Goal: Task Accomplishment & Management: Complete application form

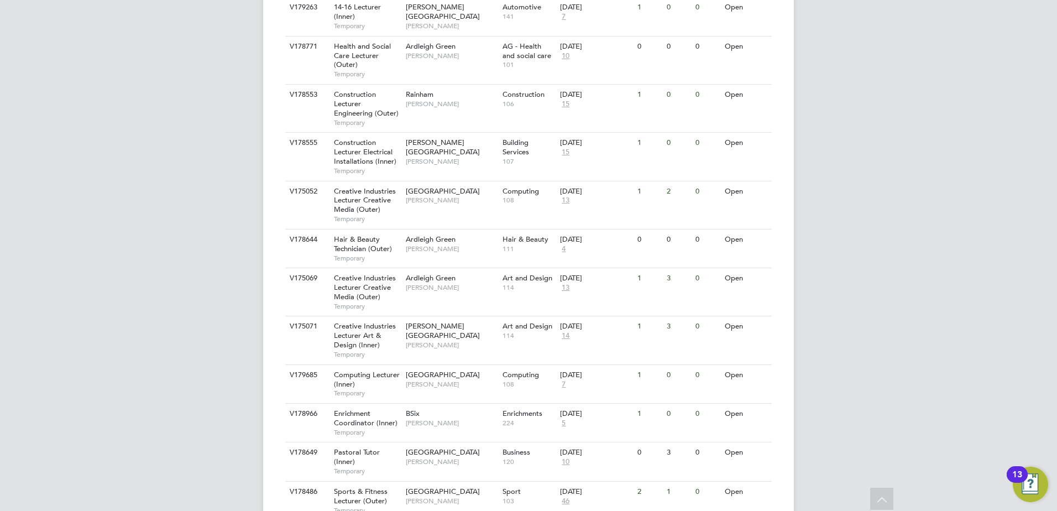
scroll to position [553, 0]
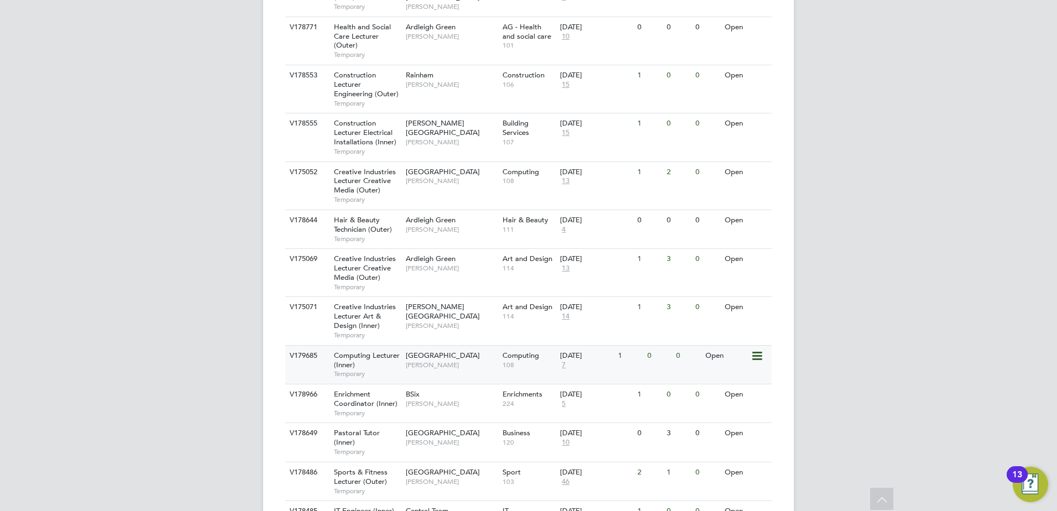
click at [429, 351] on span "[GEOGRAPHIC_DATA]" at bounding box center [443, 355] width 74 height 9
click at [374, 351] on span "Computing Lecturer (Inner)" at bounding box center [367, 360] width 66 height 19
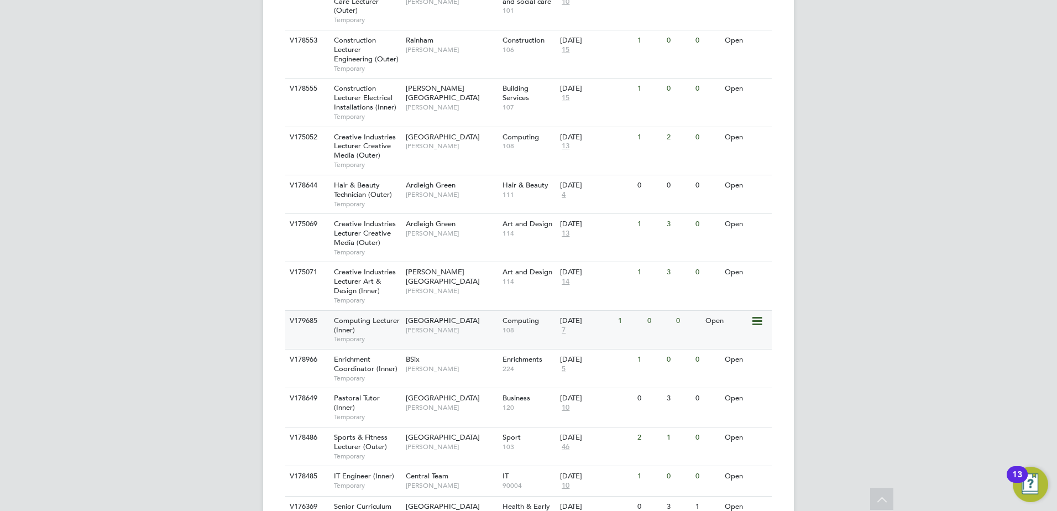
scroll to position [624, 0]
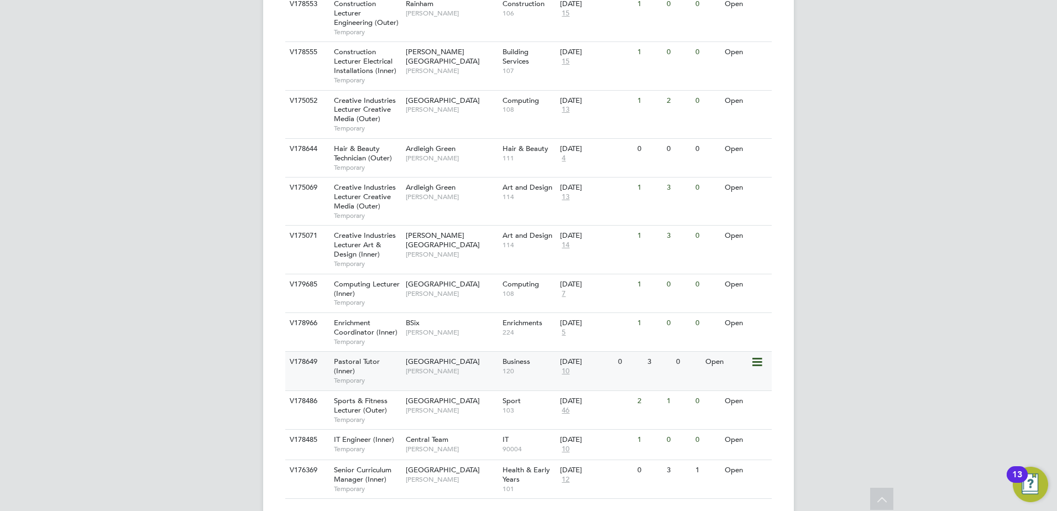
click at [367, 357] on span "Pastoral Tutor (Inner)" at bounding box center [357, 366] width 46 height 19
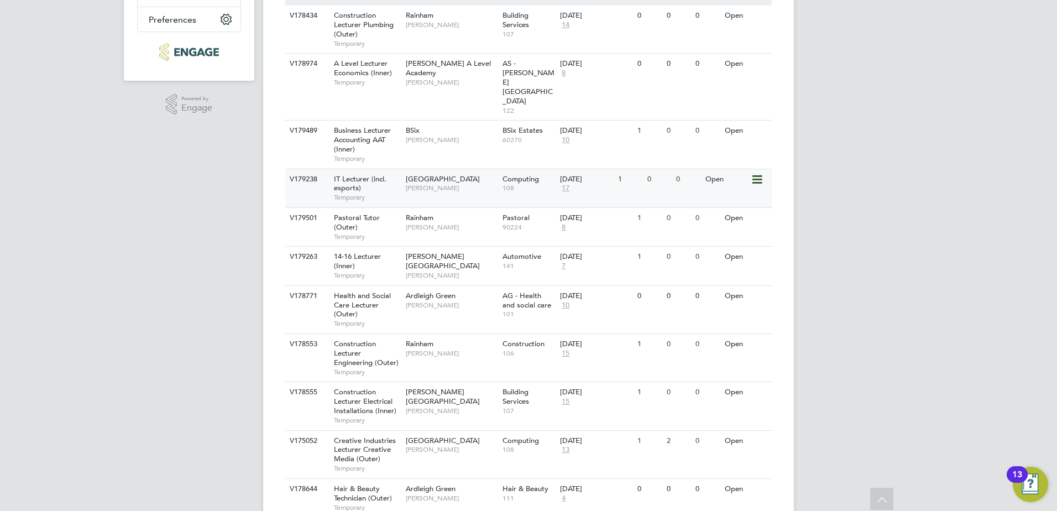
scroll to position [293, 0]
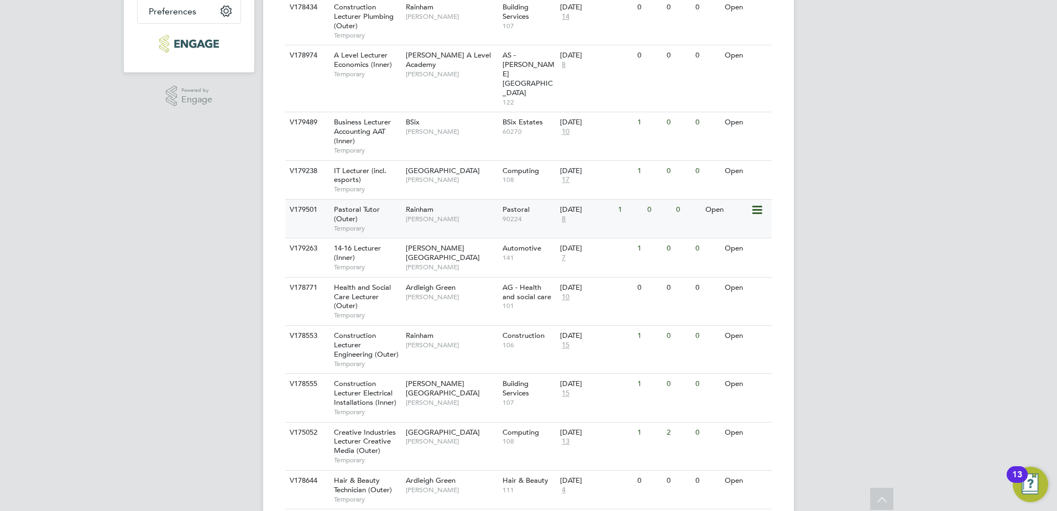
click at [376, 205] on span "Pastoral Tutor (Outer)" at bounding box center [357, 214] width 46 height 19
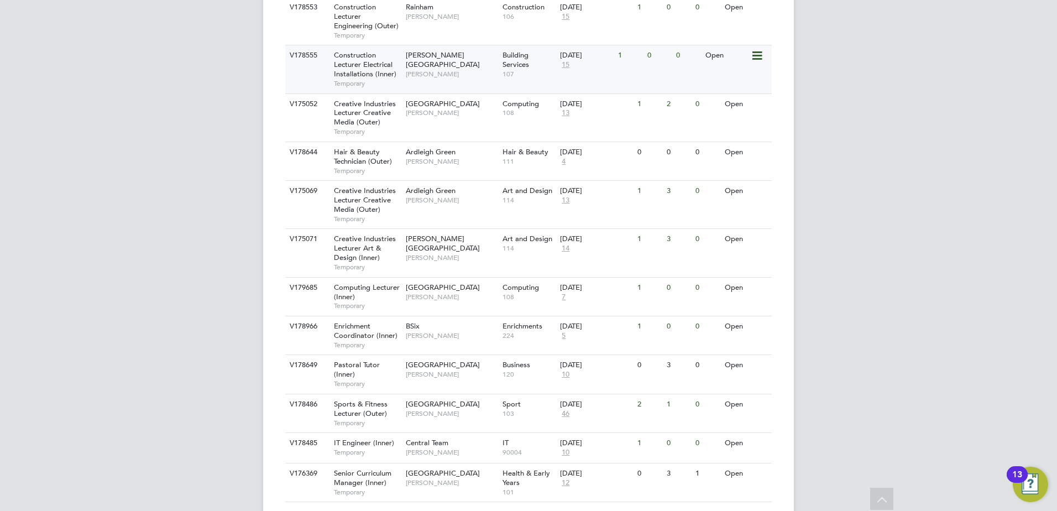
scroll to position [624, 0]
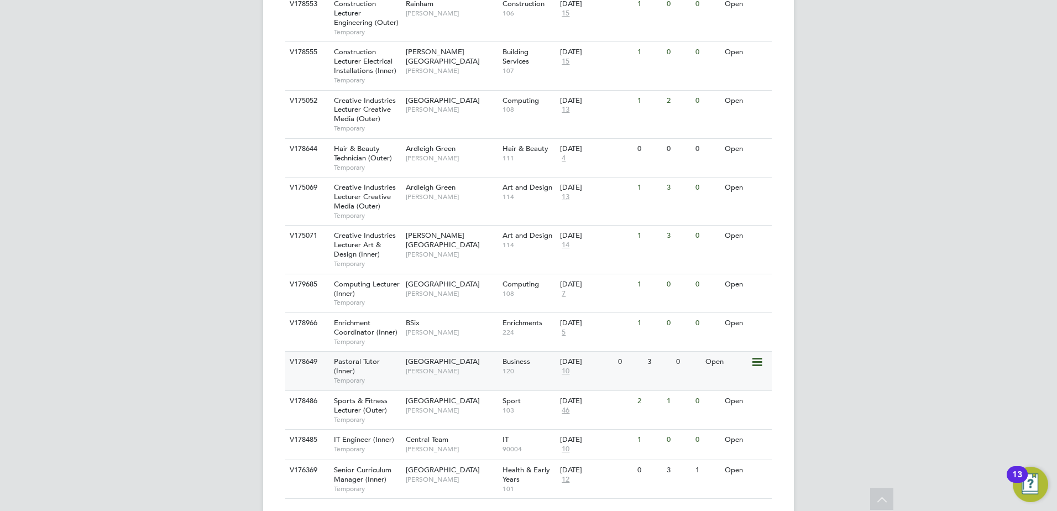
click at [409, 357] on span "Tower Hamlets Campus" at bounding box center [443, 361] width 74 height 9
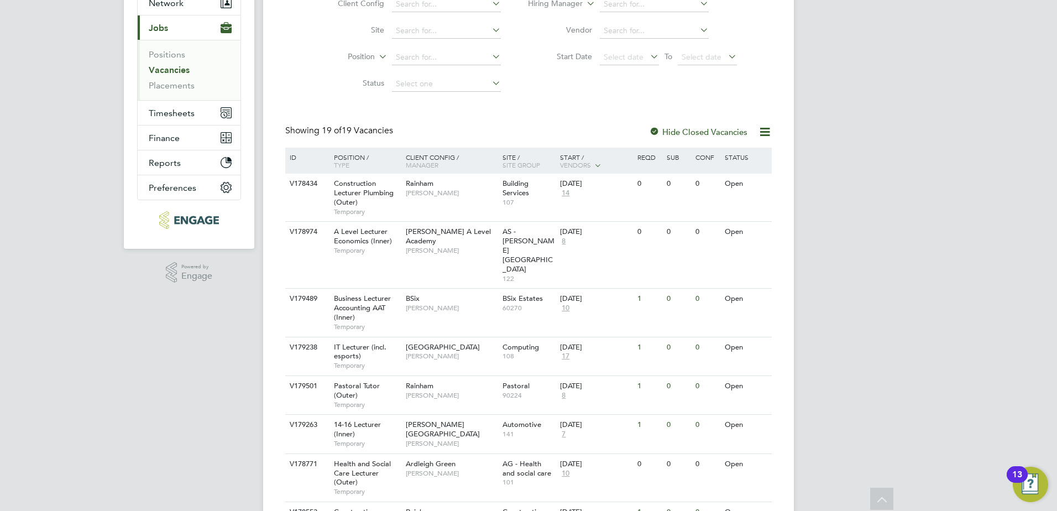
scroll to position [0, 0]
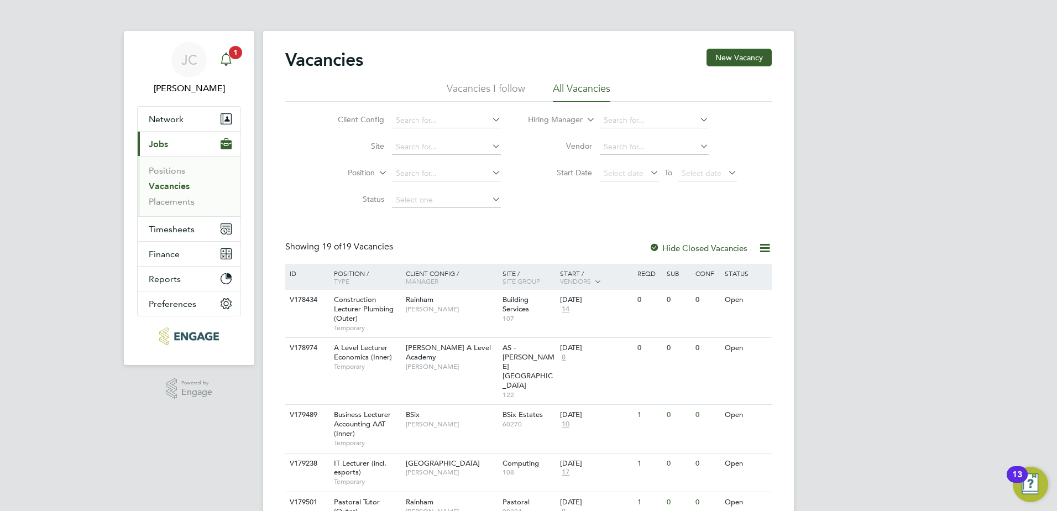
click at [228, 69] on div "Main navigation" at bounding box center [226, 60] width 22 height 22
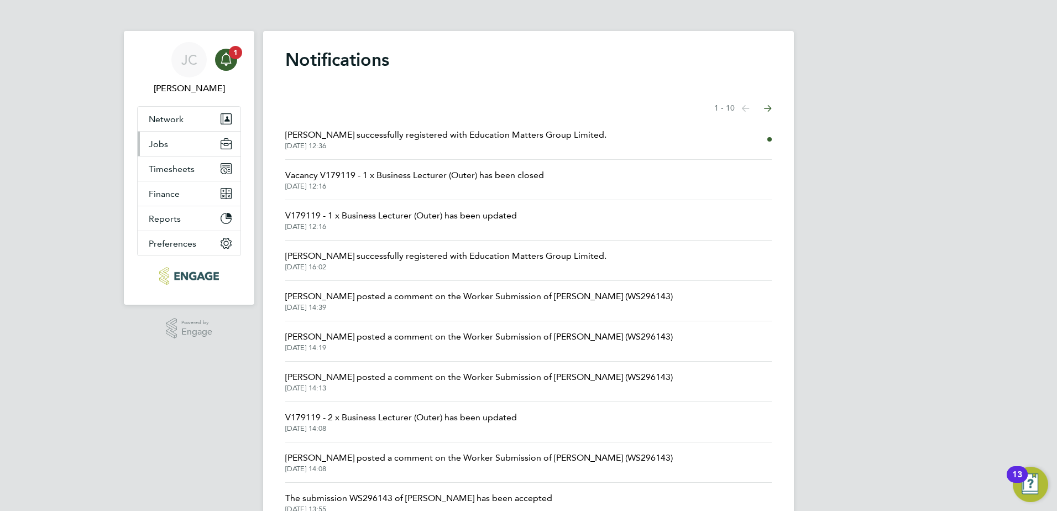
click at [164, 144] on span "Jobs" at bounding box center [158, 144] width 19 height 11
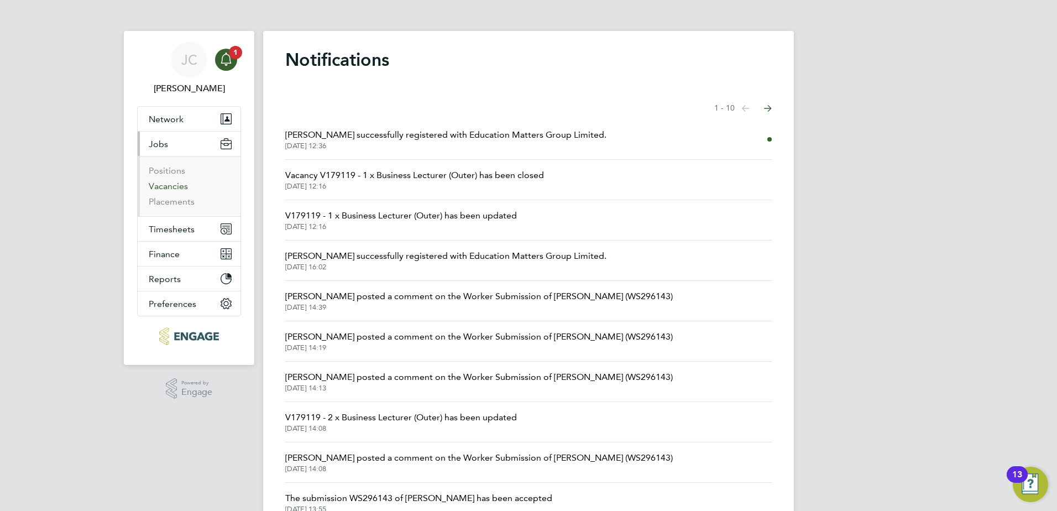
click at [179, 187] on link "Vacancies" at bounding box center [168, 186] width 39 height 11
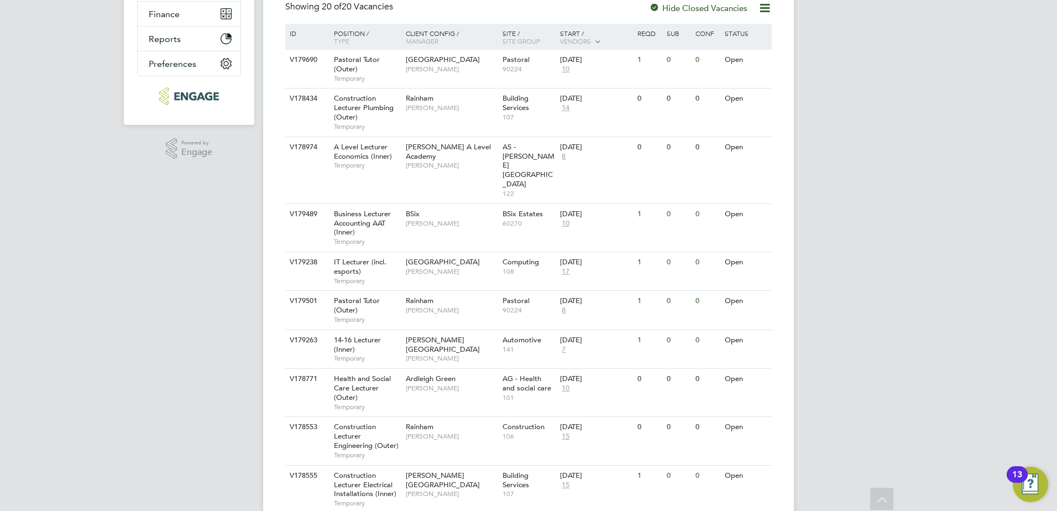
scroll to position [221, 0]
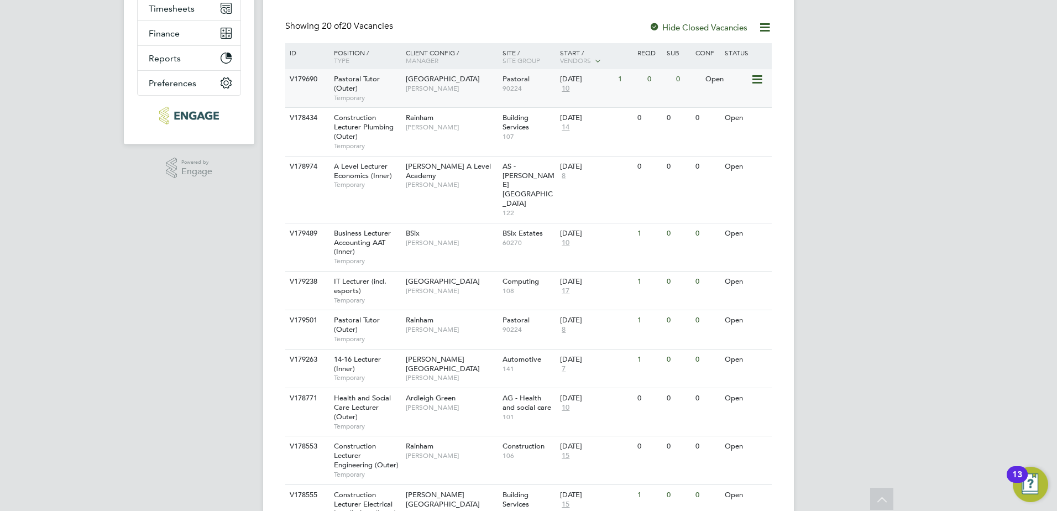
click at [420, 83] on span "Havering Sixth Form Campus" at bounding box center [443, 78] width 74 height 9
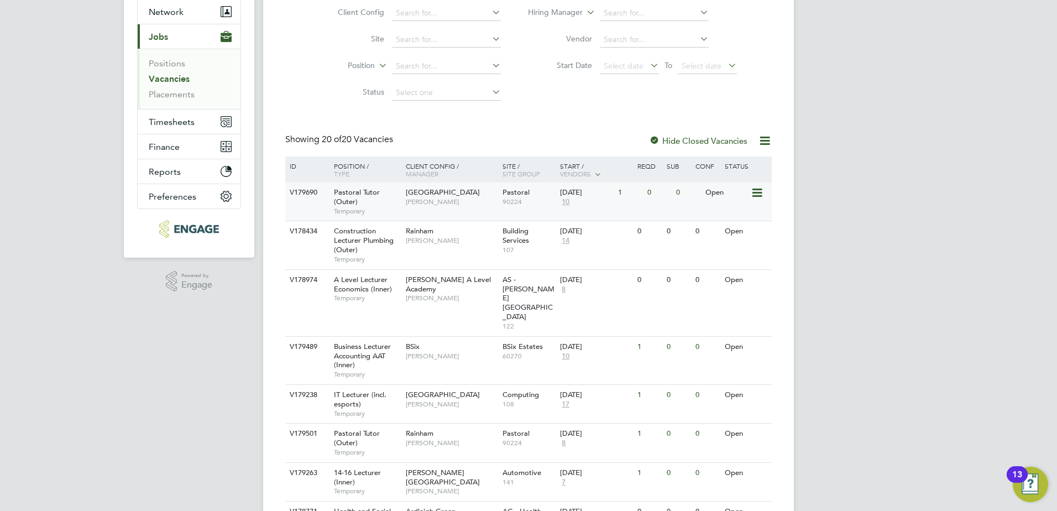
scroll to position [111, 0]
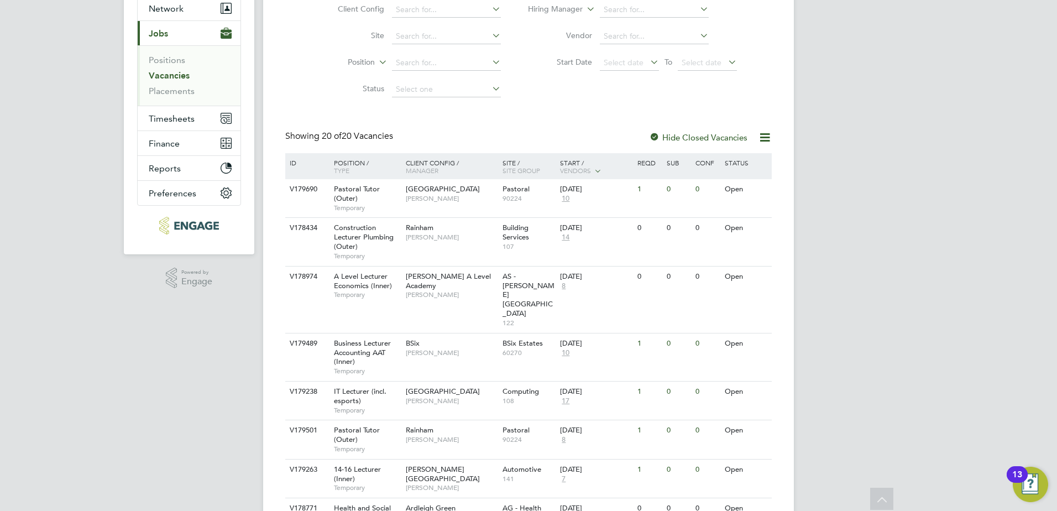
click at [177, 69] on li "Positions" at bounding box center [190, 62] width 83 height 15
click at [175, 75] on link "Vacancies" at bounding box center [169, 75] width 41 height 11
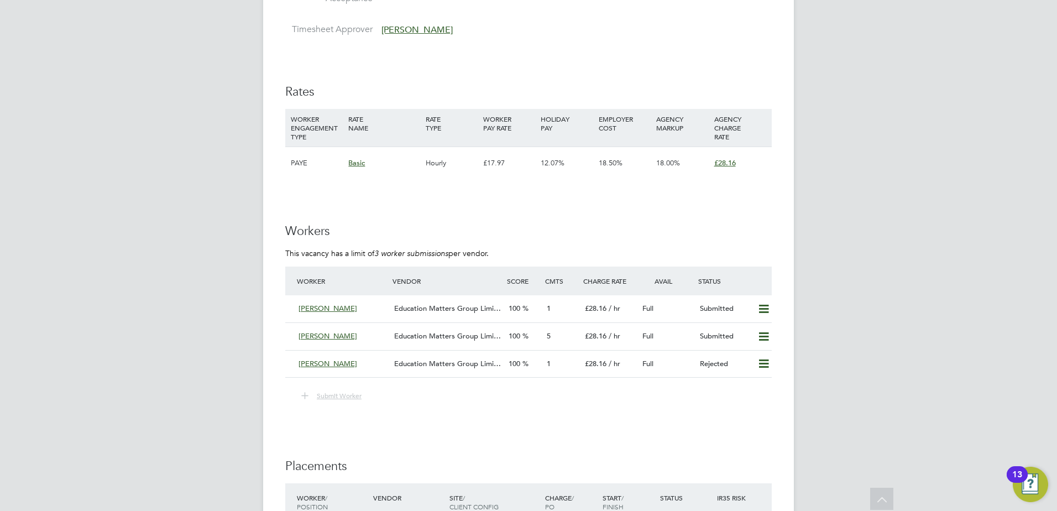
scroll to position [1991, 0]
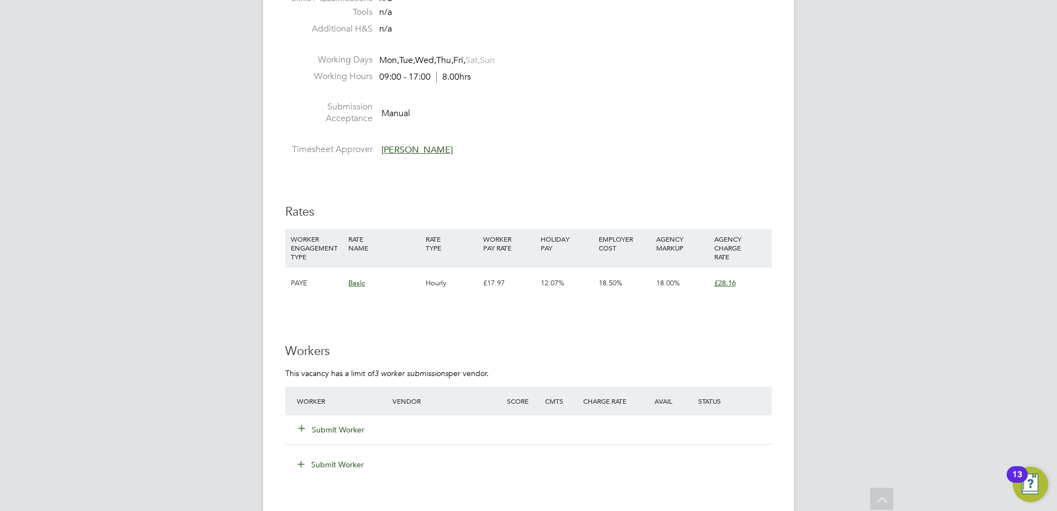
scroll to position [1659, 0]
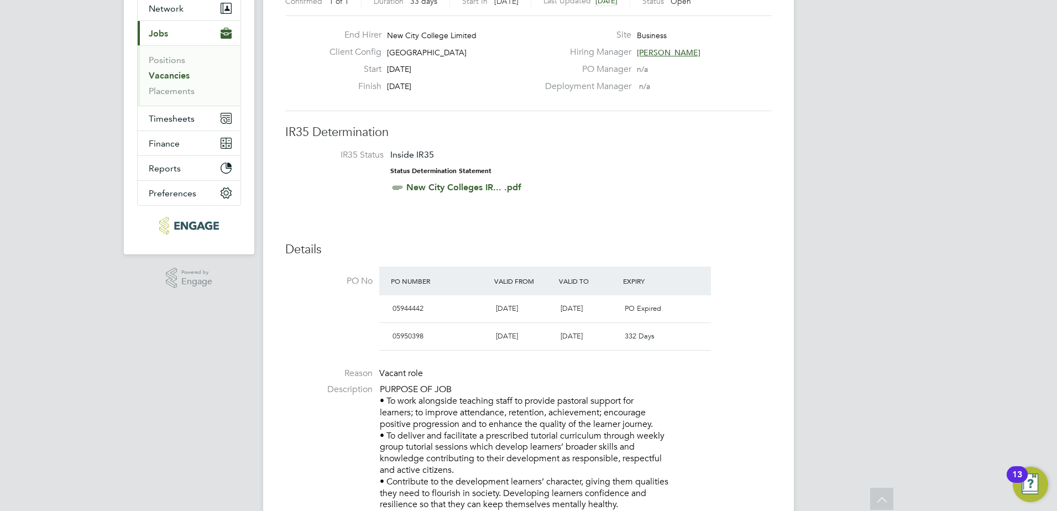
scroll to position [50, 0]
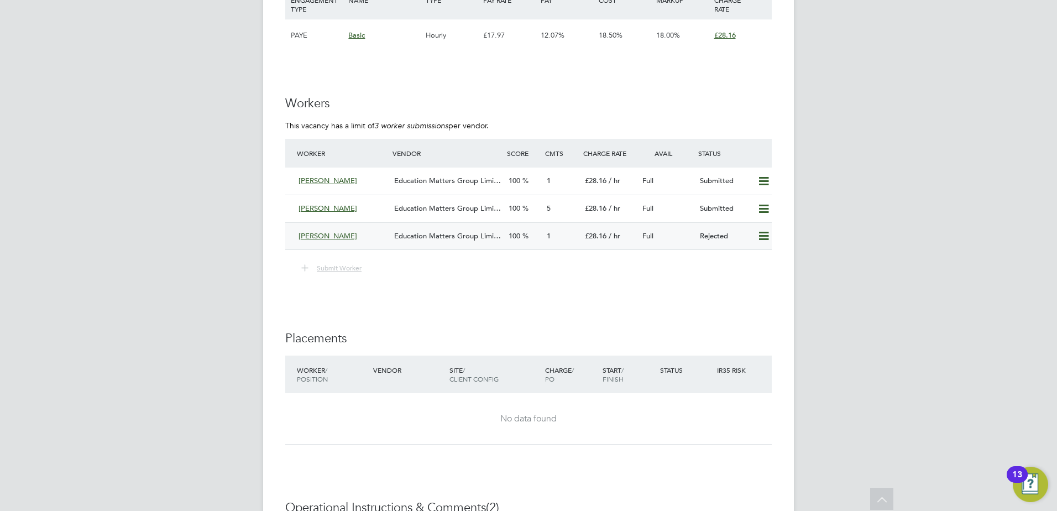
click at [765, 239] on icon at bounding box center [764, 236] width 14 height 9
click at [589, 283] on li "Submit Worker" at bounding box center [528, 273] width 487 height 25
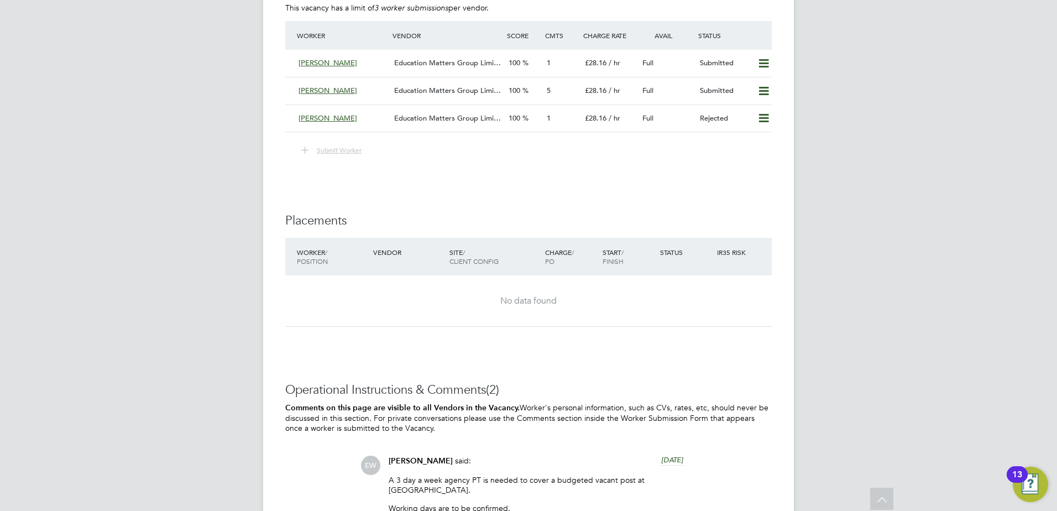
scroll to position [1991, 0]
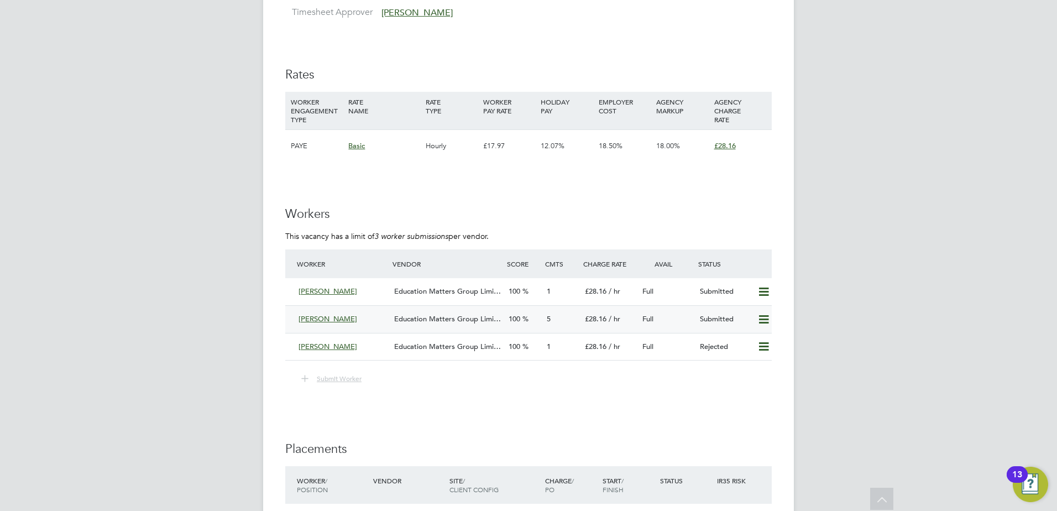
click at [759, 319] on icon at bounding box center [764, 319] width 14 height 9
click at [765, 324] on icon at bounding box center [764, 319] width 14 height 9
click at [733, 338] on li "Remove" at bounding box center [748, 342] width 43 height 15
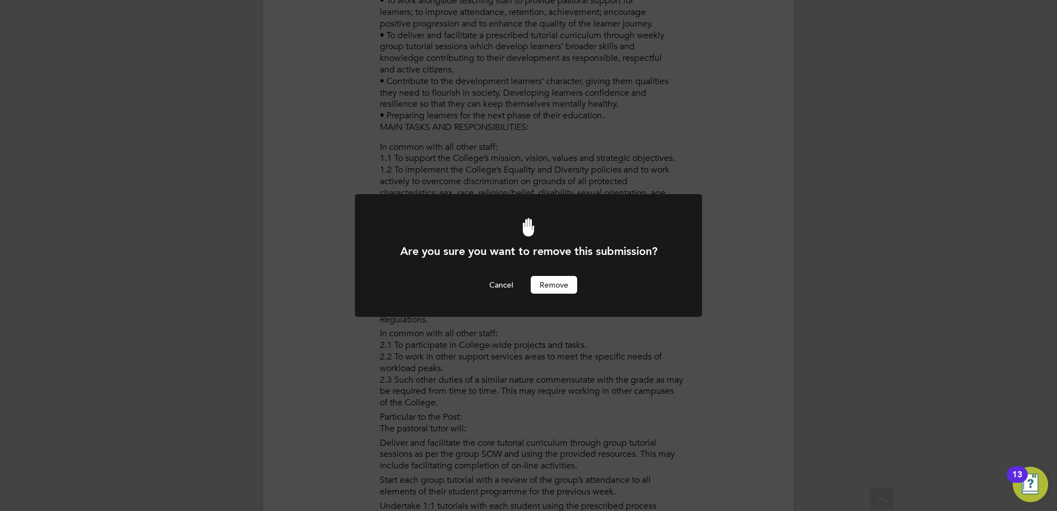
scroll to position [0, 0]
click at [548, 285] on button "Remove" at bounding box center [554, 285] width 46 height 18
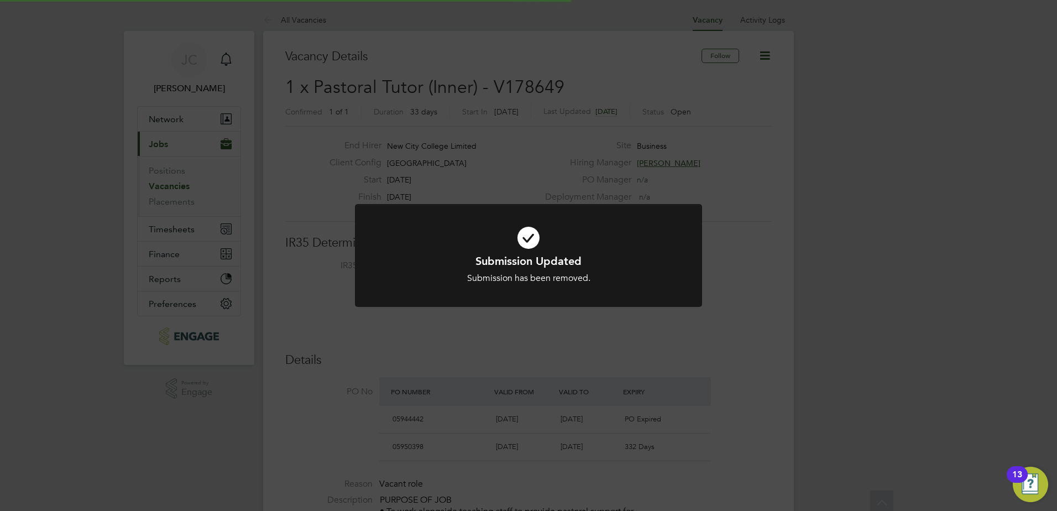
scroll to position [33, 77]
click at [375, 327] on div "Submission Updated Submission has been removed. Cancel Okay" at bounding box center [528, 255] width 1057 height 511
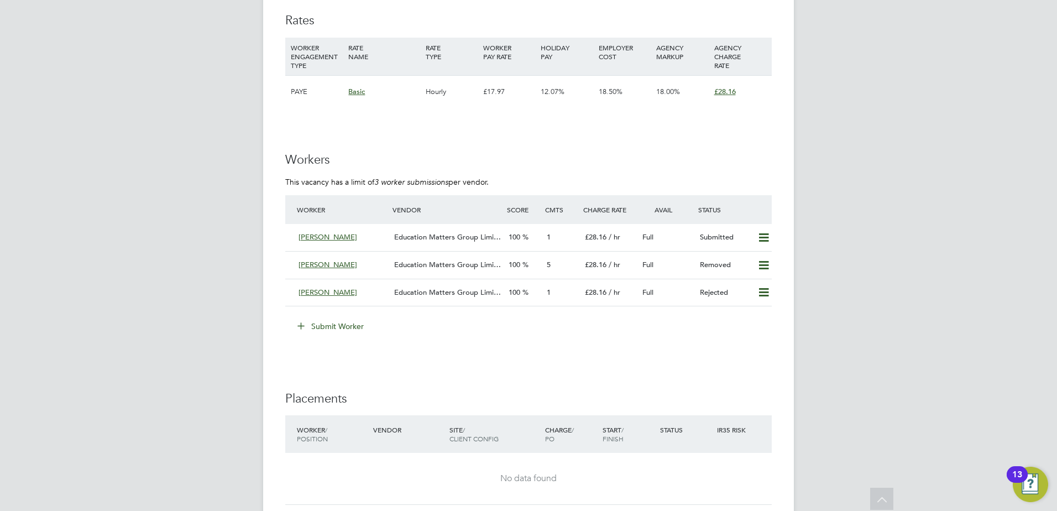
scroll to position [2046, 0]
click at [322, 322] on button "Submit Worker" at bounding box center [331, 325] width 83 height 18
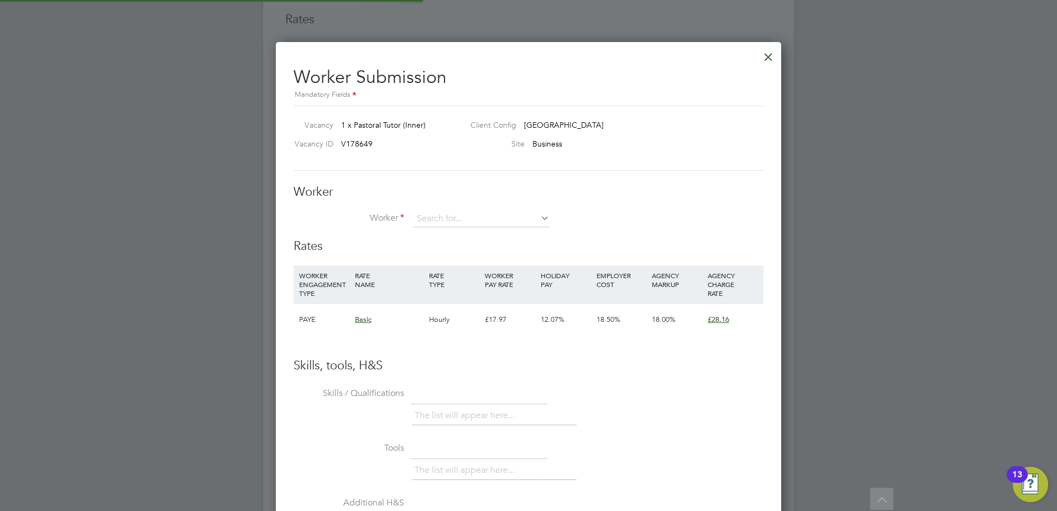
scroll to position [671, 506]
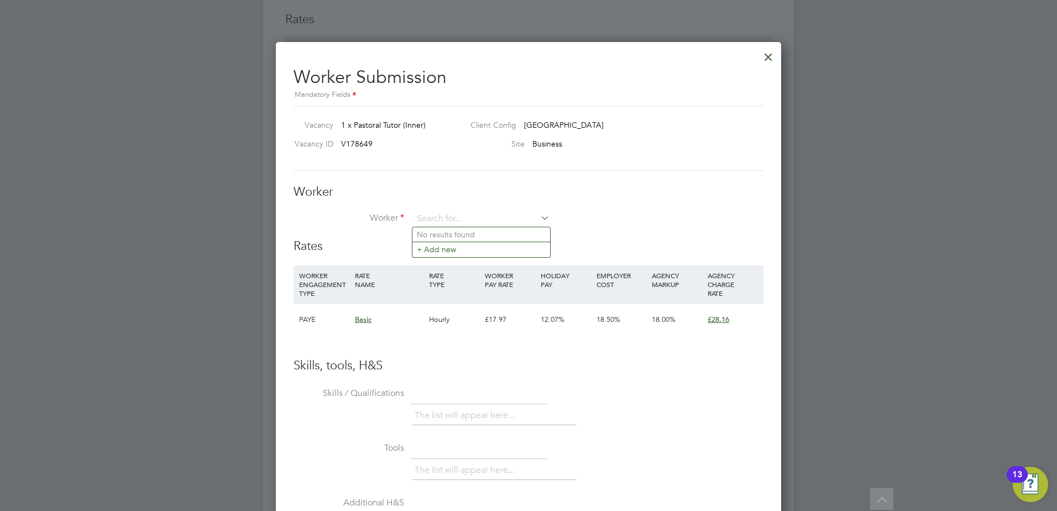
click at [773, 59] on div at bounding box center [769, 54] width 20 height 20
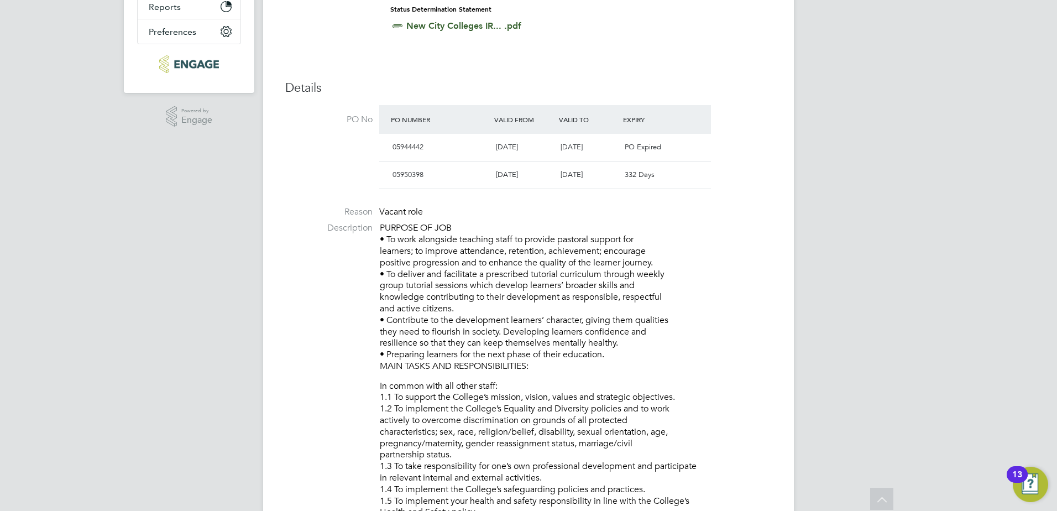
scroll to position [0, 0]
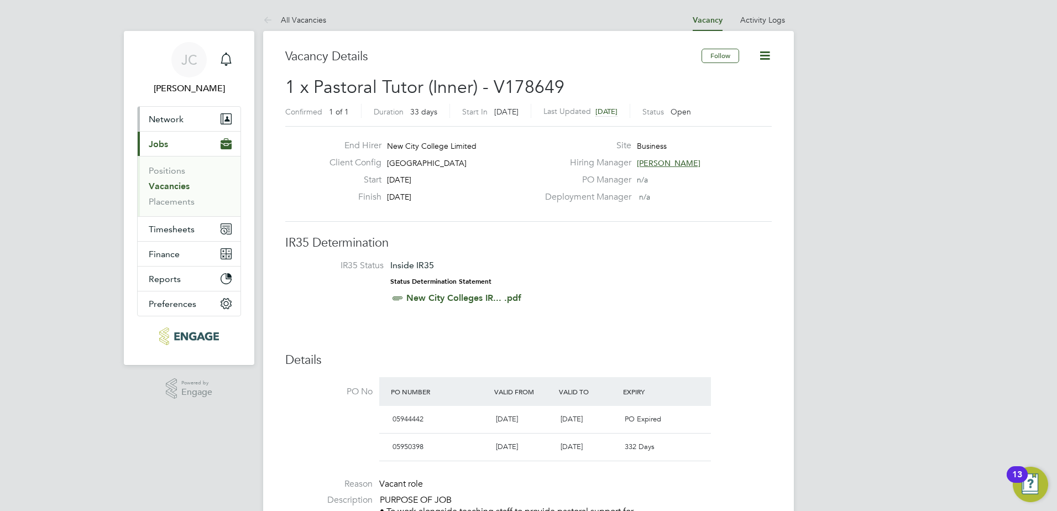
click at [166, 122] on span "Network" at bounding box center [166, 119] width 35 height 11
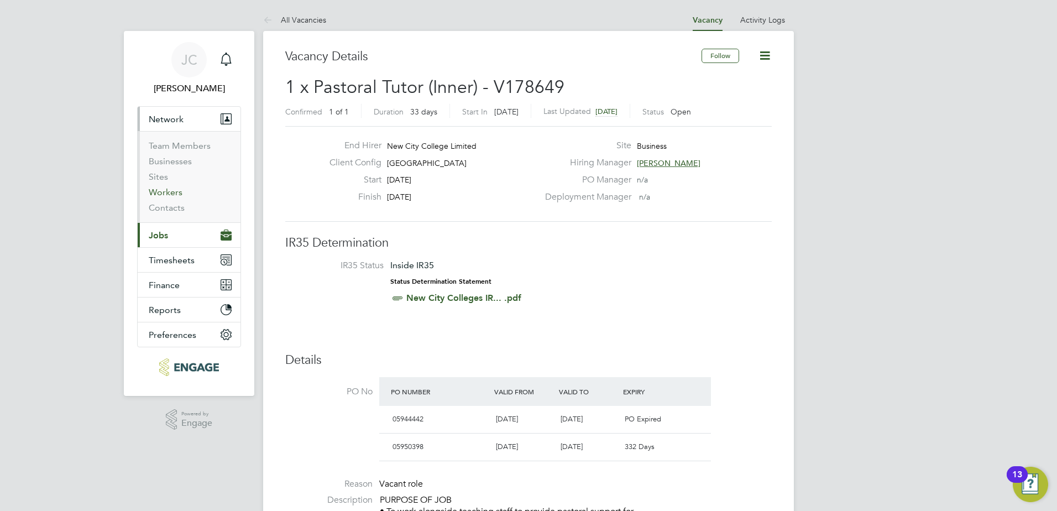
click at [171, 193] on link "Workers" at bounding box center [166, 192] width 34 height 11
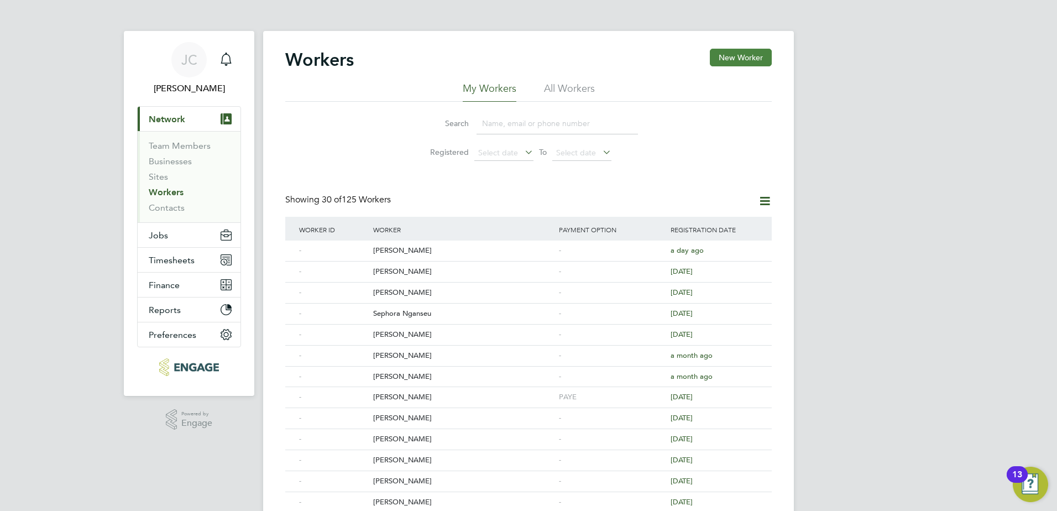
click at [733, 58] on button "New Worker" at bounding box center [741, 58] width 62 height 18
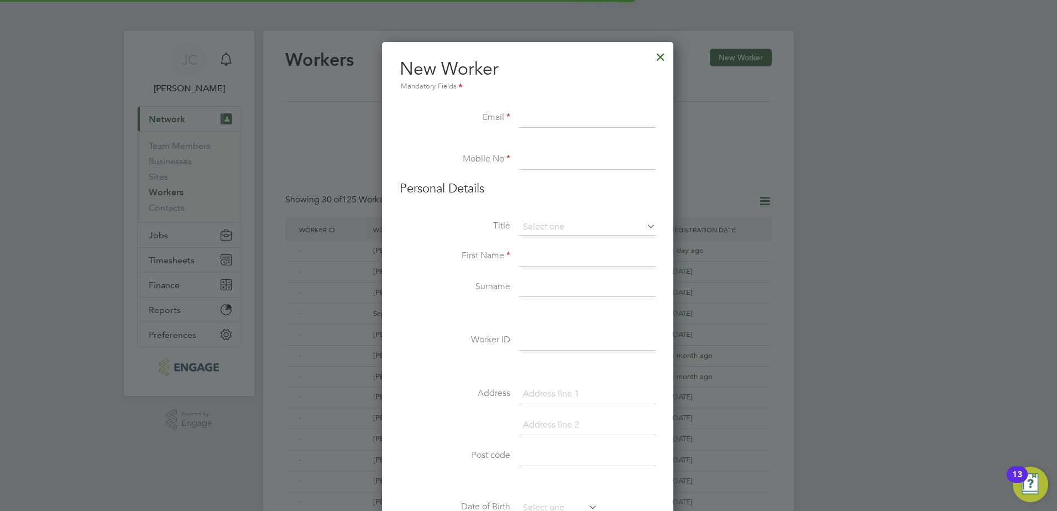
scroll to position [941, 293]
paste input "syrushussain@hotmail.co.uk"
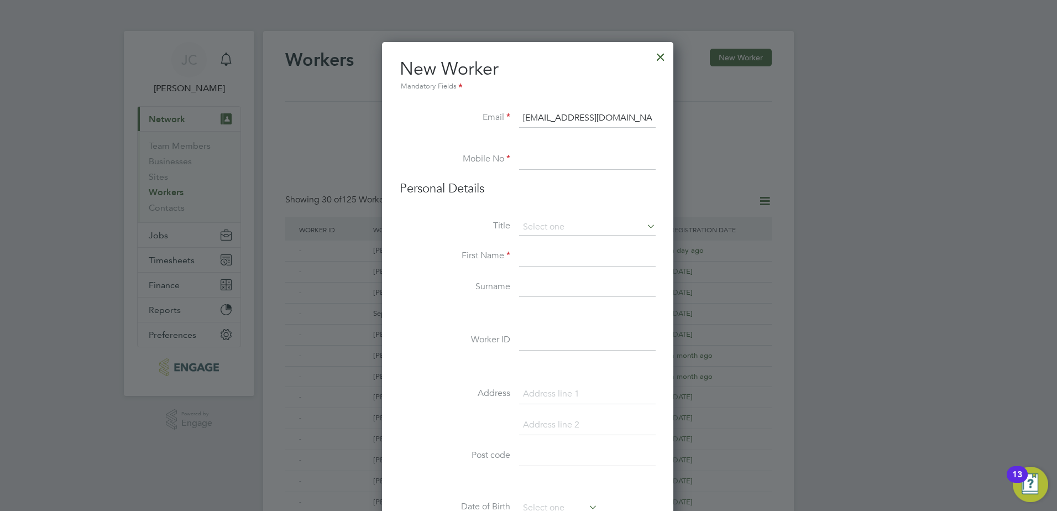
type input "syrushussain@hotmail.co.uk"
click at [536, 165] on input at bounding box center [587, 160] width 137 height 20
paste input "07944557880"
type input "07944557880"
click at [551, 257] on input at bounding box center [587, 257] width 137 height 20
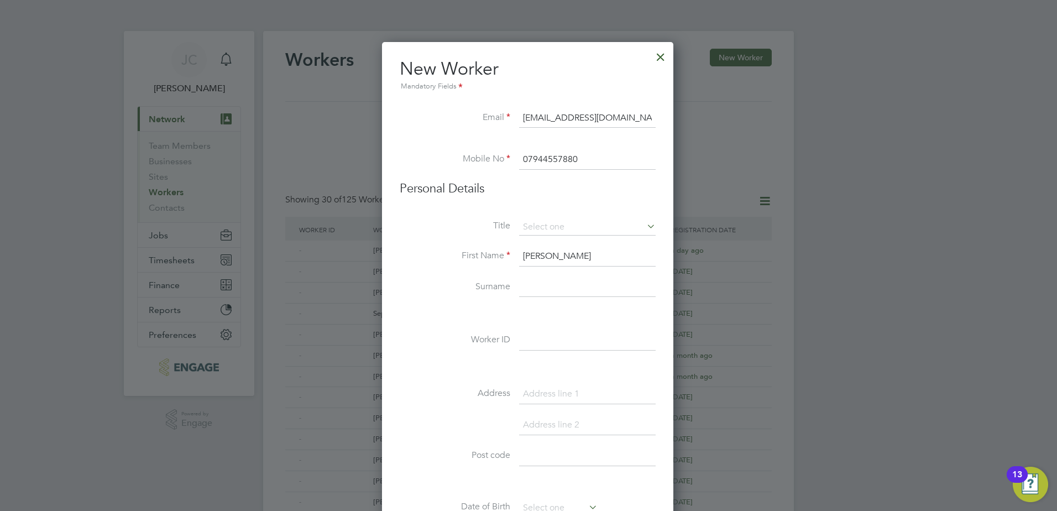
type input "Mohamed"
click at [544, 279] on input at bounding box center [587, 288] width 137 height 20
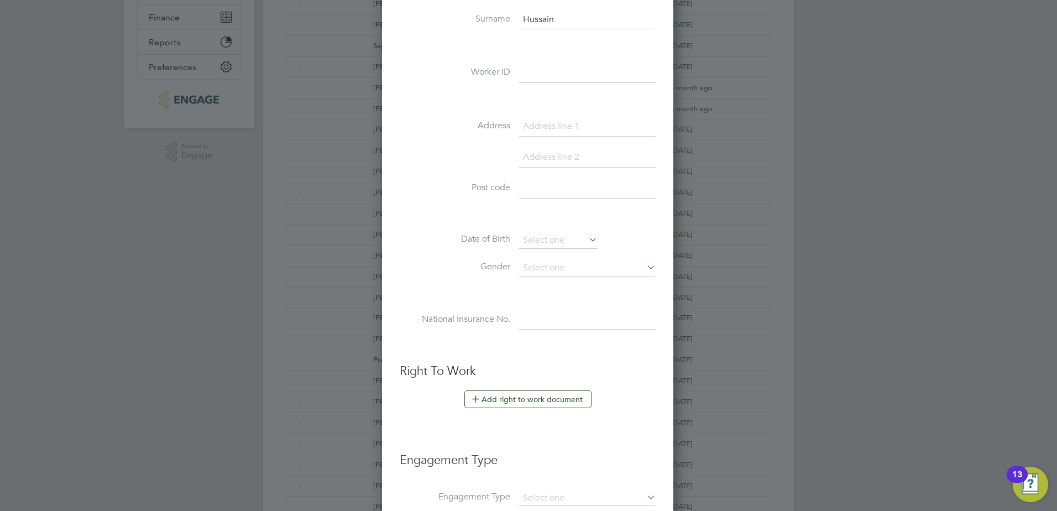
scroll to position [332, 0]
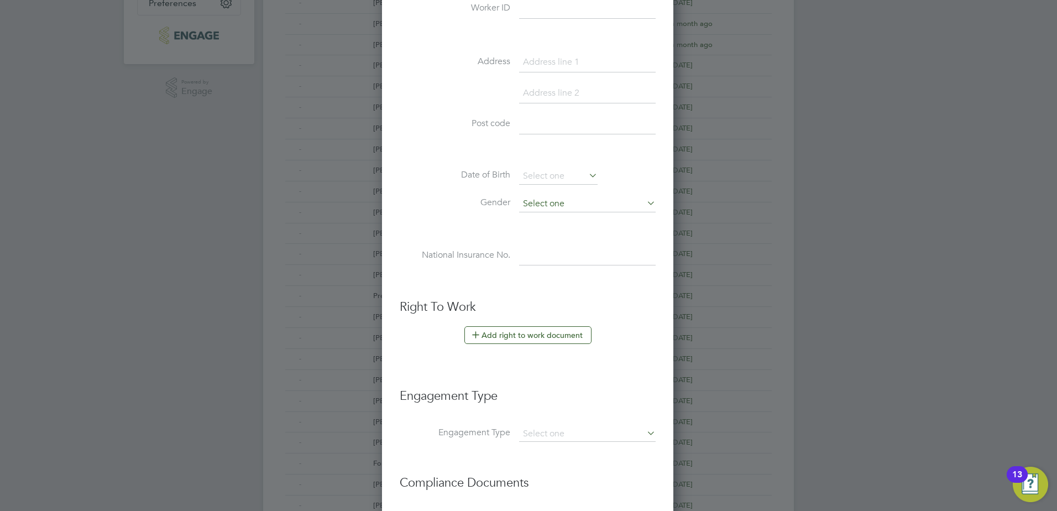
type input "Hussain"
click at [567, 207] on input at bounding box center [587, 204] width 137 height 17
click at [559, 222] on li "Male" at bounding box center [588, 219] width 138 height 14
type input "Male"
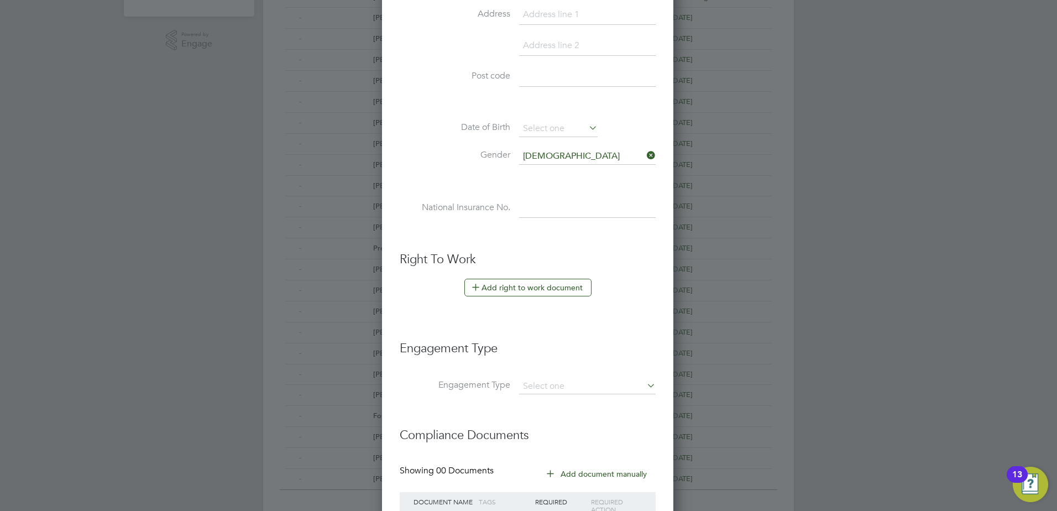
scroll to position [472, 0]
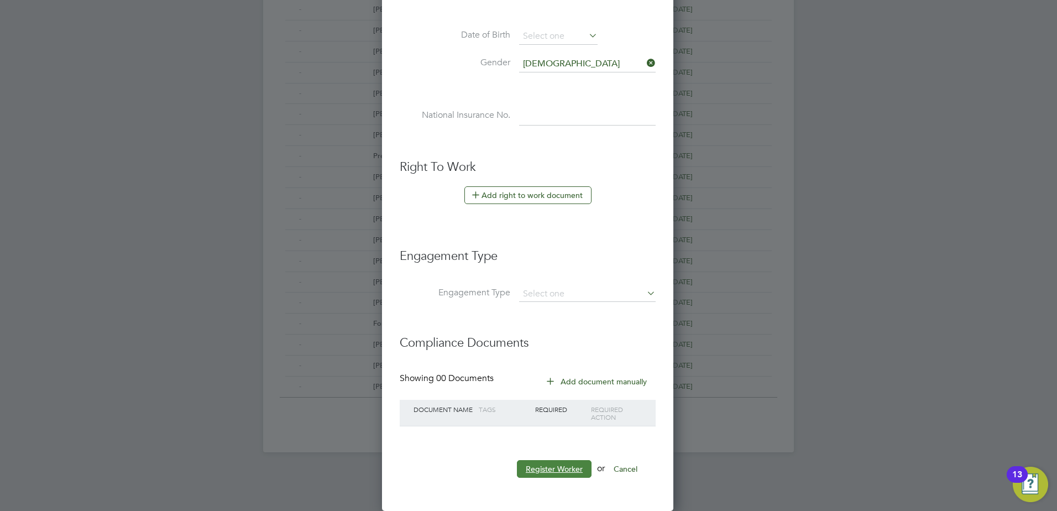
click at [568, 467] on button "Register Worker" at bounding box center [554, 469] width 75 height 18
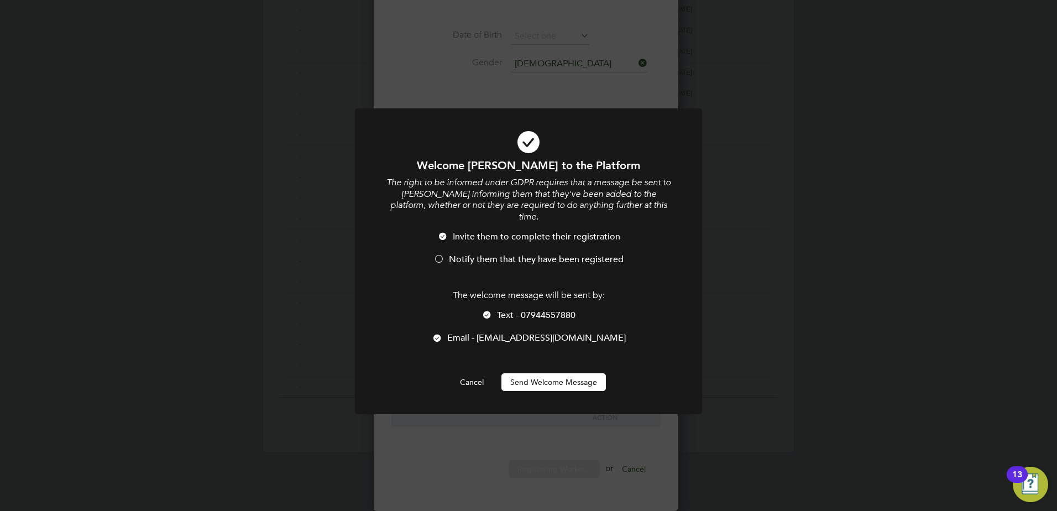
scroll to position [941, 293]
click at [531, 373] on button "Send Welcome Message" at bounding box center [554, 382] width 105 height 18
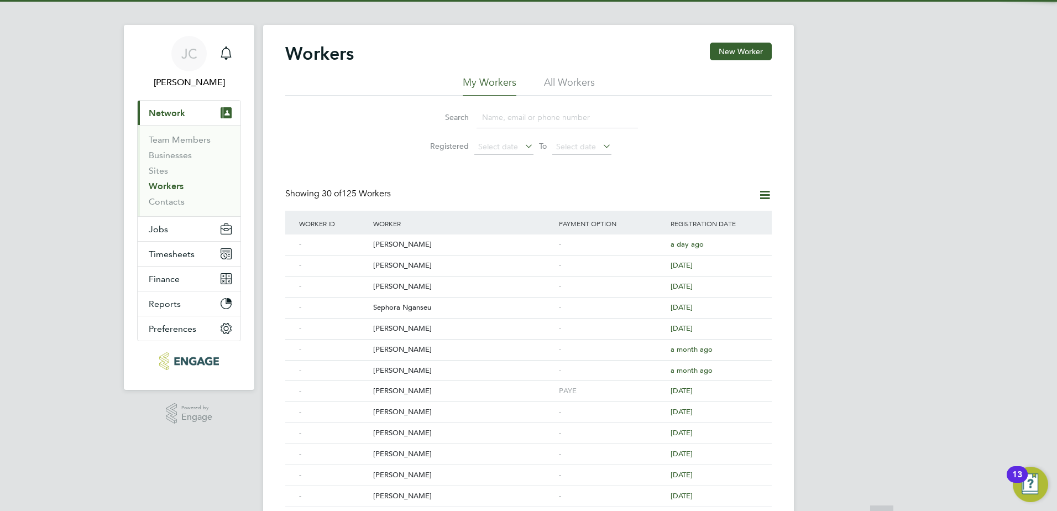
scroll to position [0, 0]
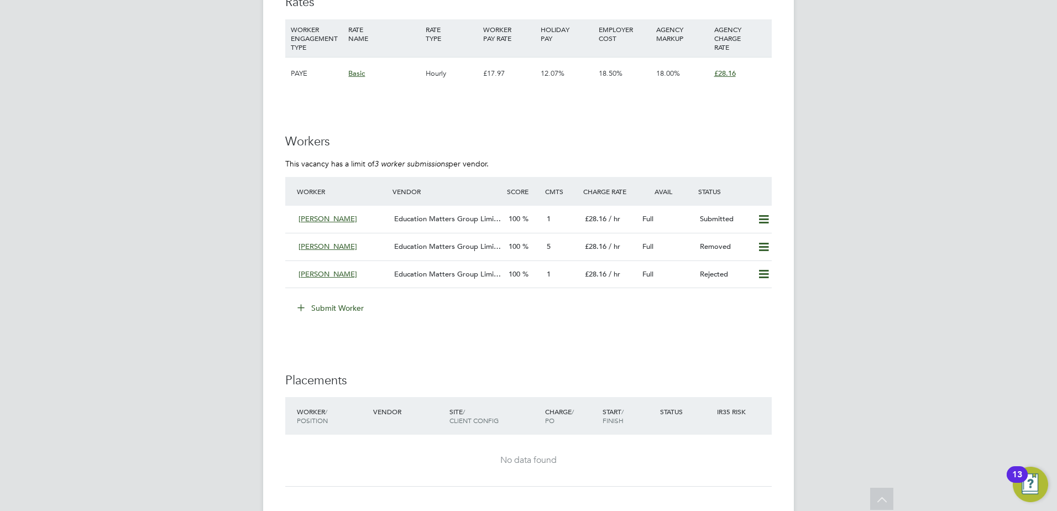
scroll to position [2101, 0]
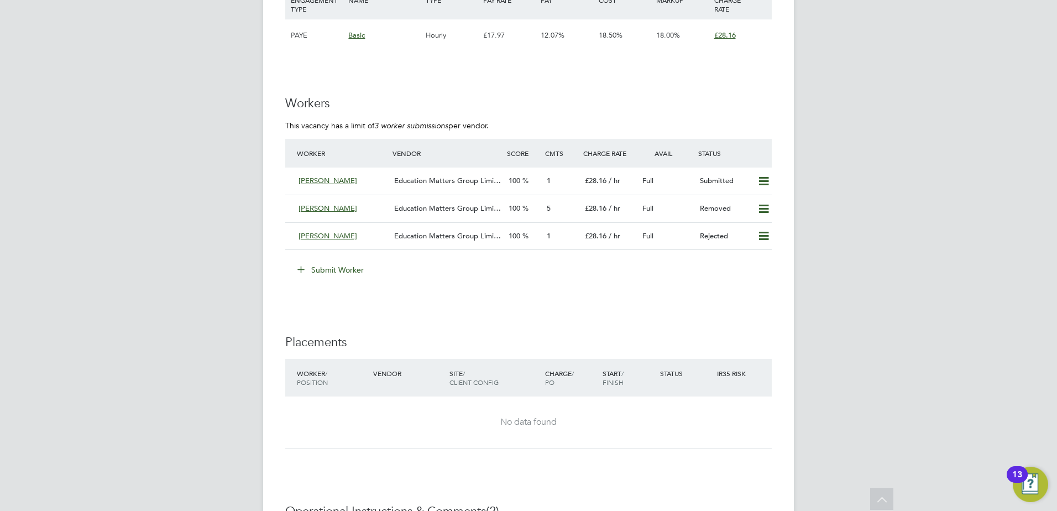
click at [321, 268] on button "Submit Worker" at bounding box center [331, 270] width 83 height 18
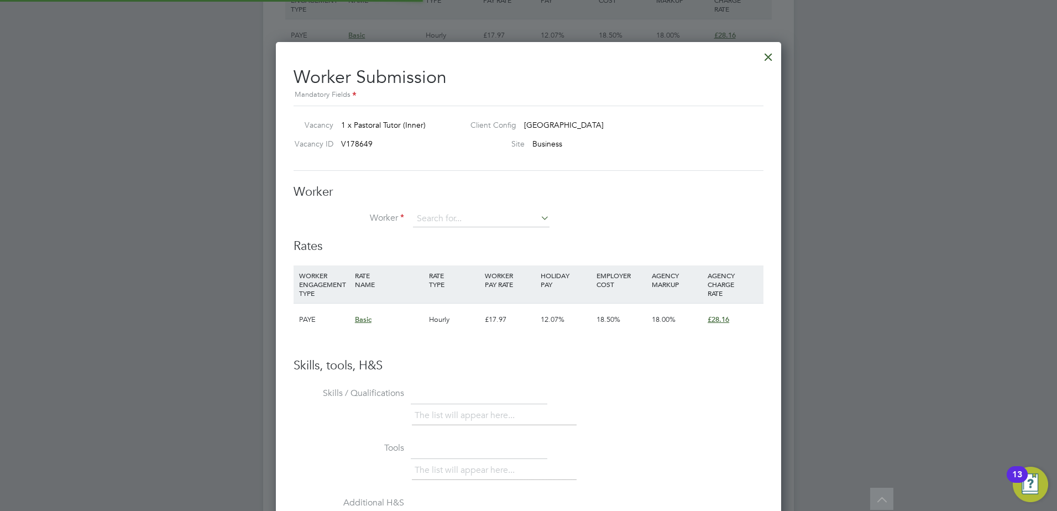
scroll to position [17, 288]
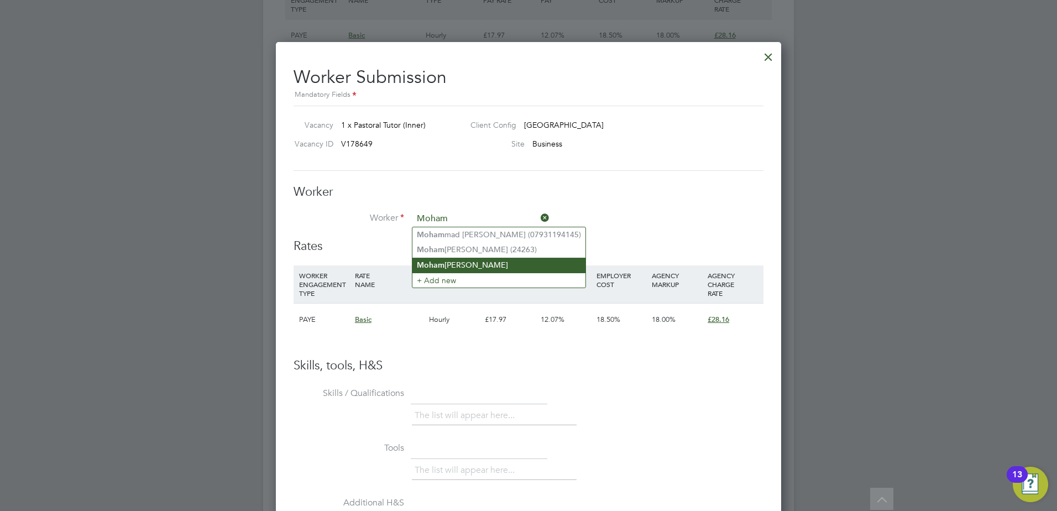
click at [424, 260] on b "Moham" at bounding box center [431, 264] width 28 height 9
type input "Mohamed Hussain"
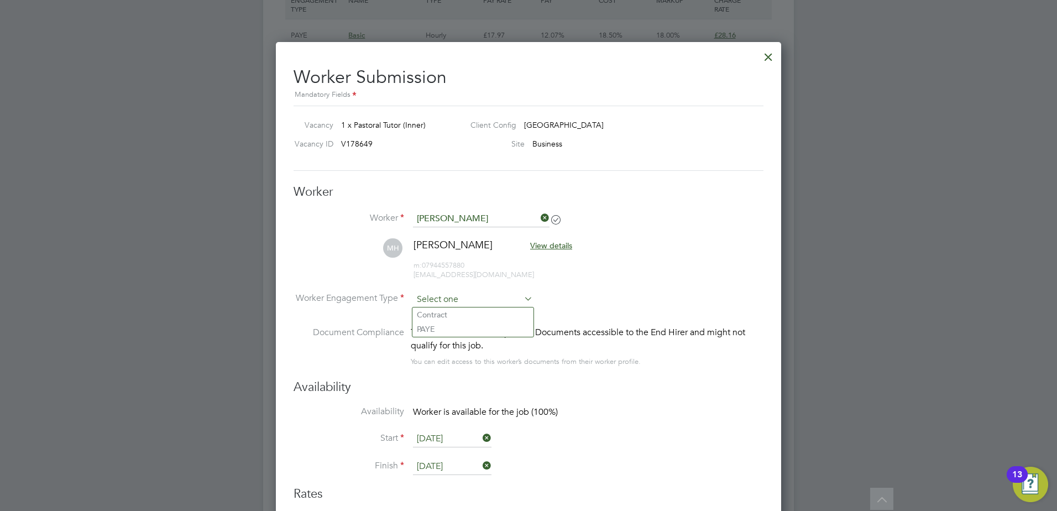
click at [514, 296] on input at bounding box center [473, 299] width 120 height 17
click at [493, 325] on li "PAYE" at bounding box center [473, 329] width 121 height 14
type input "PAYE"
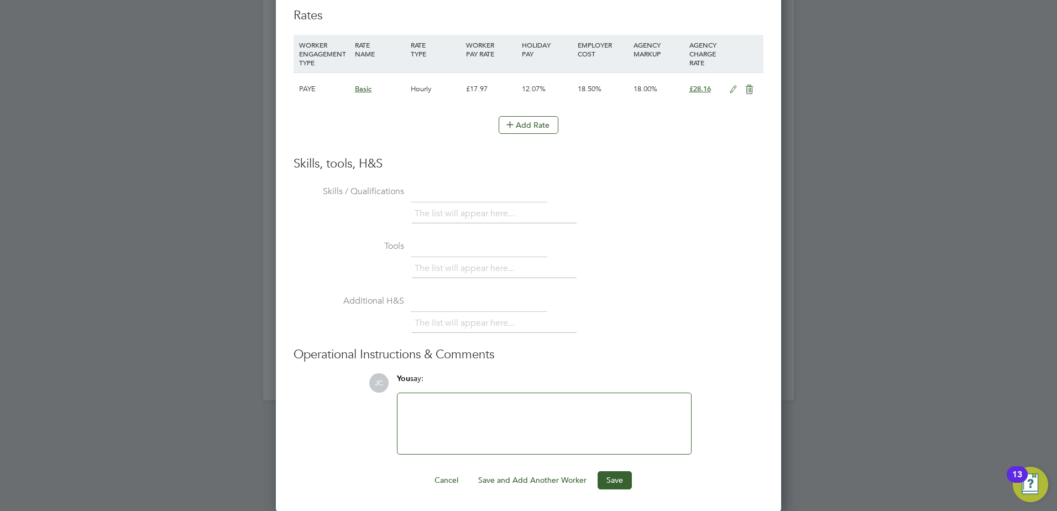
click at [457, 401] on div at bounding box center [544, 424] width 280 height 48
click at [614, 484] on button "Save" at bounding box center [615, 480] width 34 height 18
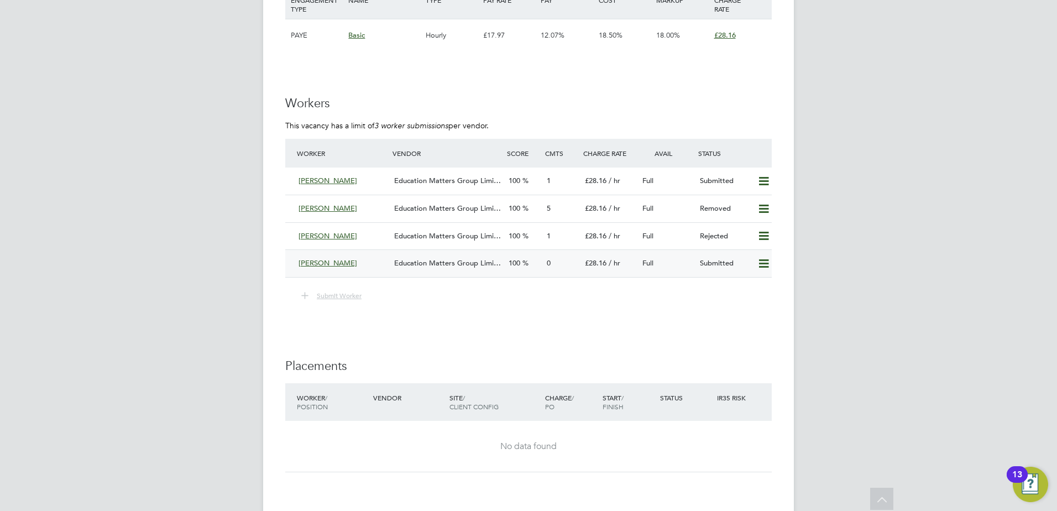
click at [429, 261] on span "Education Matters Group Limi…" at bounding box center [447, 262] width 107 height 9
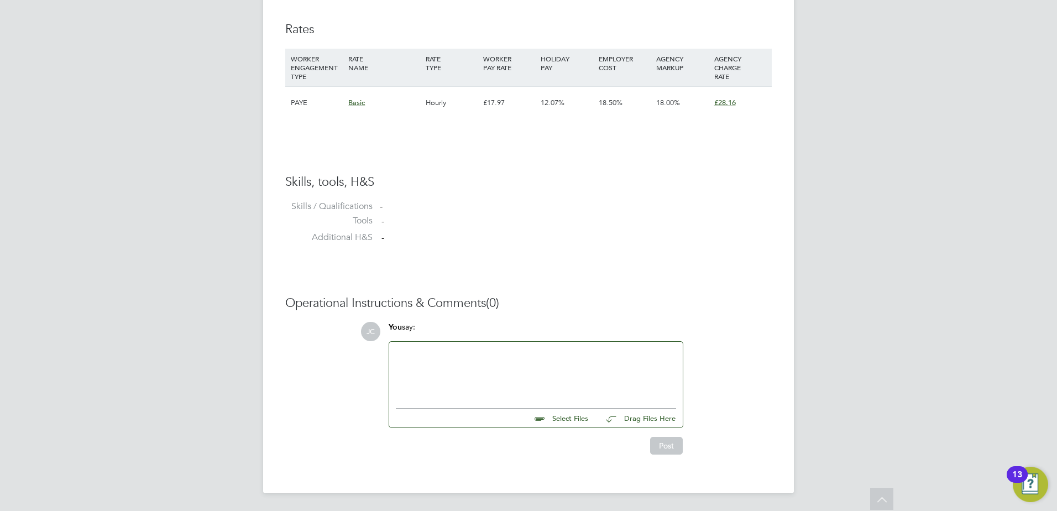
click at [457, 361] on div at bounding box center [536, 372] width 280 height 48
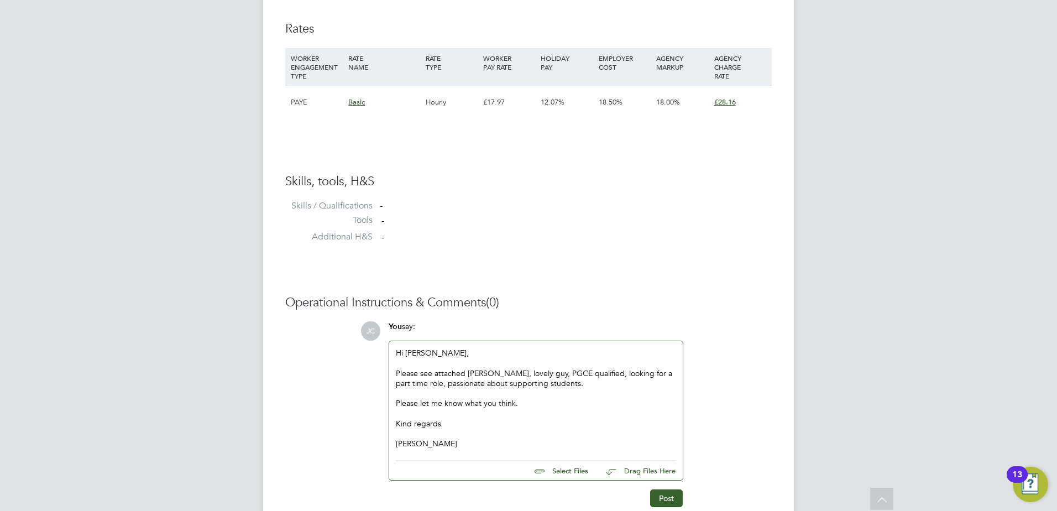
click at [577, 474] on input "file" at bounding box center [593, 468] width 166 height 15
type input "C:\fakepath\Mohamed CV - Pastoral Tutor.docx"
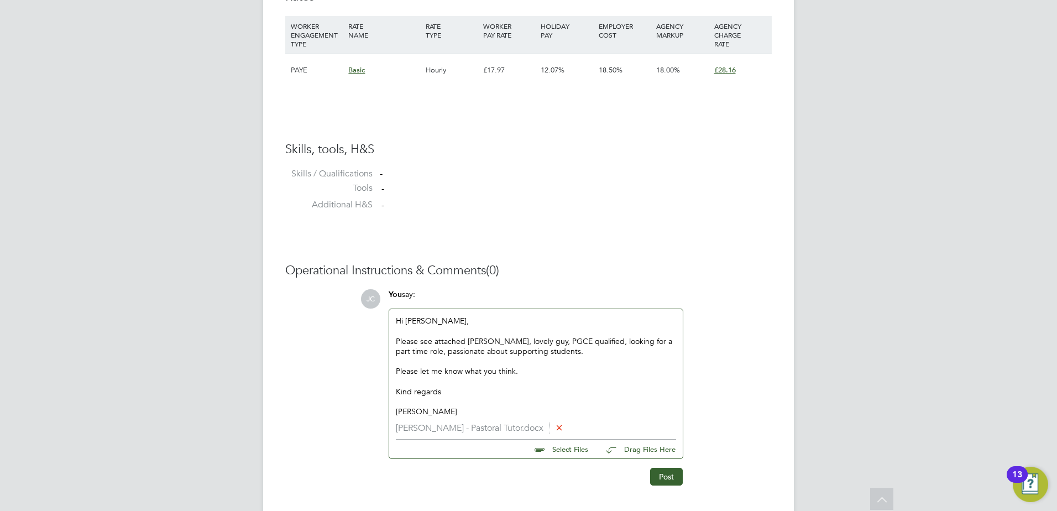
scroll to position [812, 0]
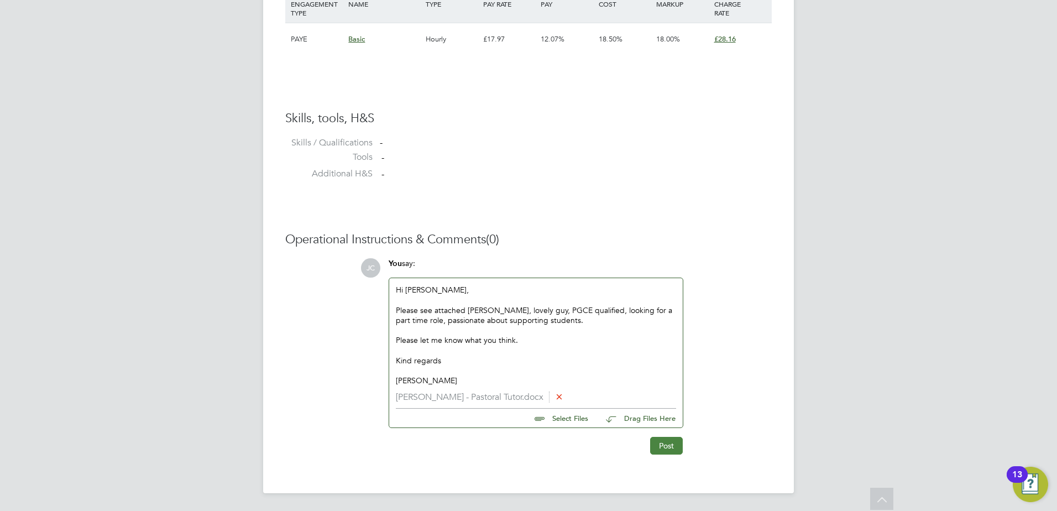
click at [670, 449] on button "Post" at bounding box center [666, 446] width 33 height 18
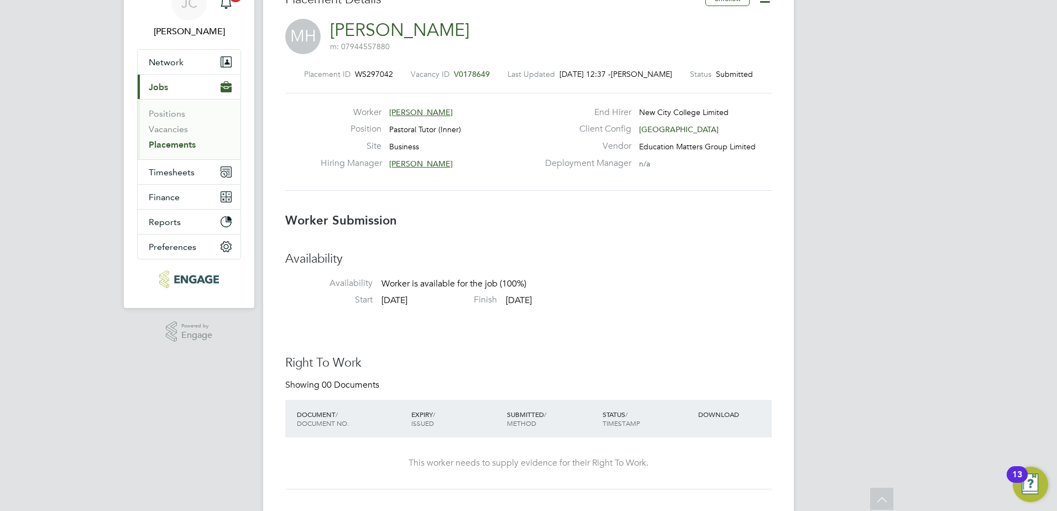
scroll to position [0, 0]
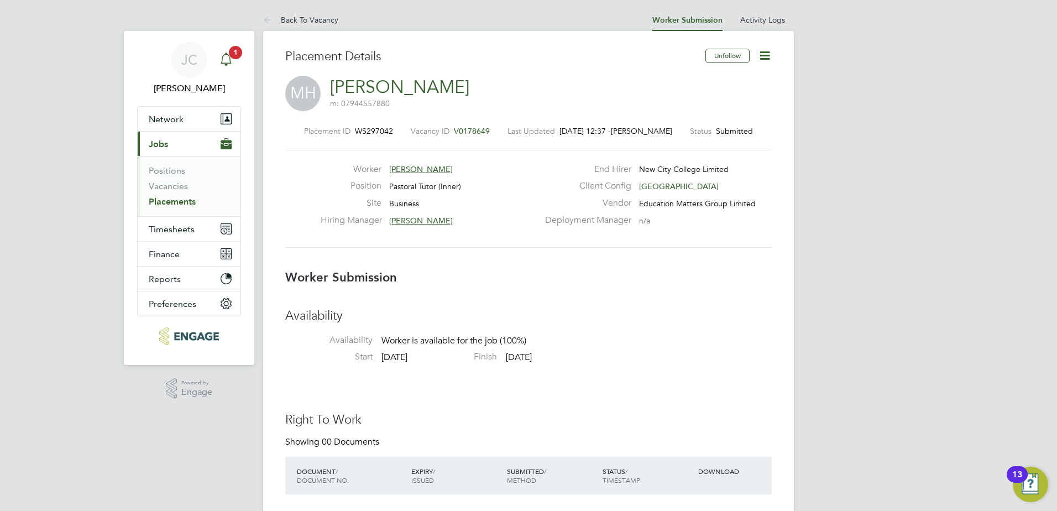
click at [225, 58] on icon "Main navigation" at bounding box center [226, 59] width 13 height 13
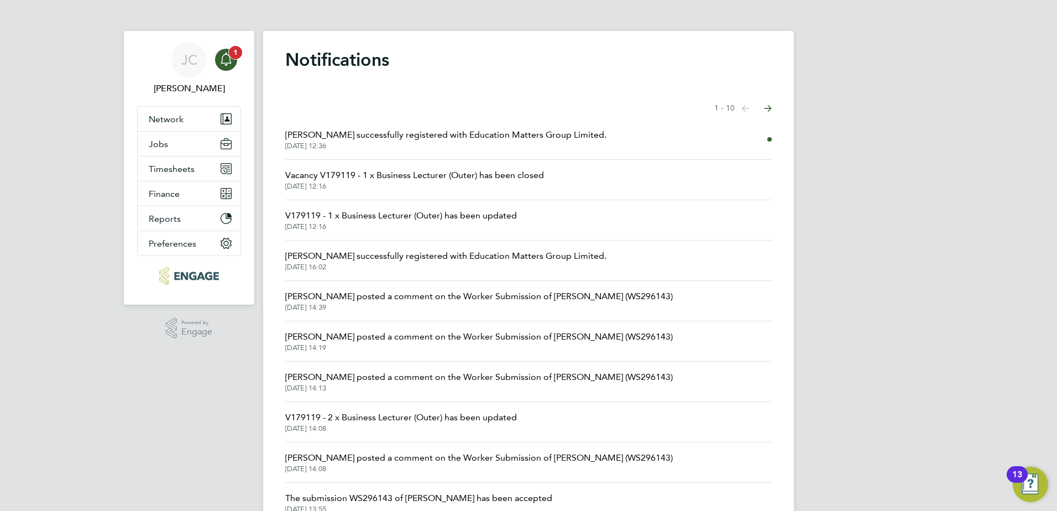
click at [225, 58] on icon "Main navigation" at bounding box center [226, 59] width 13 height 13
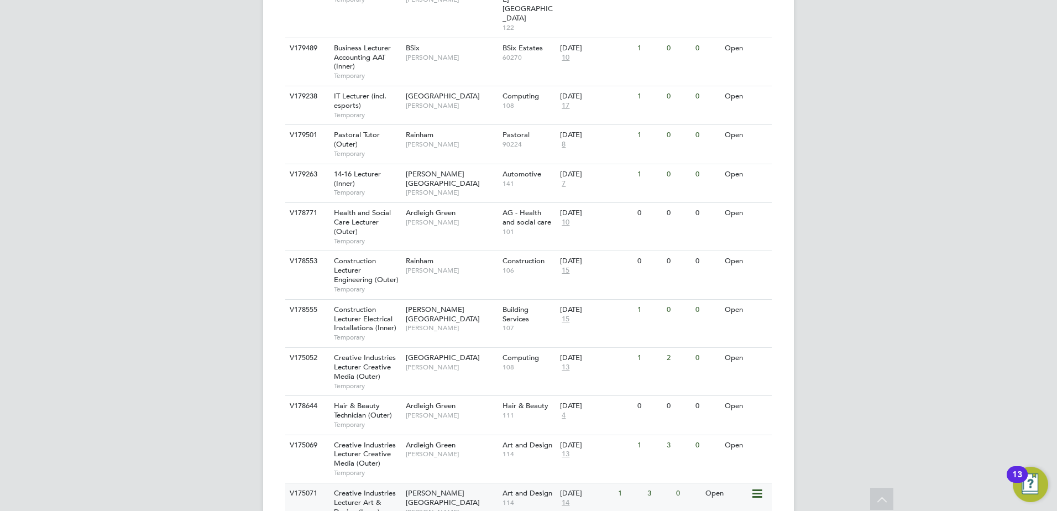
scroll to position [387, 0]
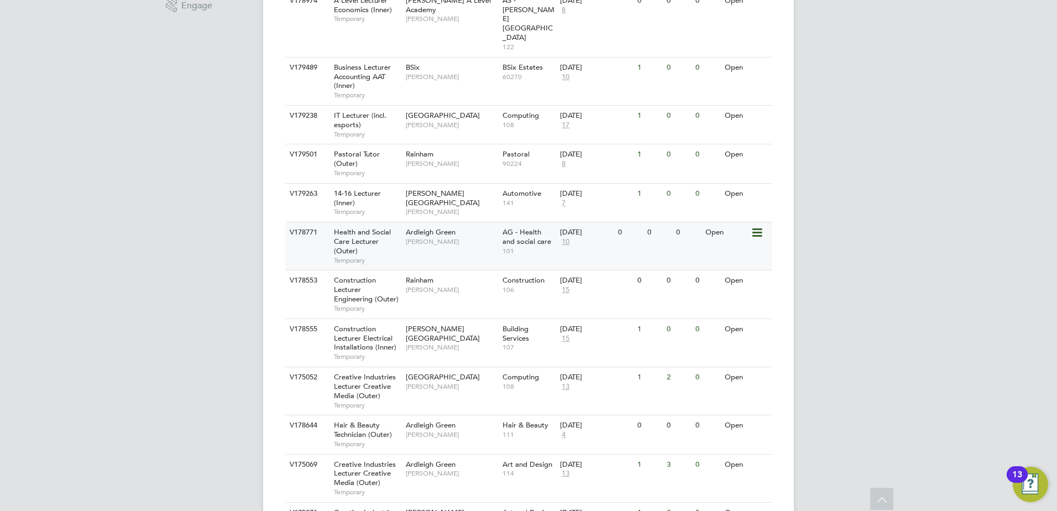
click at [363, 227] on span "Health and Social Care Lecturer (Outer)" at bounding box center [362, 241] width 57 height 28
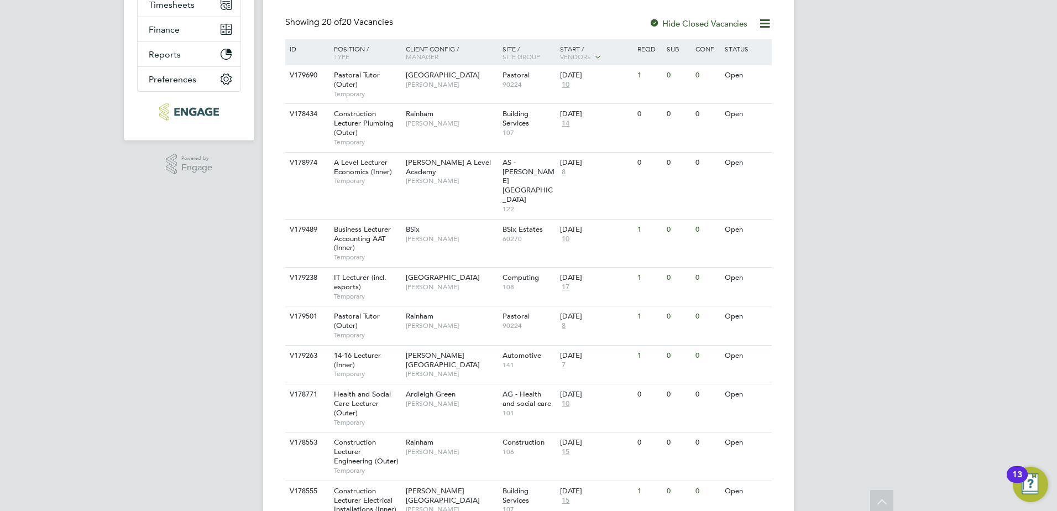
scroll to position [0, 0]
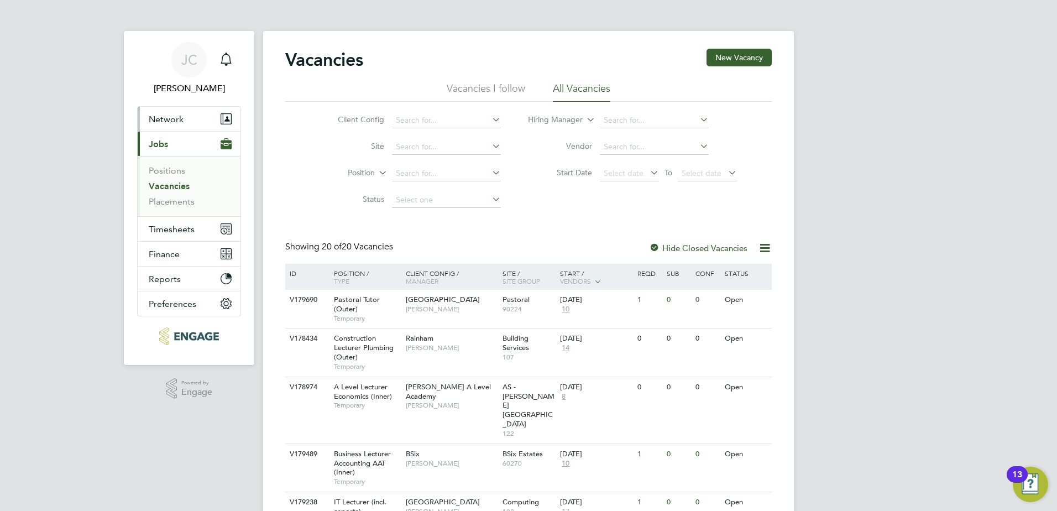
click at [174, 122] on span "Network" at bounding box center [166, 119] width 35 height 11
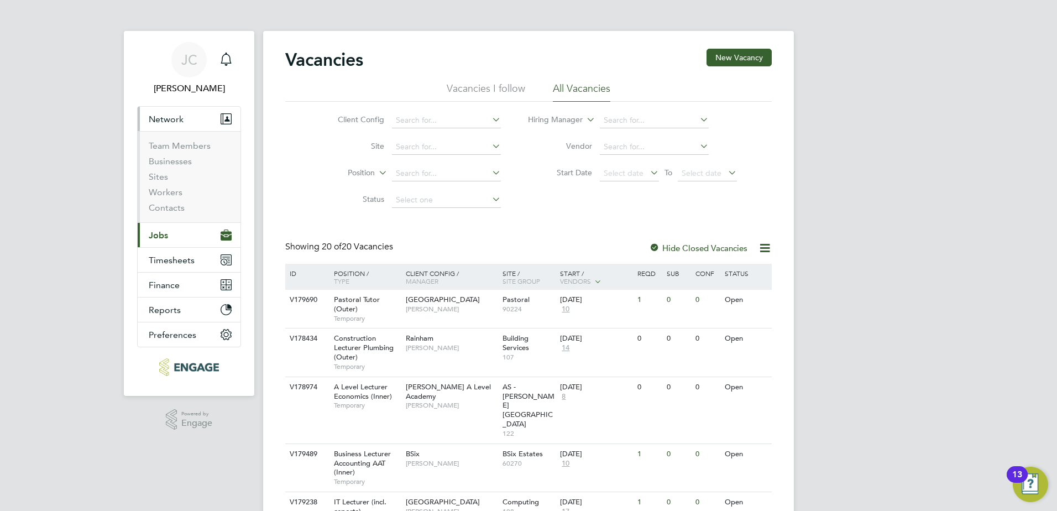
drag, startPoint x: 192, startPoint y: 192, endPoint x: 187, endPoint y: 194, distance: 5.6
click at [192, 192] on li "Workers" at bounding box center [190, 194] width 83 height 15
click at [170, 193] on link "Workers" at bounding box center [166, 192] width 34 height 11
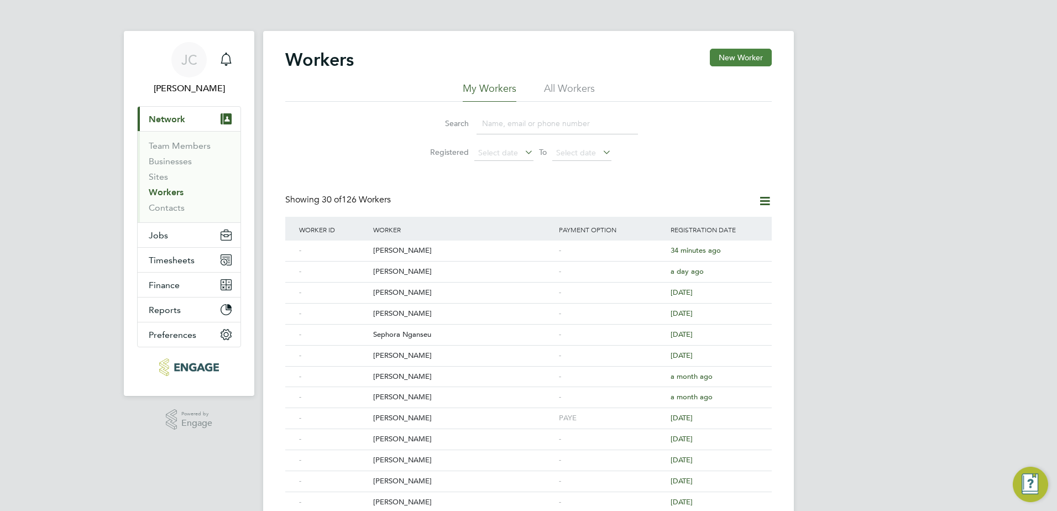
click at [735, 58] on button "New Worker" at bounding box center [741, 58] width 62 height 18
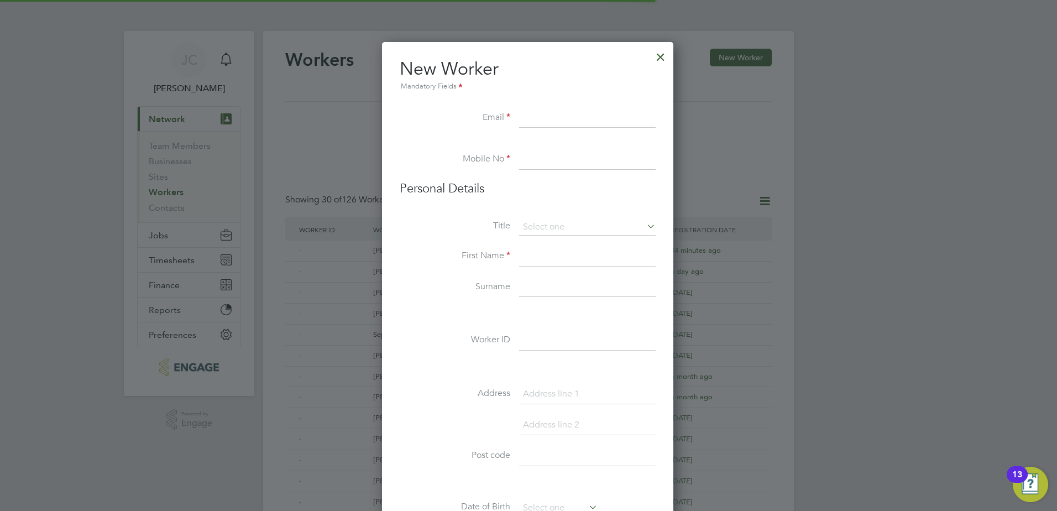
scroll to position [941, 293]
paste input "[EMAIL_ADDRESS][DOMAIN_NAME]"
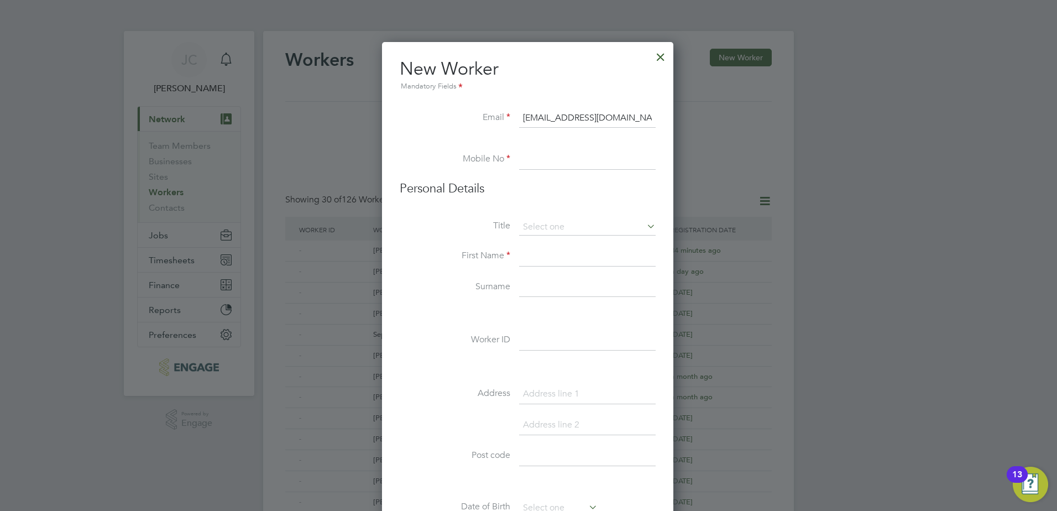
type input "[EMAIL_ADDRESS][DOMAIN_NAME]"
click at [558, 158] on input at bounding box center [587, 160] width 137 height 20
paste input "+44 7596 420963"
type input "+44 7596 420963"
click at [540, 224] on input at bounding box center [587, 227] width 137 height 17
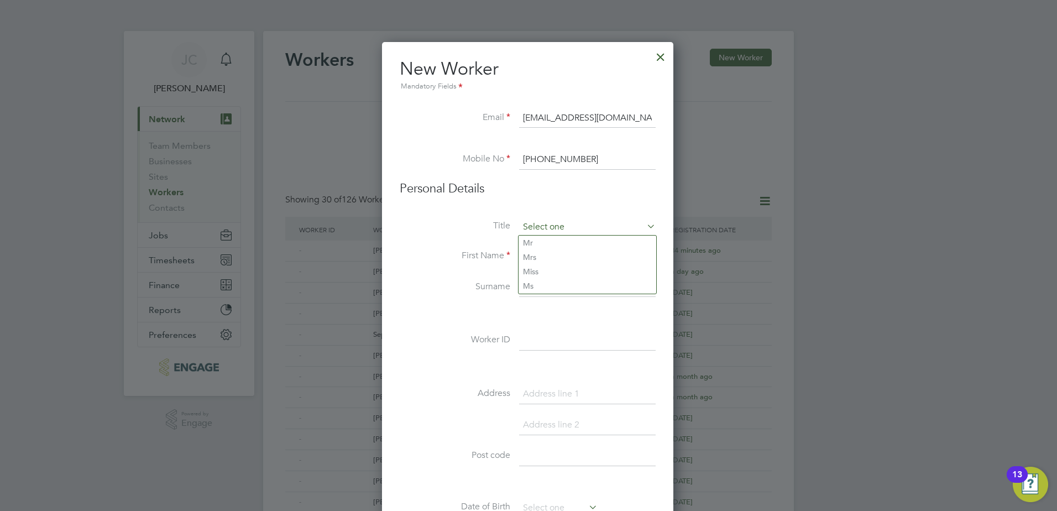
click at [540, 224] on input at bounding box center [587, 227] width 137 height 17
click at [537, 241] on li "Mr" at bounding box center [588, 243] width 138 height 14
type input "Mr"
drag, startPoint x: 532, startPoint y: 253, endPoint x: 536, endPoint y: 243, distance: 10.9
click at [532, 253] on input at bounding box center [587, 257] width 137 height 20
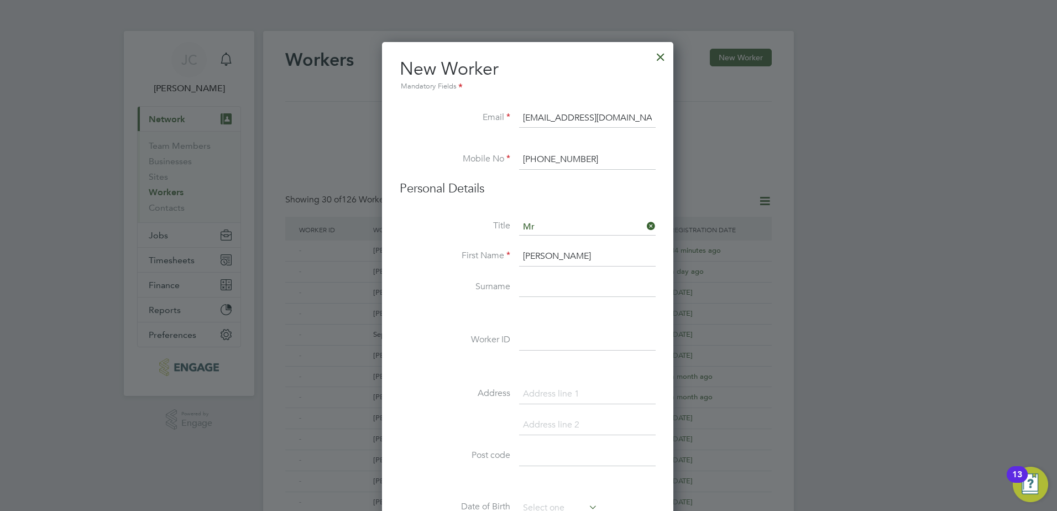
type input "Noah"
drag, startPoint x: 530, startPoint y: 294, endPoint x: 518, endPoint y: 282, distance: 16.4
click at [530, 294] on input at bounding box center [587, 288] width 137 height 20
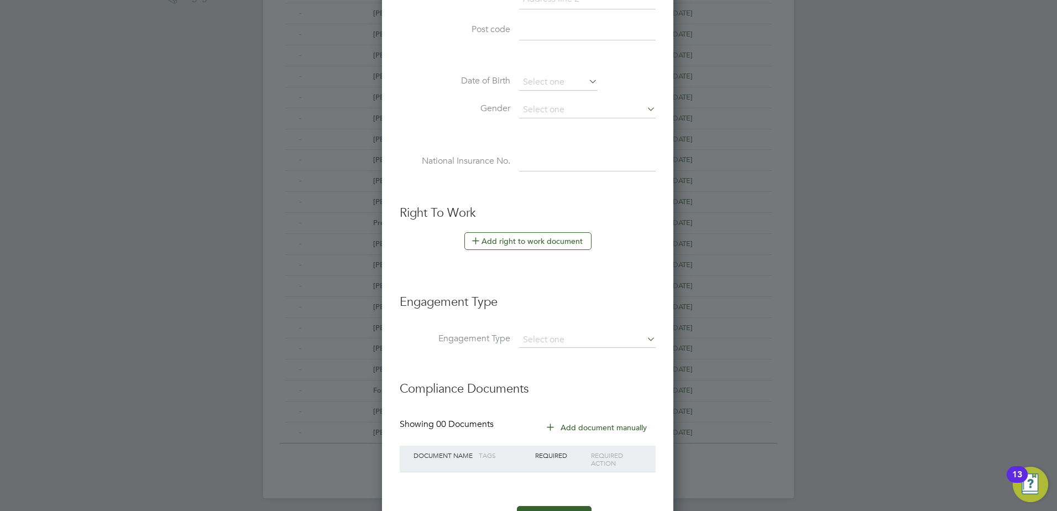
scroll to position [472, 0]
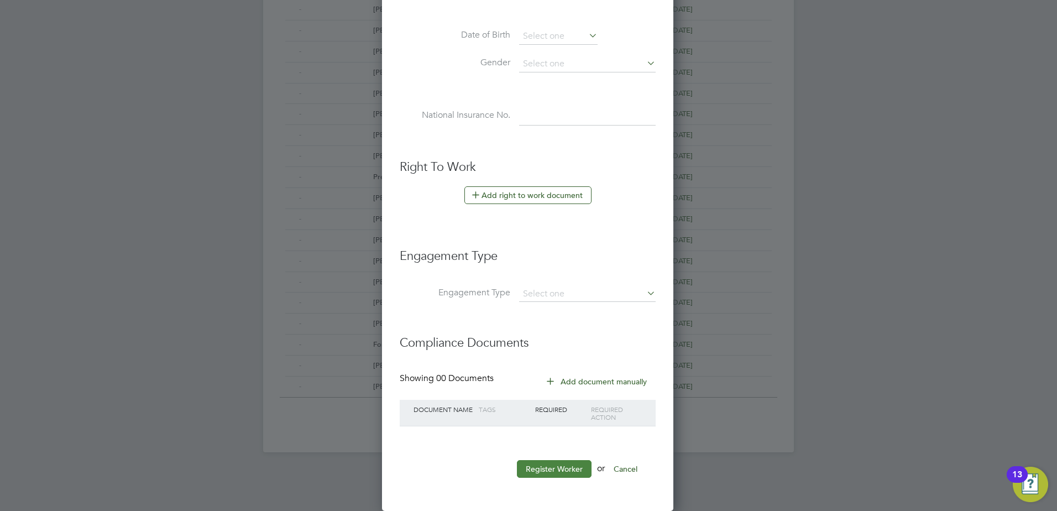
type input "Adams"
click at [546, 469] on button "Register Worker" at bounding box center [554, 469] width 75 height 18
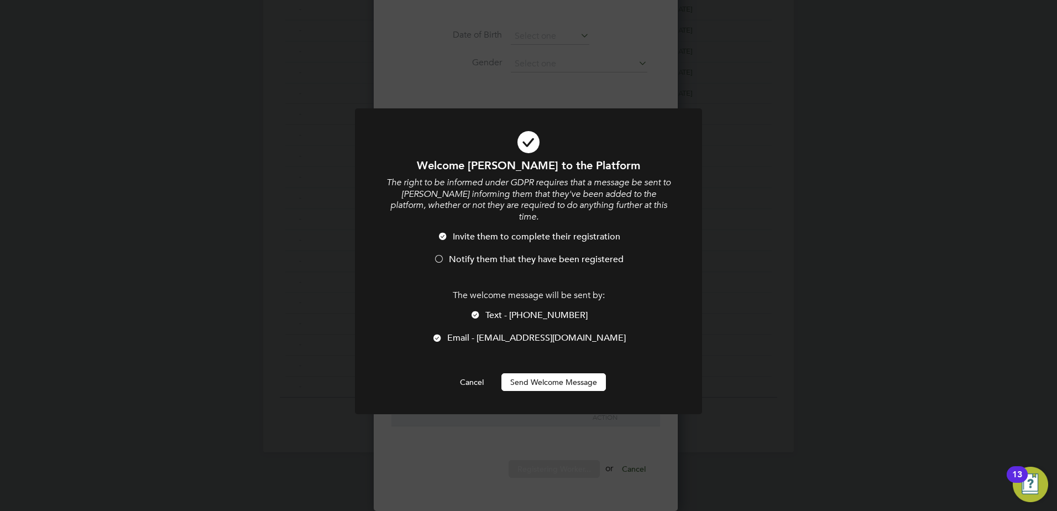
scroll to position [941, 310]
click at [530, 373] on button "Send Welcome Message" at bounding box center [554, 382] width 105 height 18
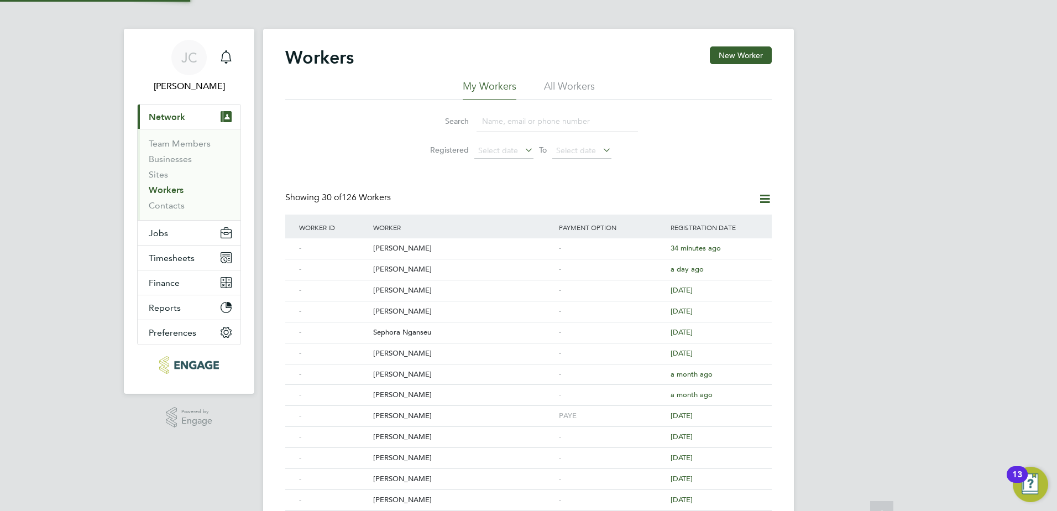
scroll to position [0, 0]
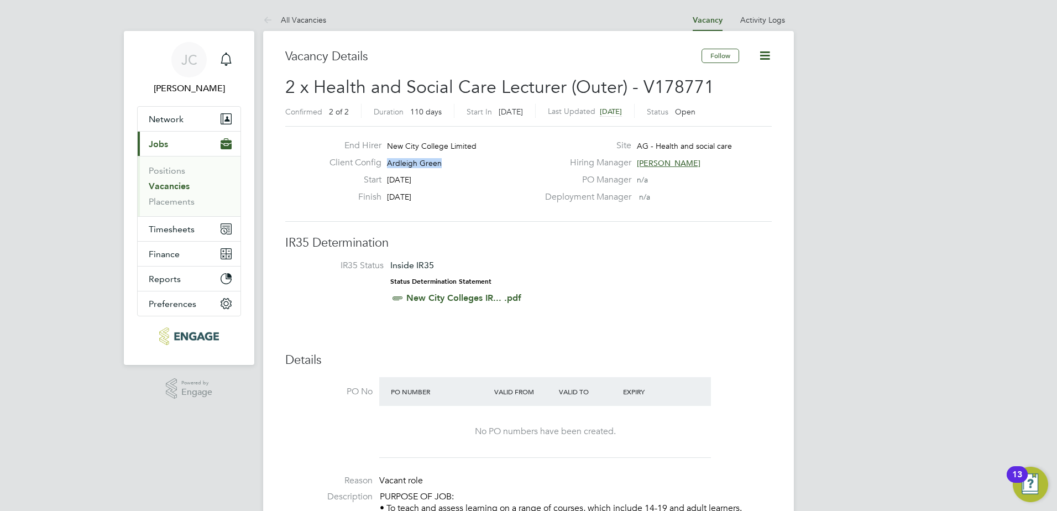
drag, startPoint x: 388, startPoint y: 160, endPoint x: 442, endPoint y: 164, distance: 53.8
click at [442, 164] on div "Client Config Ardleigh Green" at bounding box center [430, 165] width 218 height 17
copy span "Ardleigh Green"
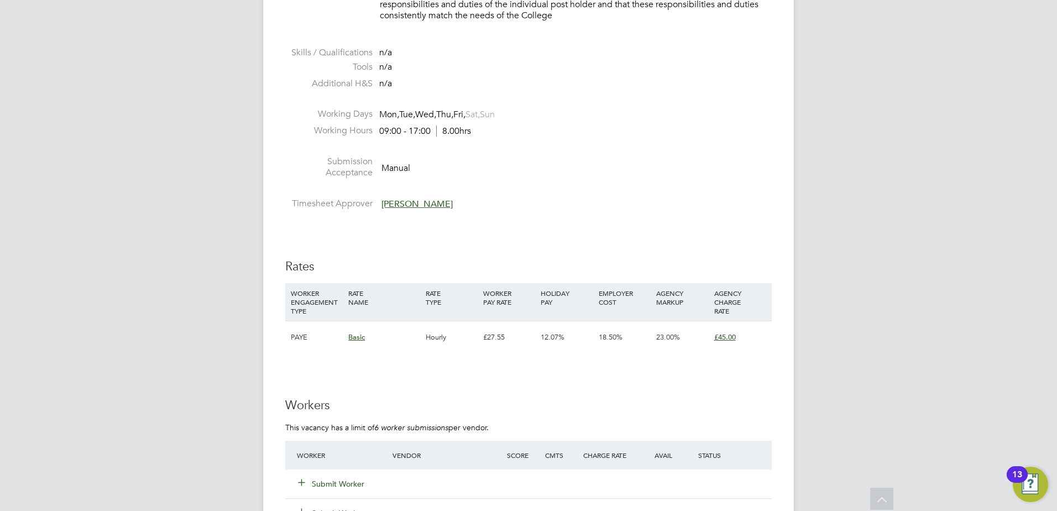
scroll to position [1438, 0]
drag, startPoint x: 484, startPoint y: 332, endPoint x: 500, endPoint y: 336, distance: 17.0
click at [500, 336] on div "£27.55" at bounding box center [510, 335] width 58 height 32
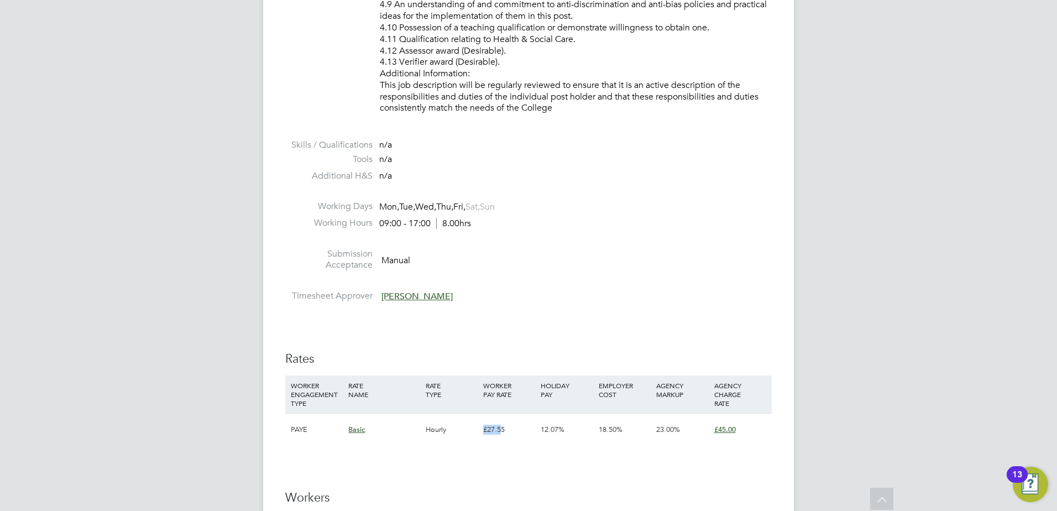
scroll to position [1327, 0]
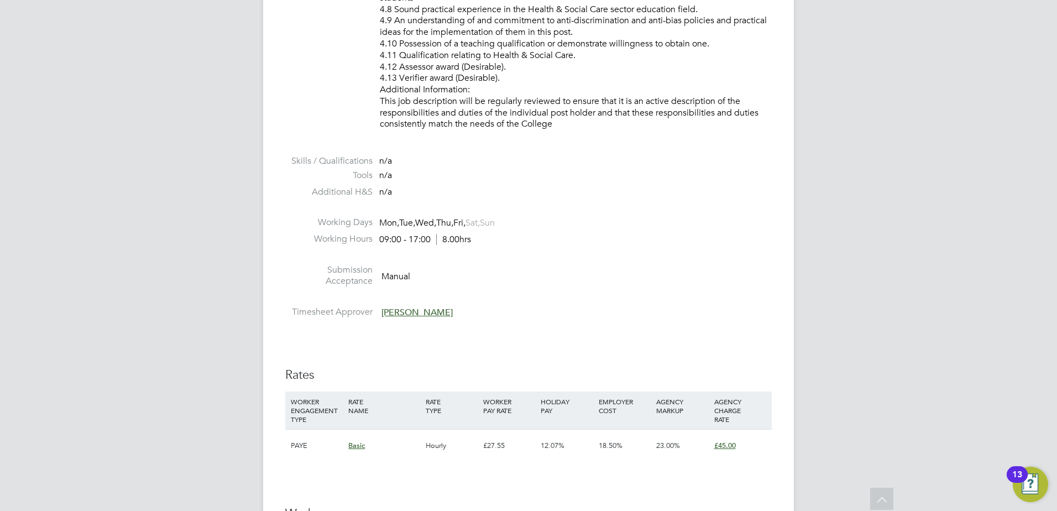
click at [555, 323] on div "IR35 Determination IR35 Status Inside IR35 Status Determination Statement New C…" at bounding box center [528, 52] width 487 height 2289
drag, startPoint x: 480, startPoint y: 445, endPoint x: 766, endPoint y: 443, distance: 286.4
click at [766, 443] on div "PAYE Basic Hourly £27.55 12.07% 18.50% 23.00% £45.00" at bounding box center [528, 445] width 487 height 33
drag, startPoint x: 766, startPoint y: 443, endPoint x: 823, endPoint y: 455, distance: 58.2
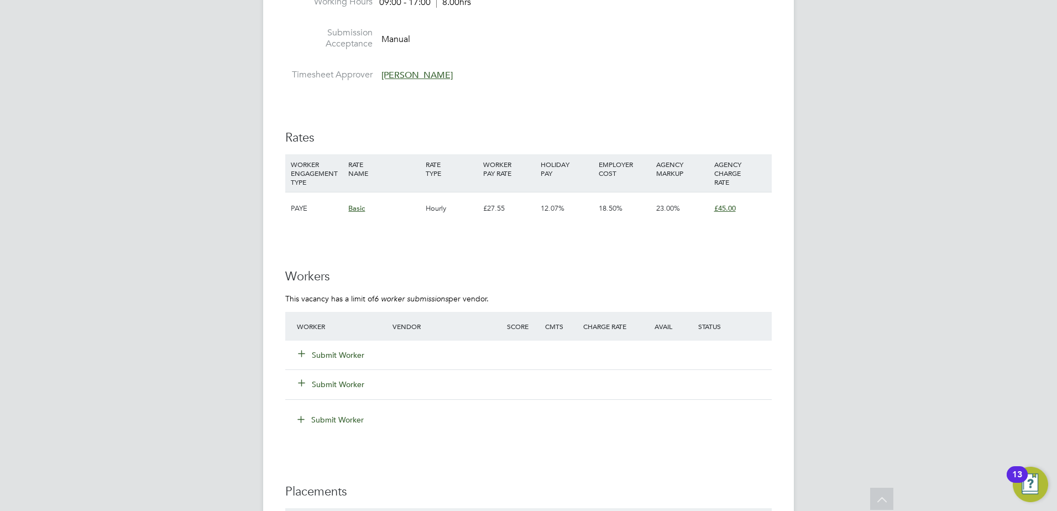
scroll to position [1770, 0]
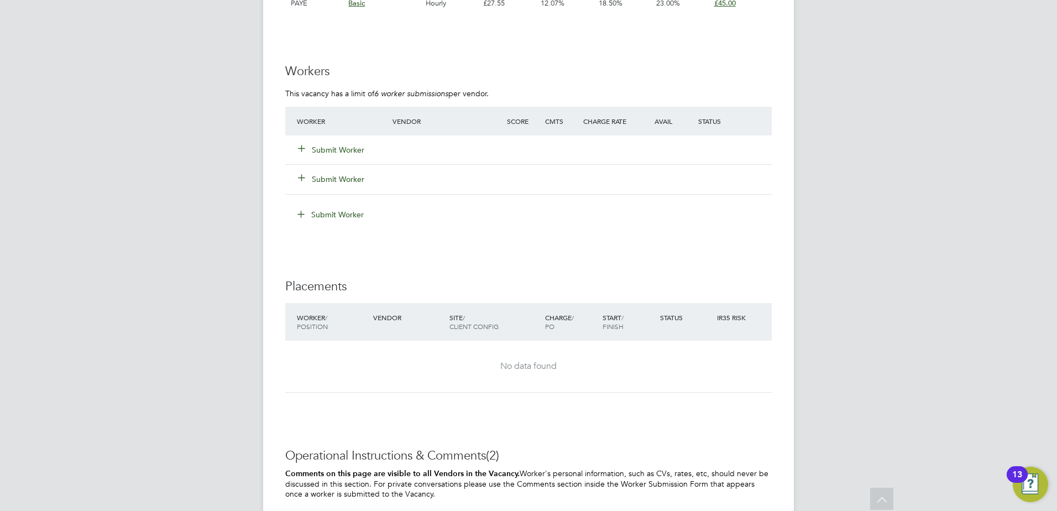
click at [353, 149] on button "Submit Worker" at bounding box center [332, 149] width 66 height 11
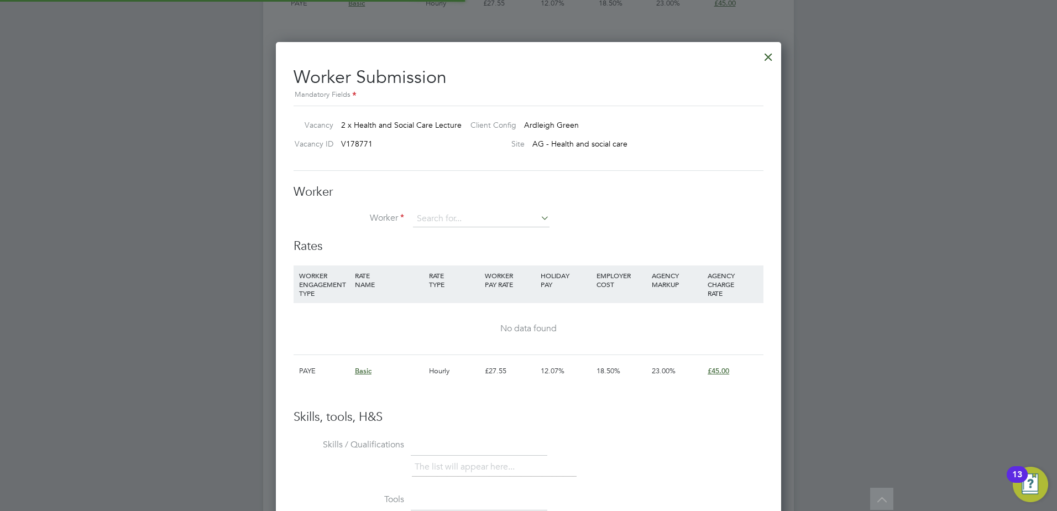
scroll to position [17, 173]
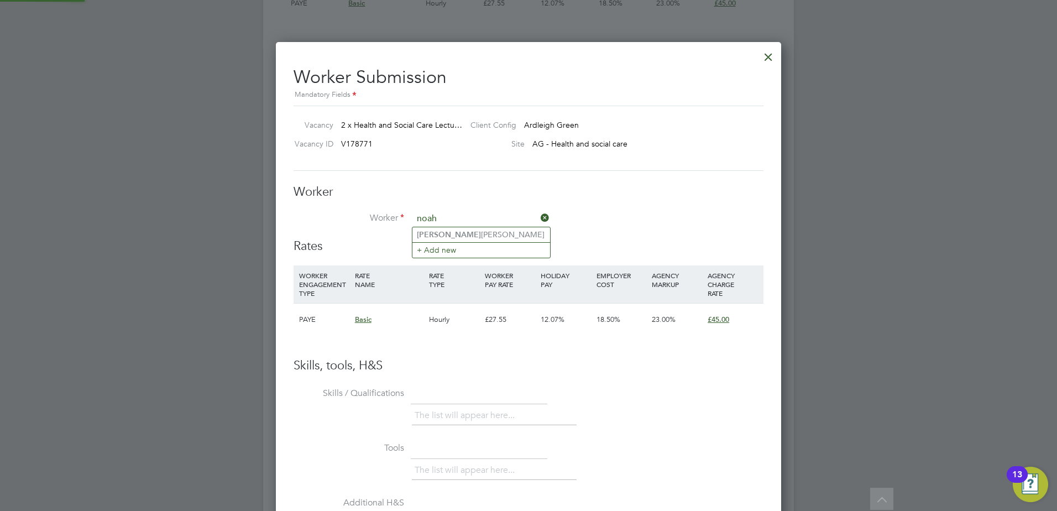
click at [476, 238] on li "Noah Adams" at bounding box center [482, 234] width 138 height 15
type input "[PERSON_NAME]"
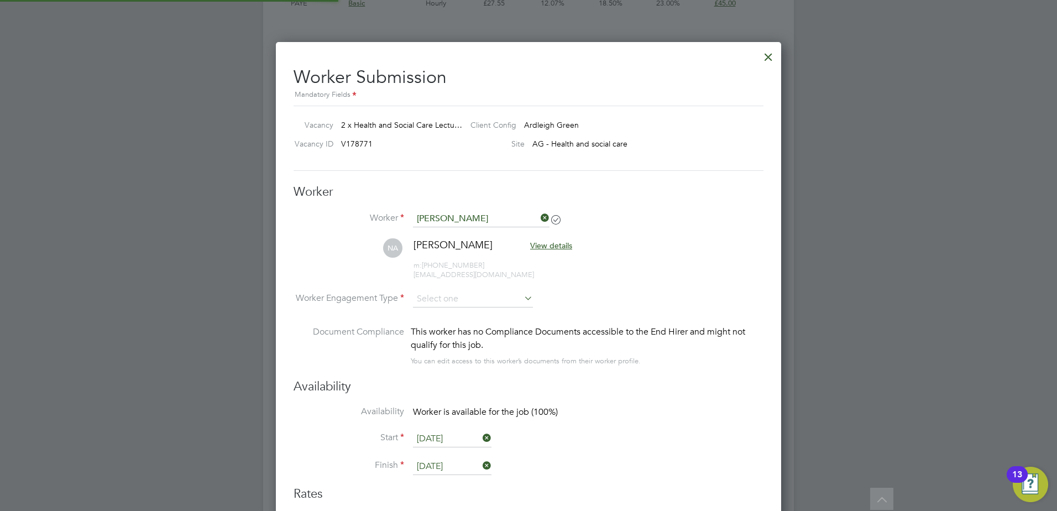
scroll to position [919, 506]
click at [463, 302] on input at bounding box center [473, 299] width 120 height 17
click at [457, 328] on li "PAYE" at bounding box center [473, 329] width 121 height 14
type input "PAYE"
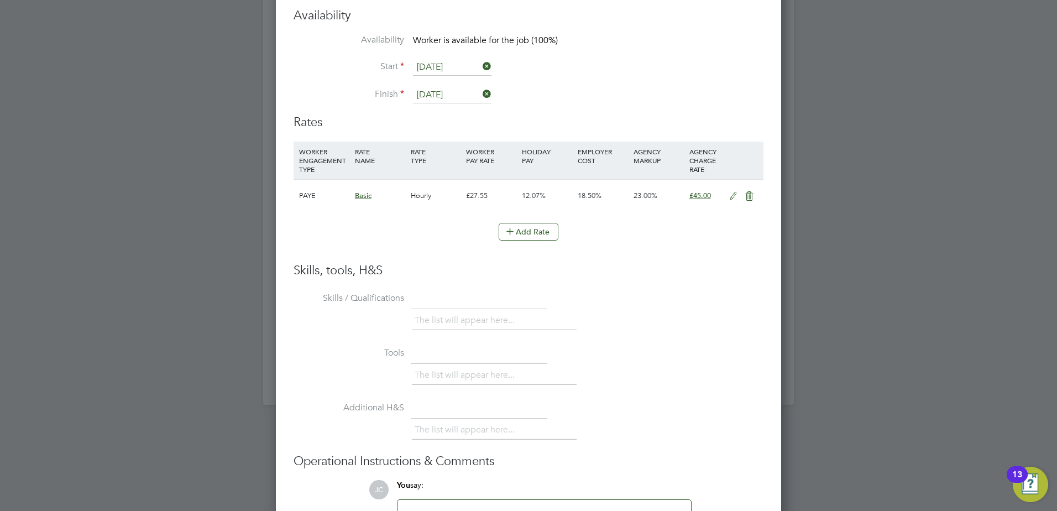
scroll to position [2248, 0]
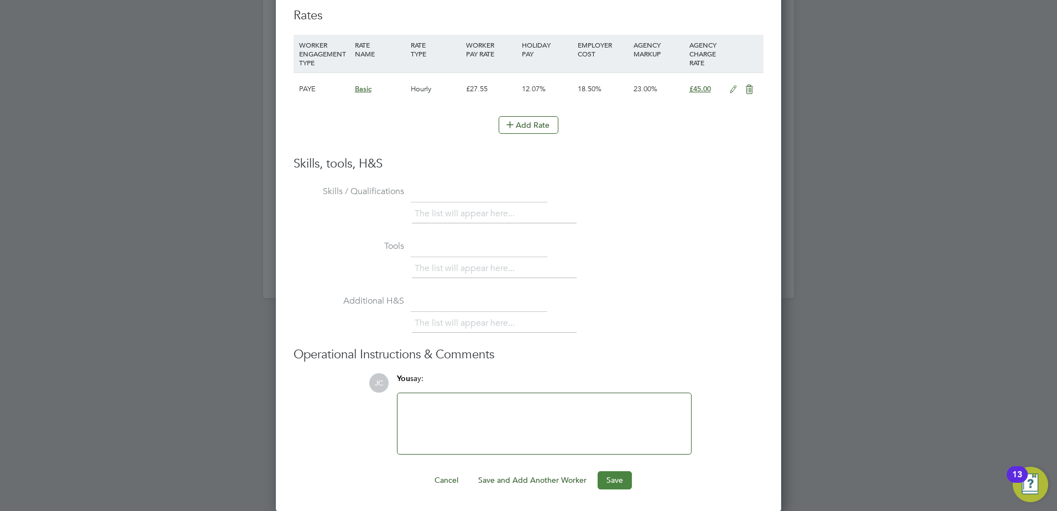
click at [609, 477] on button "Save" at bounding box center [615, 480] width 34 height 18
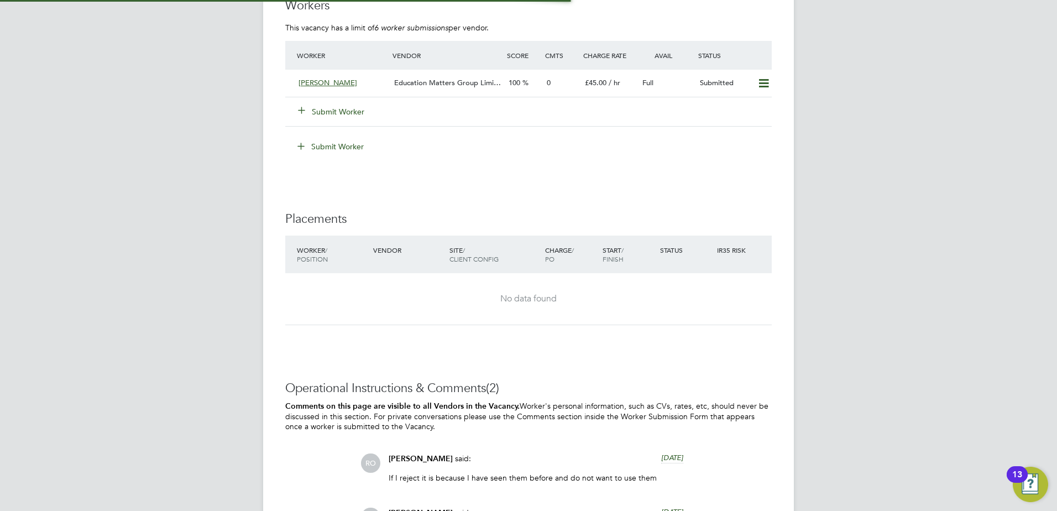
scroll to position [0, 0]
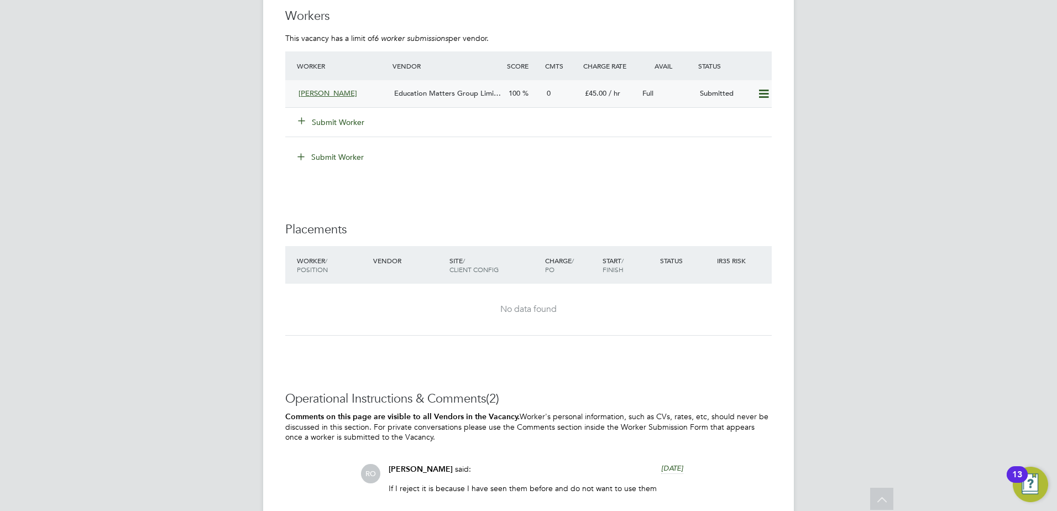
click at [443, 89] on span "Education Matters Group Limi…" at bounding box center [447, 92] width 107 height 9
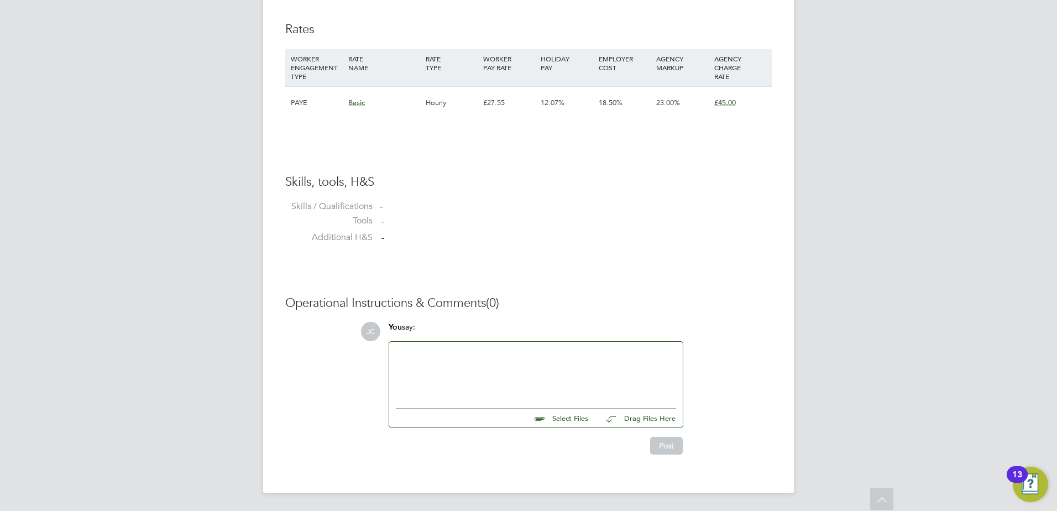
click at [427, 357] on div at bounding box center [536, 372] width 280 height 48
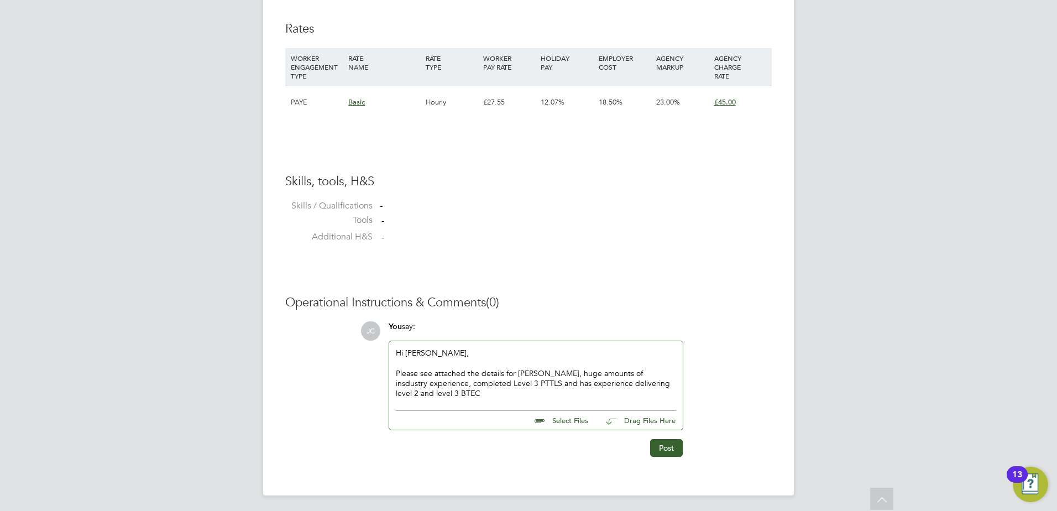
click at [604, 377] on div "Please see attached the details for Noah, huge amounts of insdustry experience,…" at bounding box center [536, 383] width 280 height 30
click at [606, 372] on div "Please see attached the details for Noah, huge amounts of insdustry experience,…" at bounding box center [536, 383] width 280 height 30
click at [675, 381] on div "Please see attached the details for Noah, huge amounts of industry experience, …" at bounding box center [536, 383] width 280 height 30
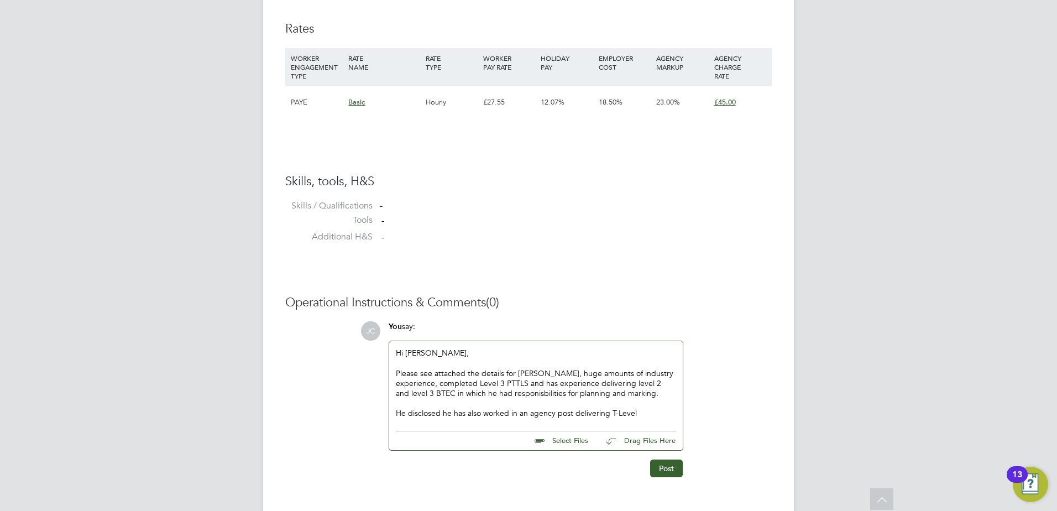
click at [465, 393] on div "Please see attached the details for Noah, huge amounts of industry experience, …" at bounding box center [536, 383] width 280 height 30
click at [637, 408] on div at bounding box center [536, 403] width 280 height 10
click at [643, 416] on div "He disclosed he has also worked in an agency post delivering T-Level" at bounding box center [536, 413] width 280 height 10
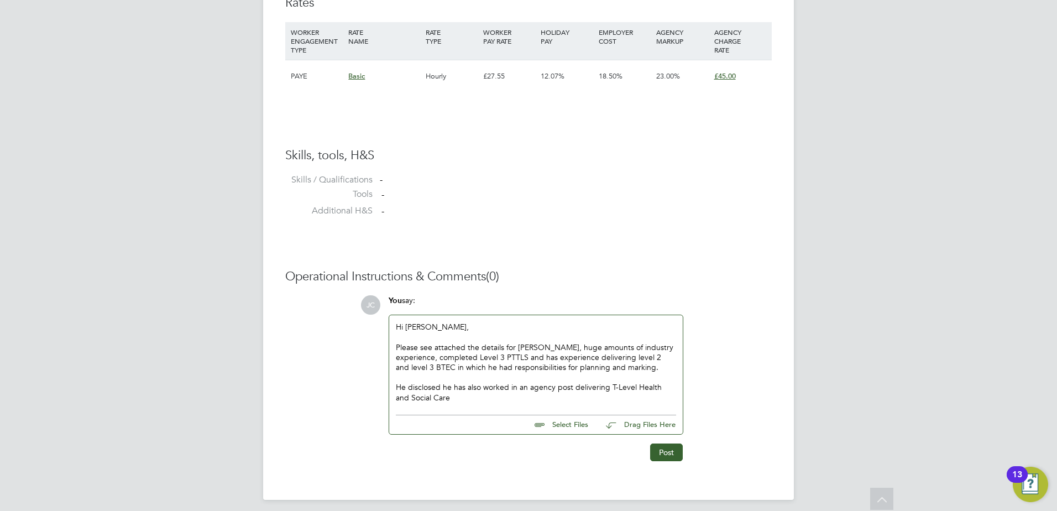
scroll to position [781, 0]
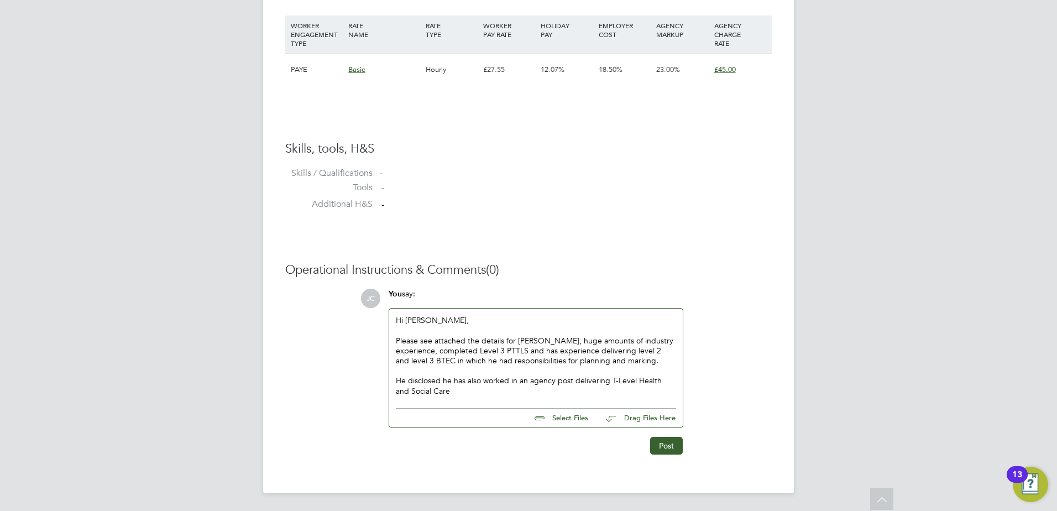
click at [446, 388] on div "He disclosed he has also worked in an agency post delivering T-Level Health and…" at bounding box center [536, 385] width 280 height 20
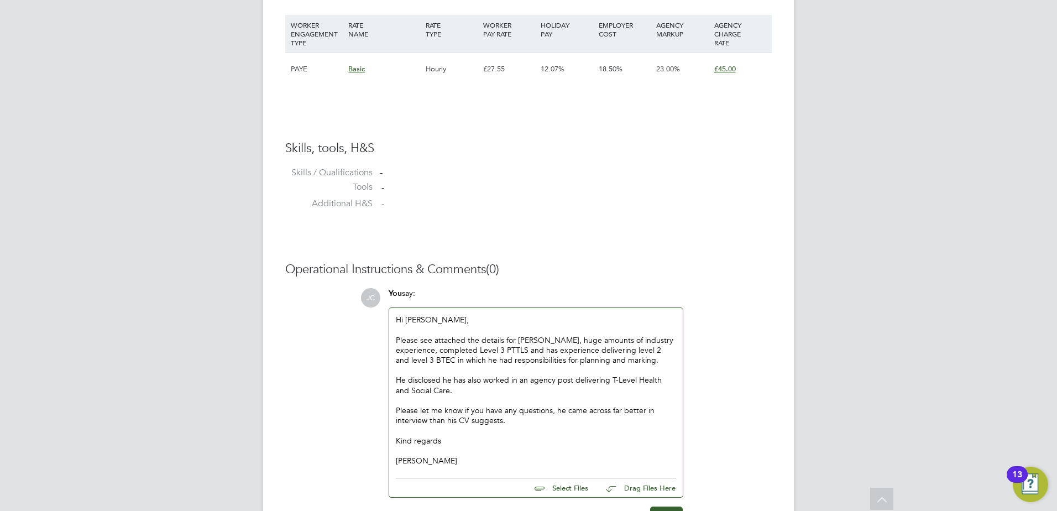
click at [562, 487] on input "file" at bounding box center [593, 485] width 166 height 15
type input "C:\fakepath\Noah CV - Health and Social Care.docx"
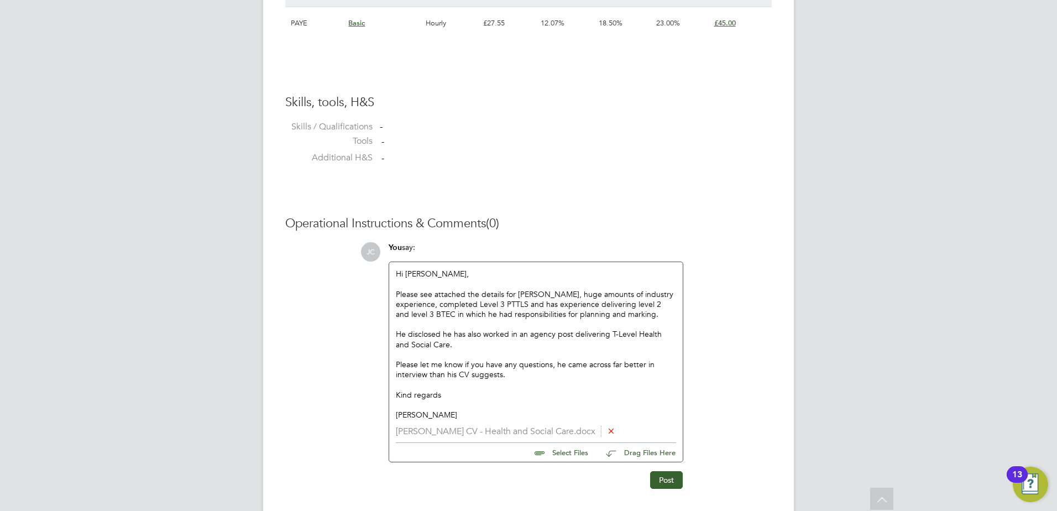
scroll to position [862, 0]
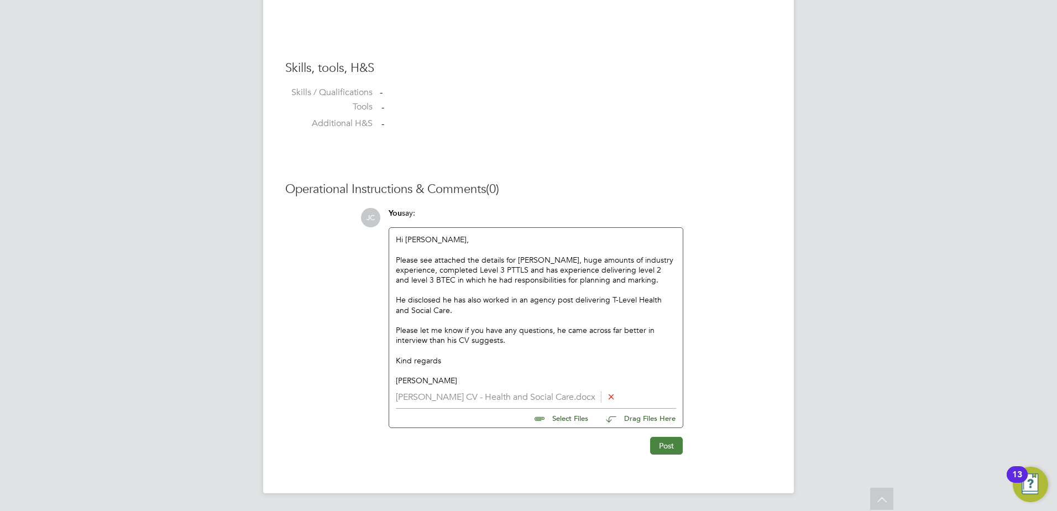
click at [672, 447] on button "Post" at bounding box center [666, 446] width 33 height 18
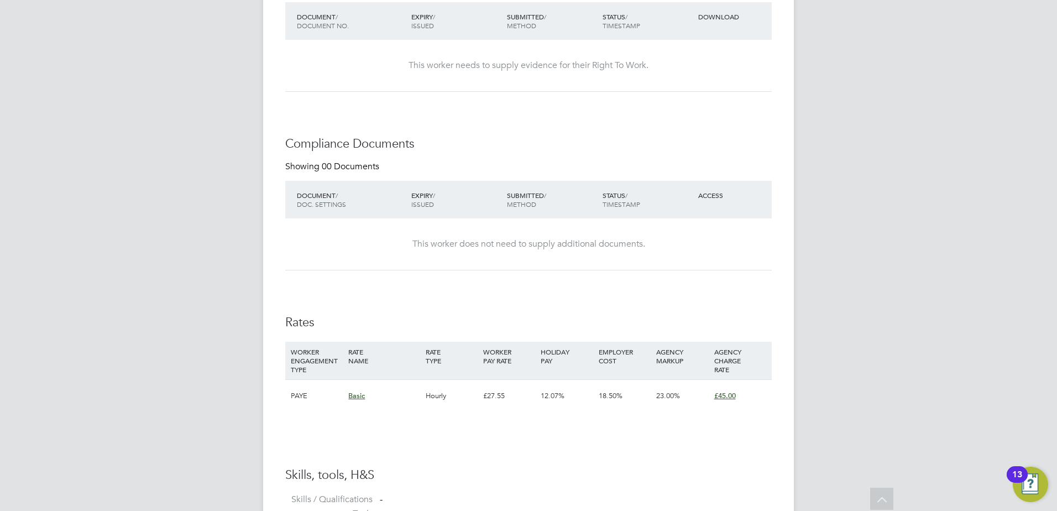
scroll to position [0, 0]
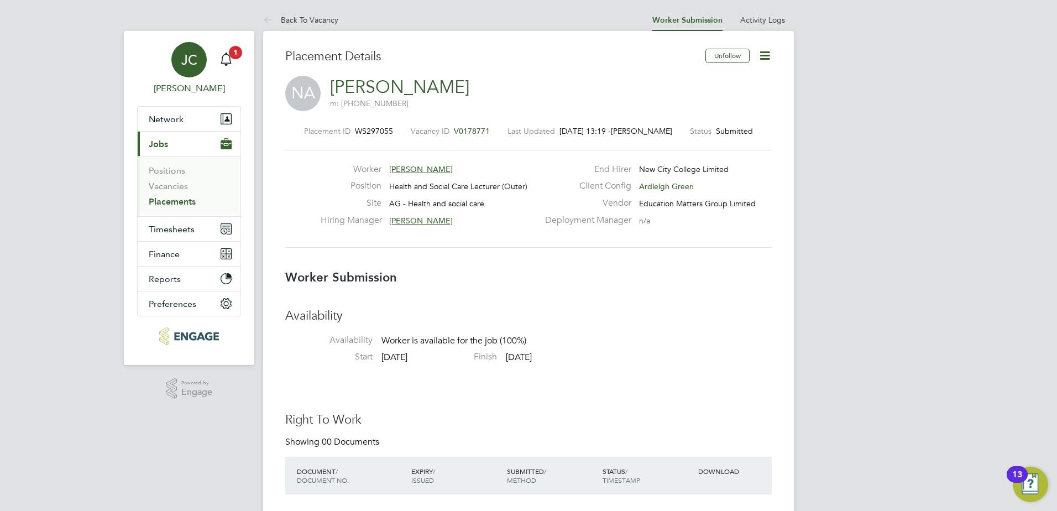
click at [237, 67] on link "JC James Carey" at bounding box center [189, 68] width 104 height 53
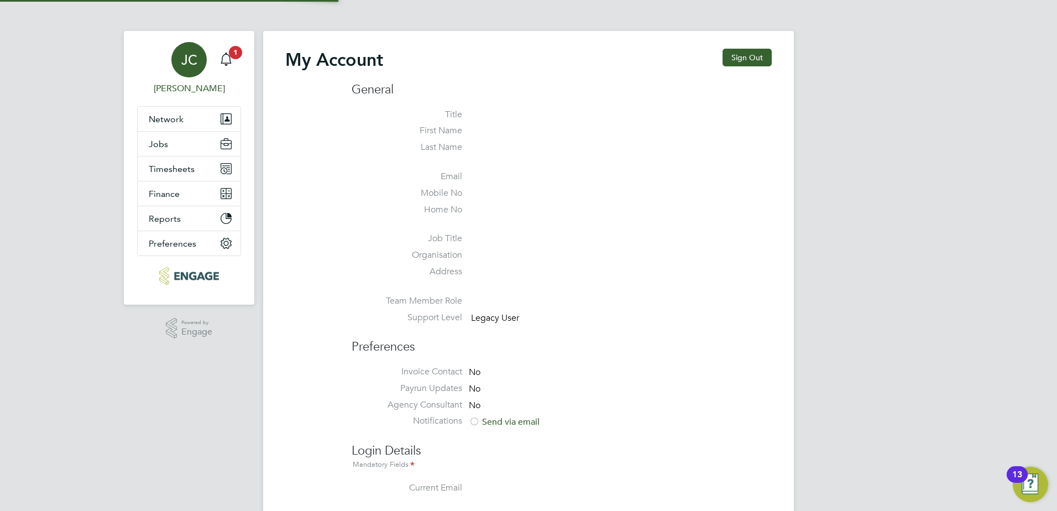
type input "jamesc@educationmattersgroup.co.uk"
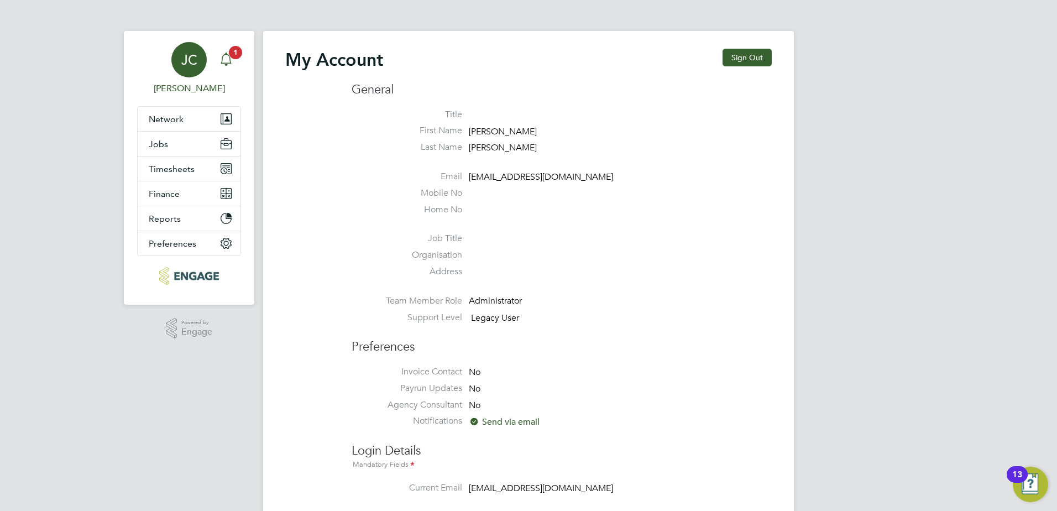
click at [228, 59] on icon "Main navigation" at bounding box center [226, 59] width 13 height 13
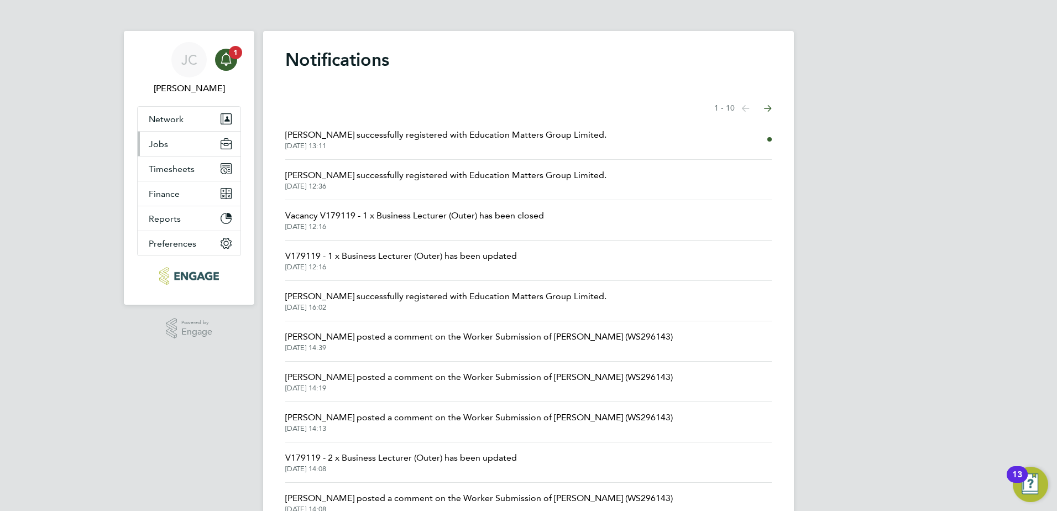
click at [176, 143] on button "Jobs" at bounding box center [189, 144] width 103 height 24
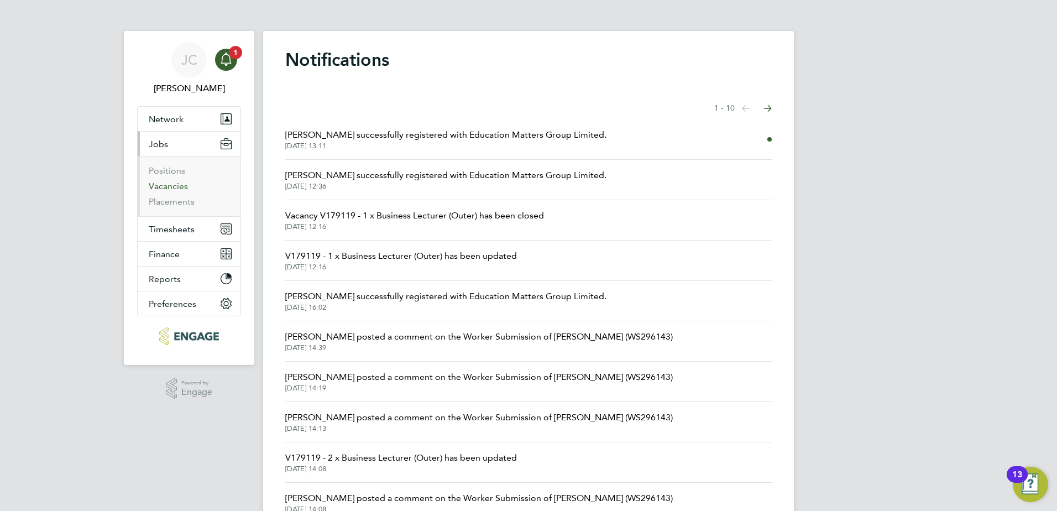
click at [184, 183] on link "Vacancies" at bounding box center [168, 186] width 39 height 11
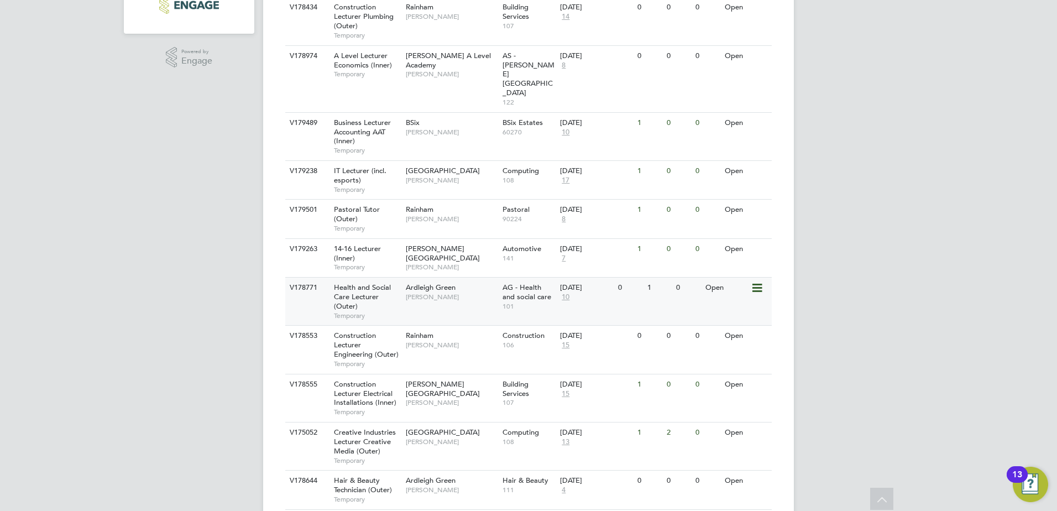
scroll to position [332, 0]
click at [356, 282] on span "Health and Social Care Lecturer (Outer)" at bounding box center [362, 296] width 57 height 28
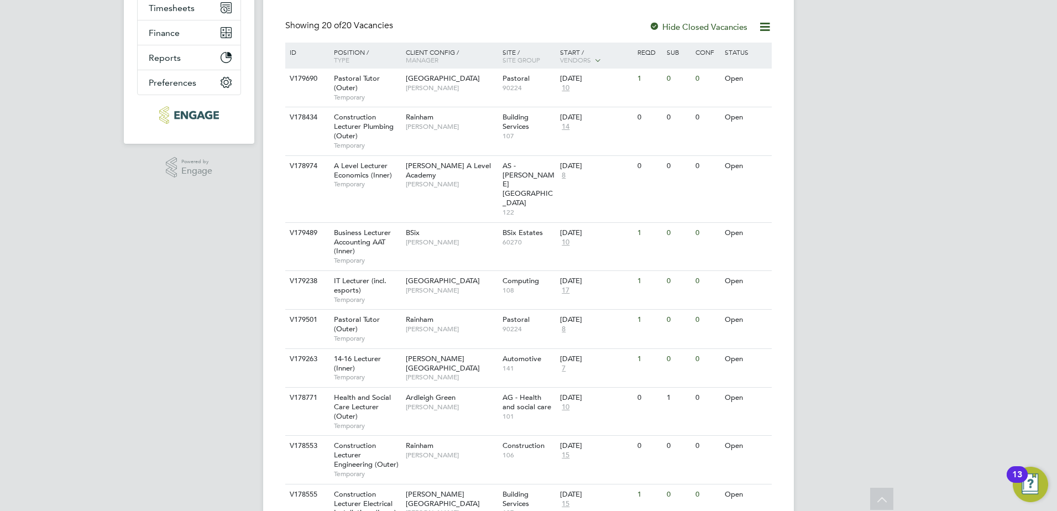
scroll to position [0, 0]
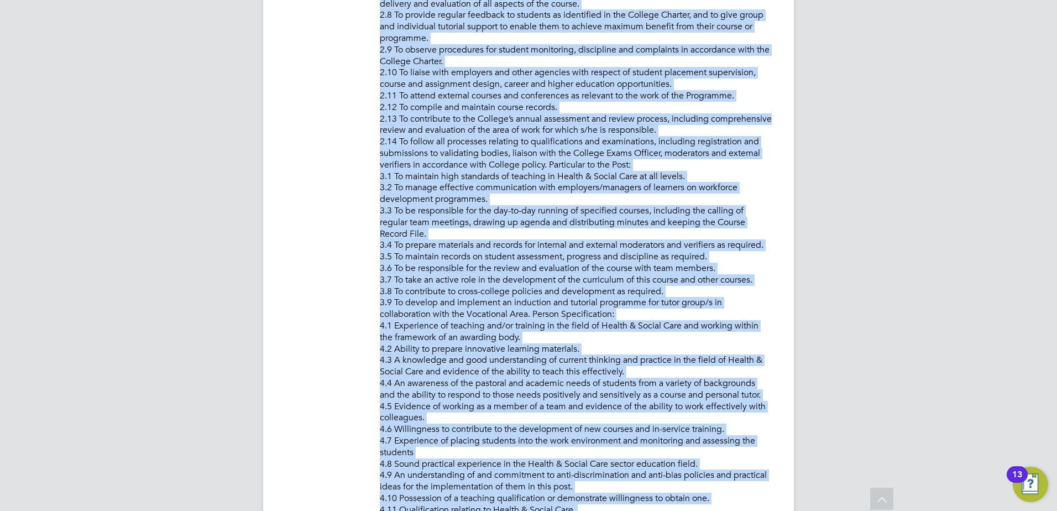
scroll to position [1102, 0]
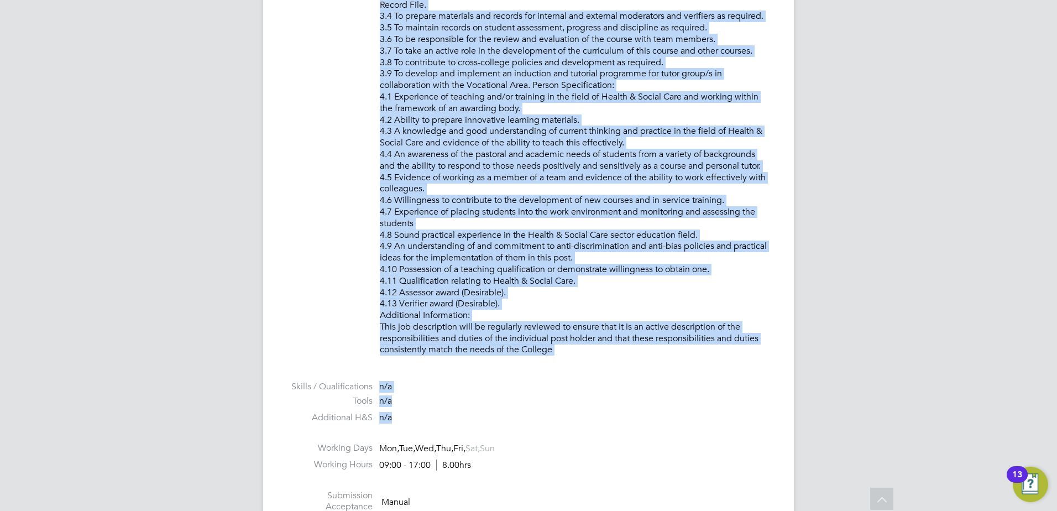
drag, startPoint x: 380, startPoint y: 111, endPoint x: 655, endPoint y: 347, distance: 362.7
copy p "LOREMIP DO SIT: • Am conse adi elitse doeiusmo te i utlab et dolorem, aliqu eni…"
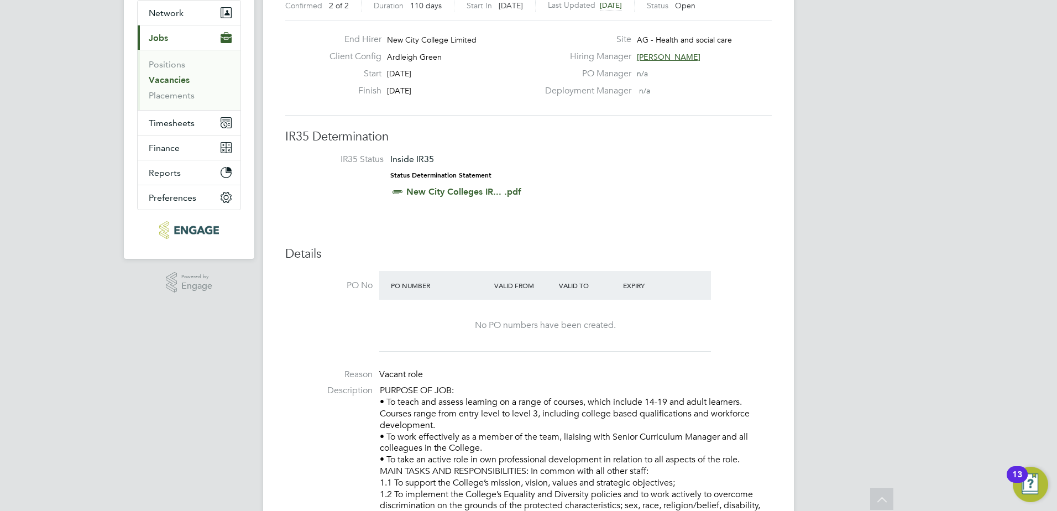
scroll to position [0, 0]
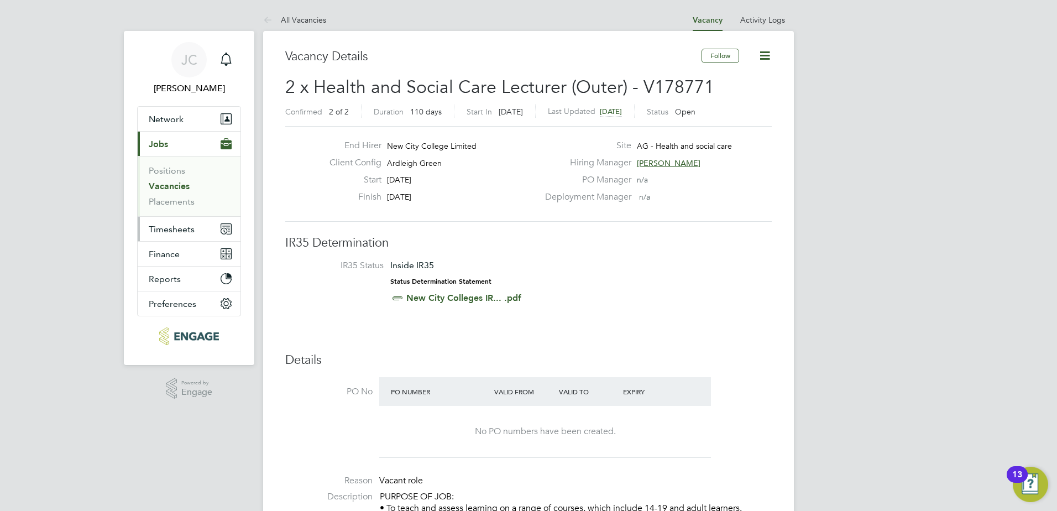
click at [181, 233] on span "Timesheets" at bounding box center [172, 229] width 46 height 11
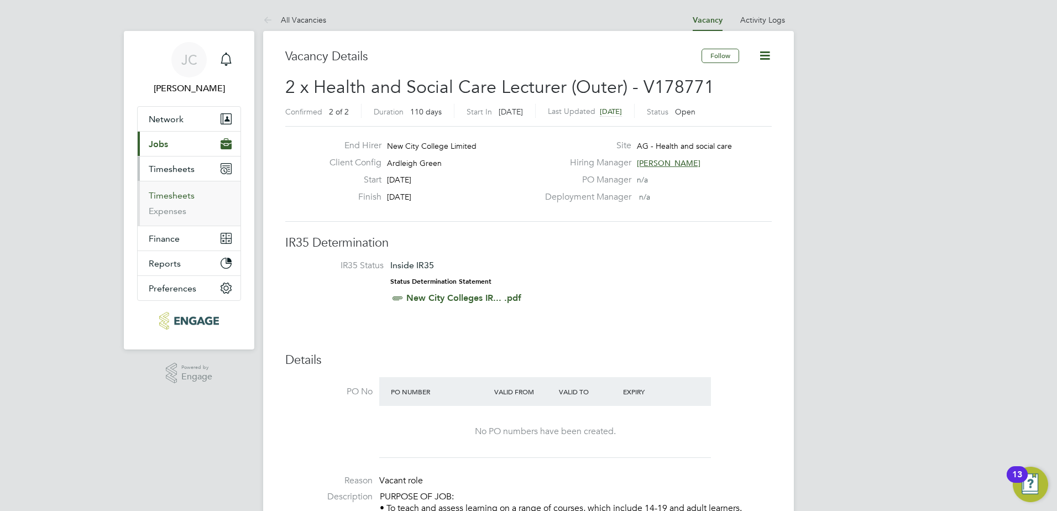
click at [174, 198] on link "Timesheets" at bounding box center [172, 195] width 46 height 11
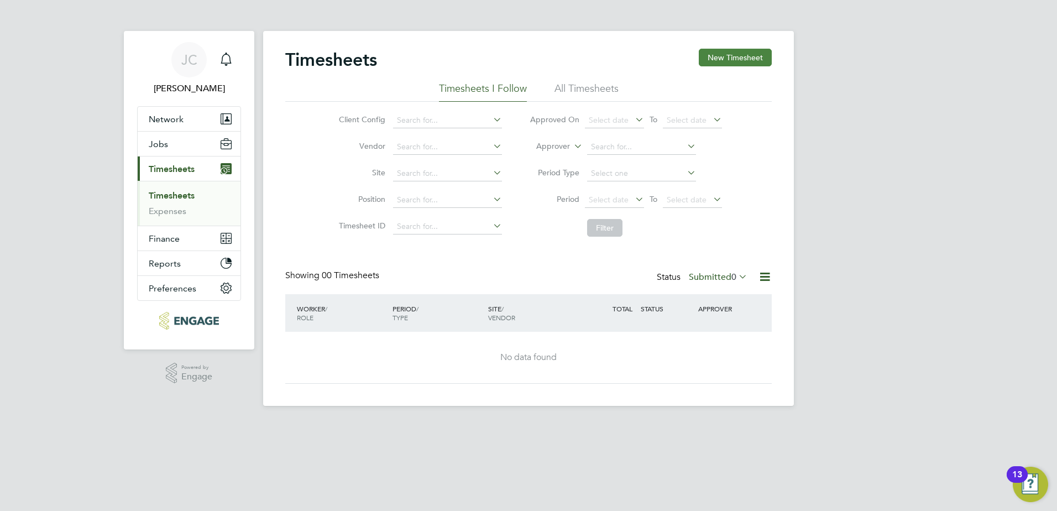
click at [709, 58] on button "New Timesheet" at bounding box center [735, 58] width 73 height 18
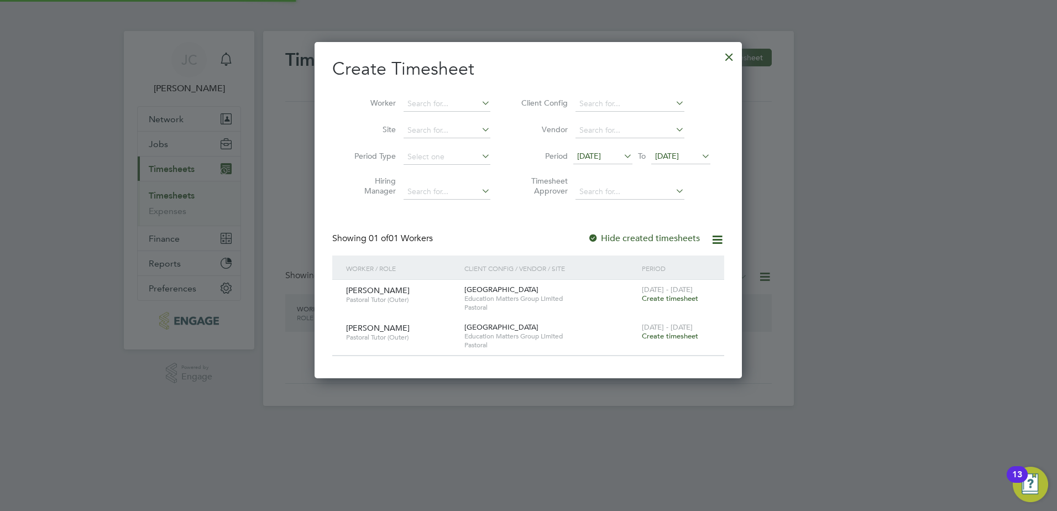
scroll to position [336, 428]
click at [478, 106] on input at bounding box center [447, 103] width 87 height 15
click at [466, 113] on li "[PERSON_NAME]" at bounding box center [471, 118] width 137 height 15
type input "[PERSON_NAME]"
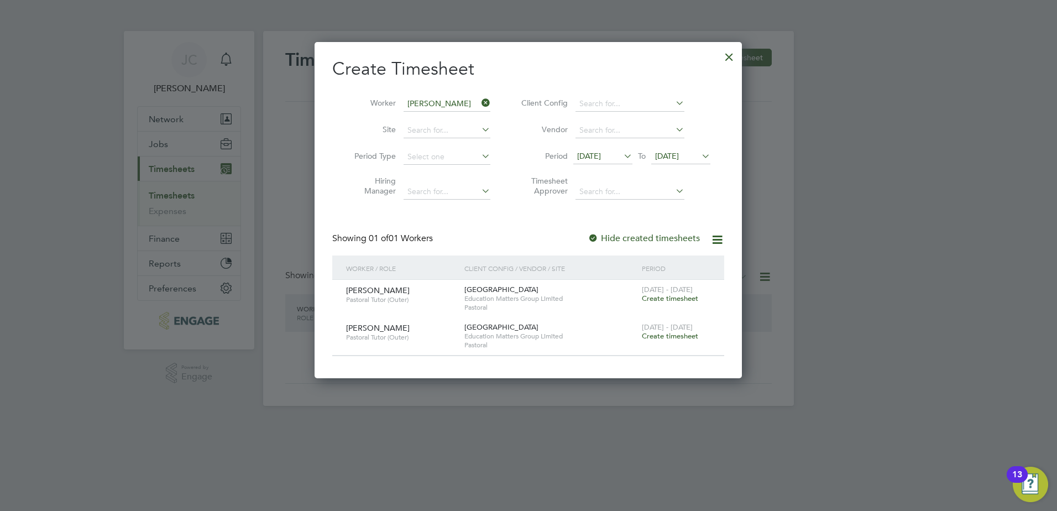
click at [654, 299] on span "Create timesheet" at bounding box center [670, 298] width 56 height 9
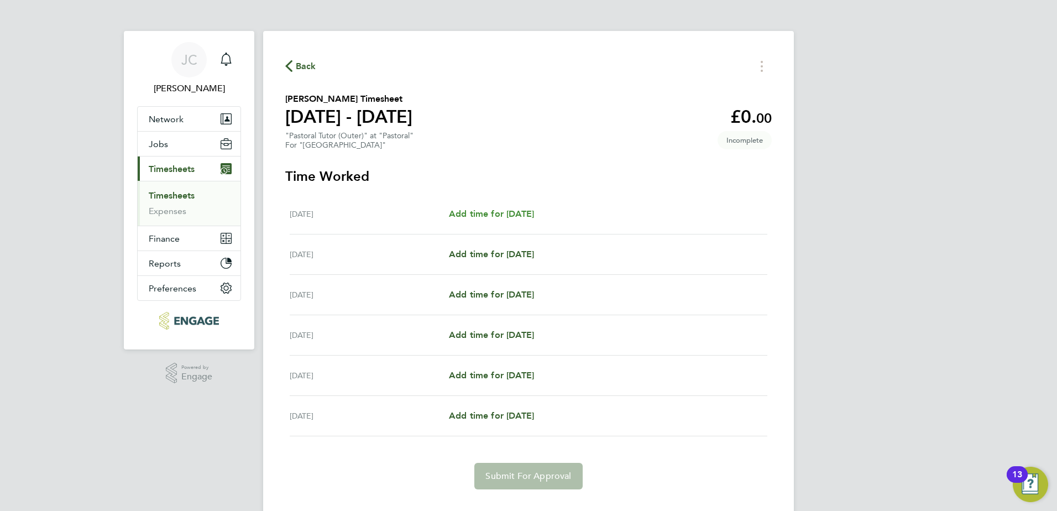
click at [475, 218] on span "Add time for Tue 19 Aug" at bounding box center [491, 213] width 85 height 11
select select "60"
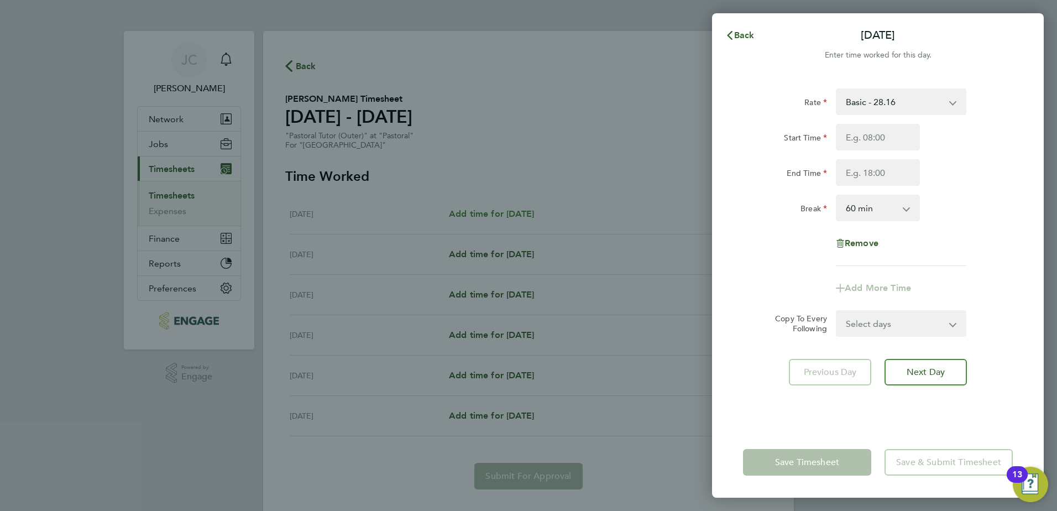
click at [475, 218] on div "Back Tue 19 Aug Enter time worked for this day. Rate Basic - 28.16 Start Time E…" at bounding box center [528, 255] width 1057 height 511
click at [749, 41] on button "Back" at bounding box center [739, 35] width 51 height 22
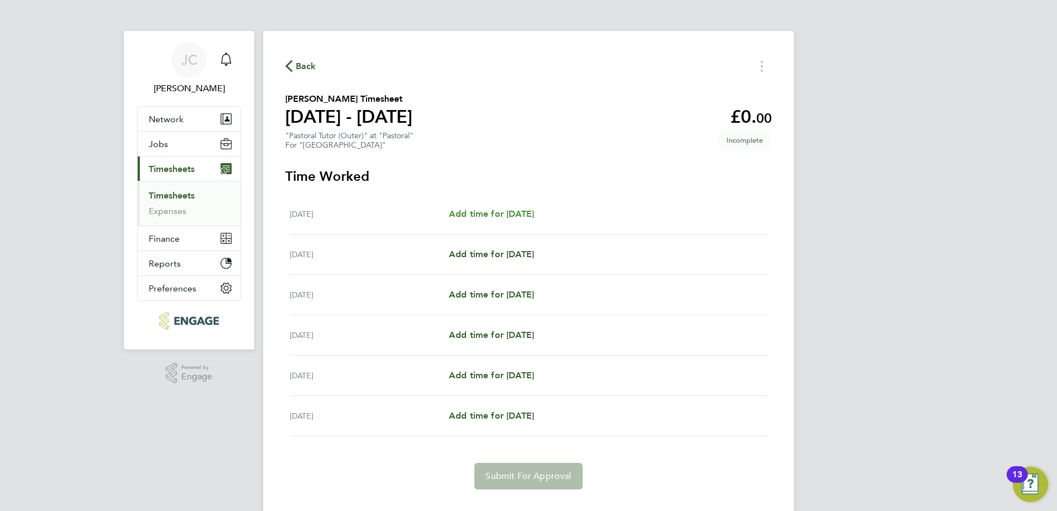
click at [465, 216] on span "Add time for Tue 19 Aug" at bounding box center [491, 213] width 85 height 11
select select "60"
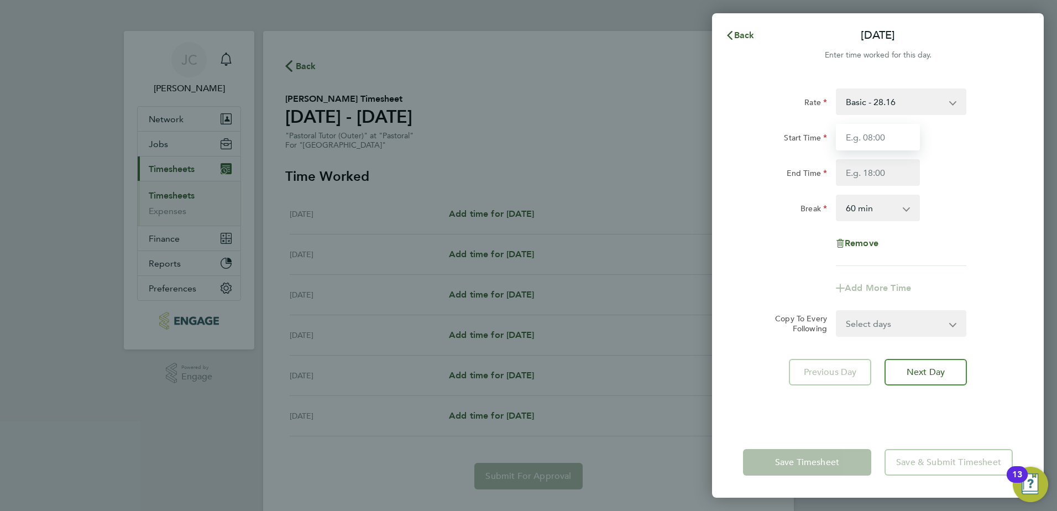
click at [891, 142] on input "Start Time" at bounding box center [878, 137] width 84 height 27
type input "09:00"
click at [873, 174] on input "End Time" at bounding box center [878, 172] width 84 height 27
type input "17:00"
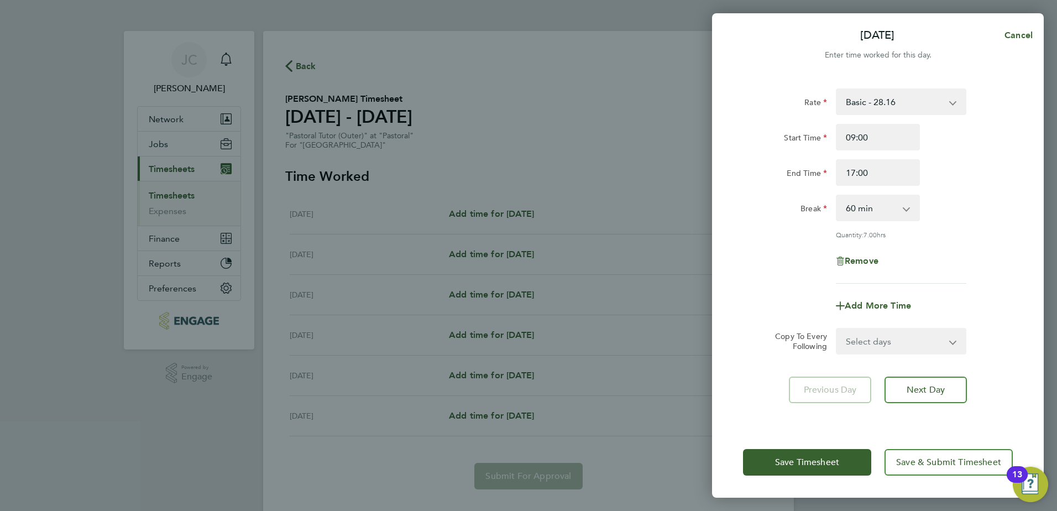
click at [791, 279] on app-timesheet-line-form-group "Rate Basic - 28.16 Start Time 09:00 End Time 17:00 Break 0 min 15 min 30 min 45…" at bounding box center [878, 203] width 270 height 231
click at [896, 332] on select "Select days Day Weekday (Mon-Fri) Weekend (Sat-Sun) Wednesday Thursday Friday S…" at bounding box center [895, 341] width 116 height 24
select select "WEEKDAY"
click at [837, 329] on select "Select days Day Weekday (Mon-Fri) Weekend (Sat-Sun) Wednesday Thursday Friday S…" at bounding box center [895, 341] width 116 height 24
select select "2025-08-24"
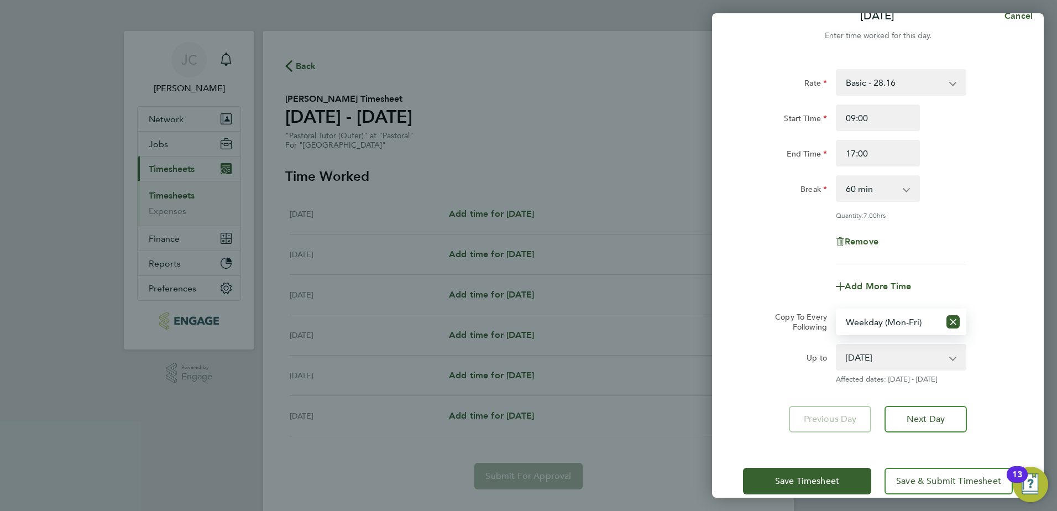
scroll to position [37, 0]
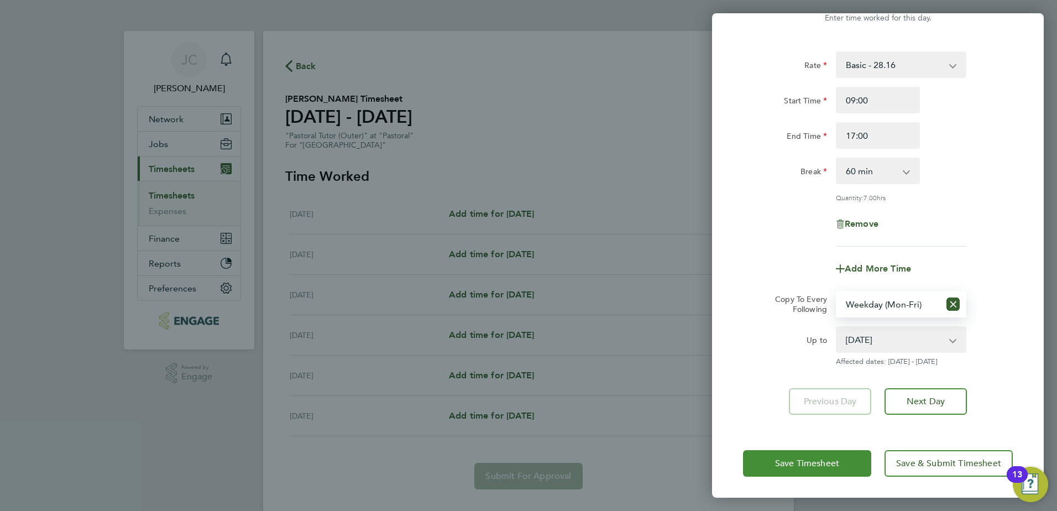
click at [846, 456] on button "Save Timesheet" at bounding box center [807, 463] width 128 height 27
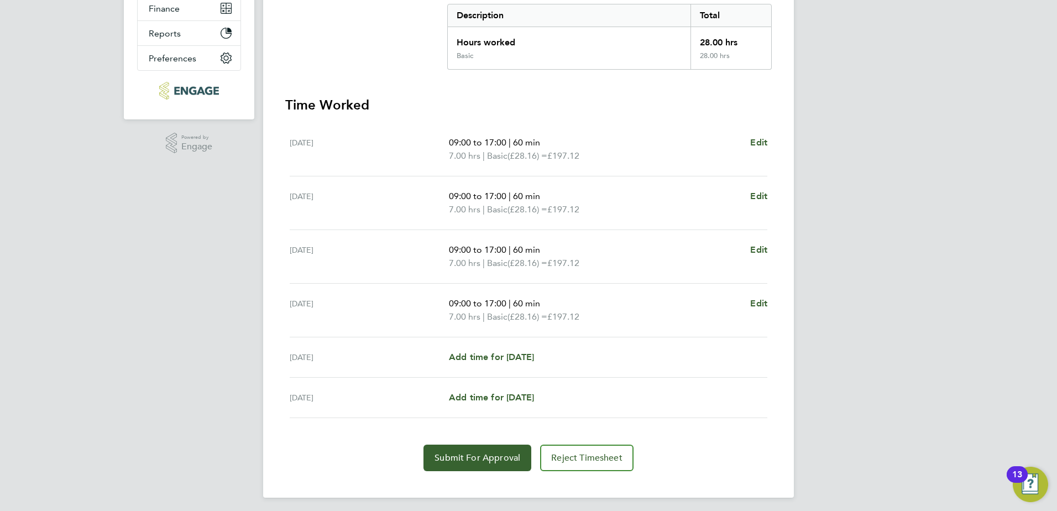
scroll to position [234, 0]
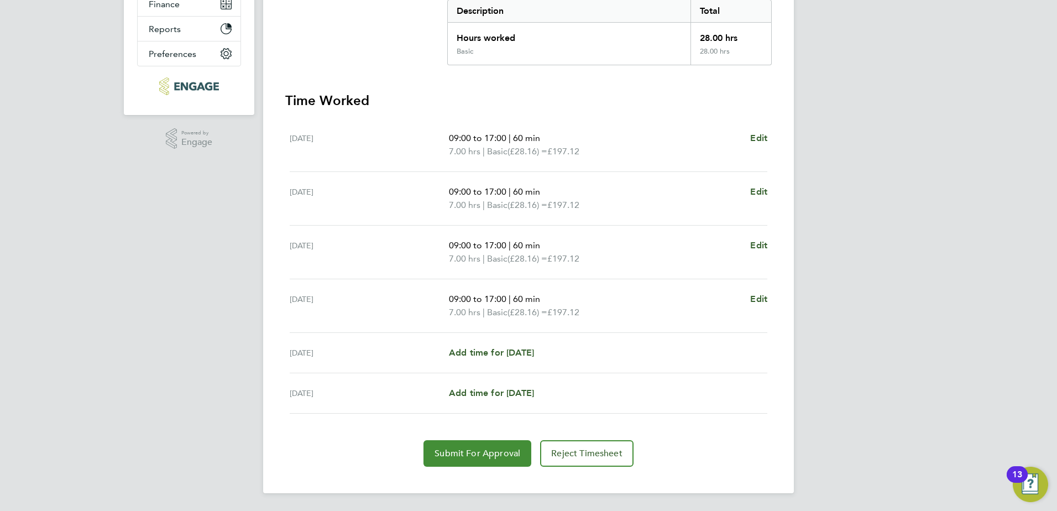
click at [492, 460] on button "Submit For Approval" at bounding box center [478, 453] width 108 height 27
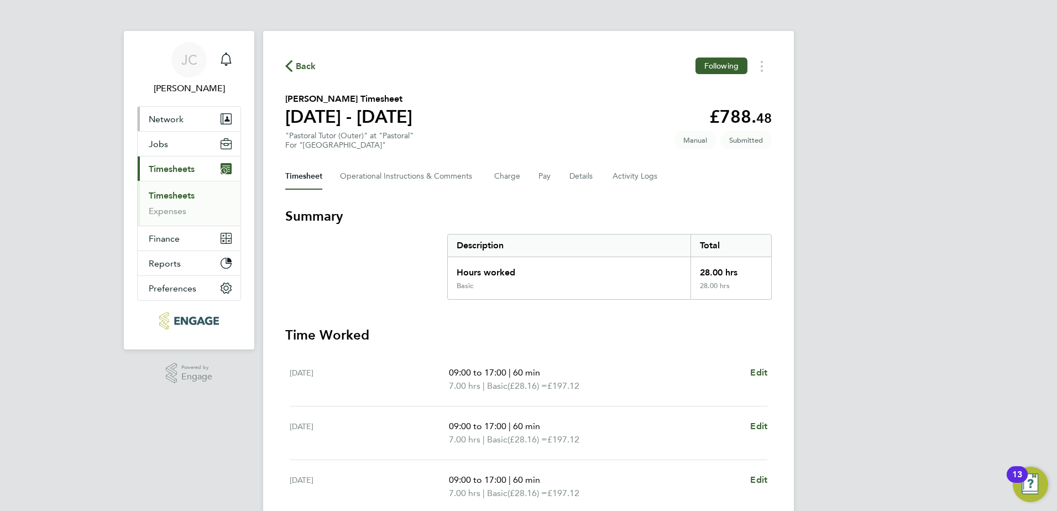
click at [174, 116] on span "Network" at bounding box center [166, 119] width 35 height 11
click at [237, 62] on div "Main navigation" at bounding box center [226, 60] width 22 height 22
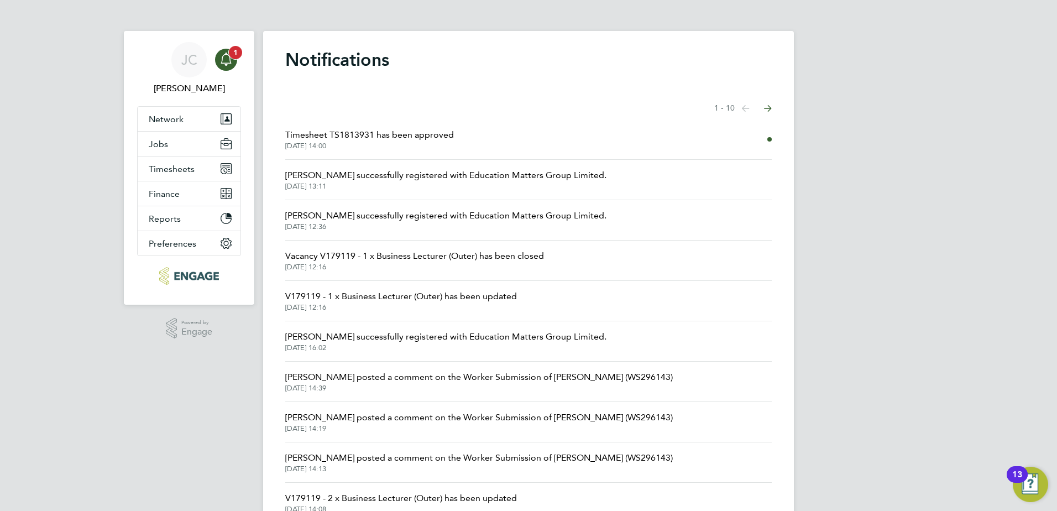
click at [233, 58] on span "1" at bounding box center [235, 52] width 13 height 13
click at [76, 77] on div "JC James Carey Notifications 1 Applications: Network Team Members Businesses Si…" at bounding box center [528, 281] width 1057 height 563
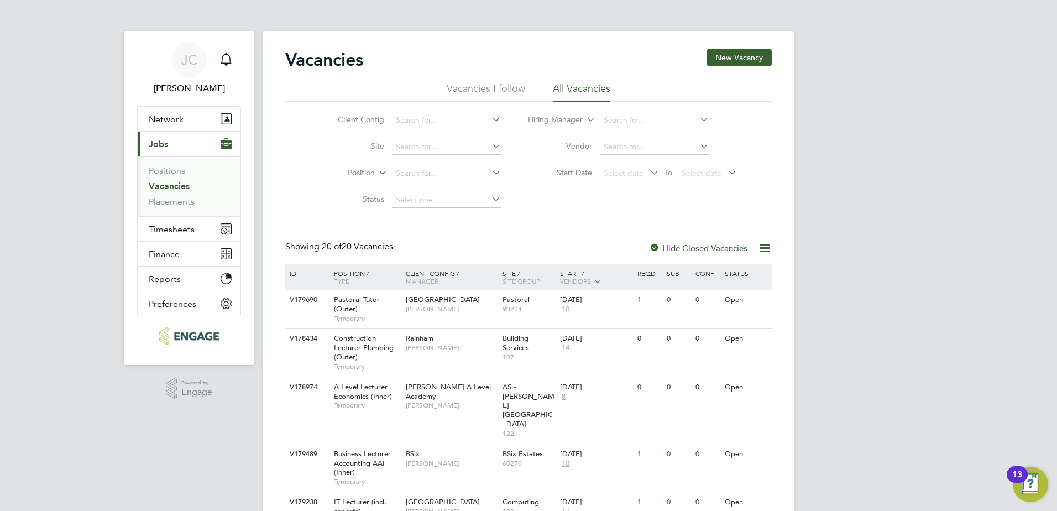
click at [656, 245] on div at bounding box center [654, 248] width 11 height 11
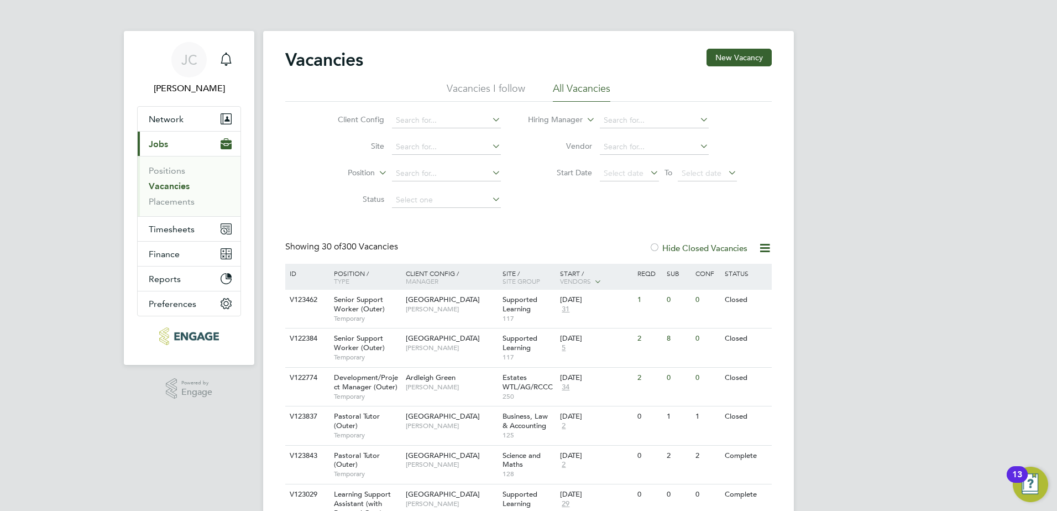
click at [654, 246] on div at bounding box center [654, 248] width 11 height 11
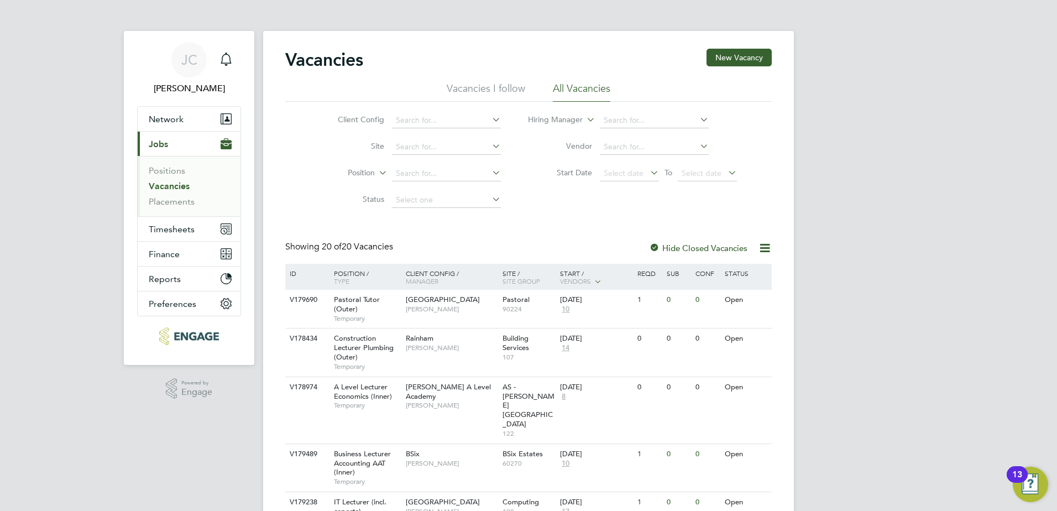
click at [654, 248] on div at bounding box center [654, 248] width 11 height 11
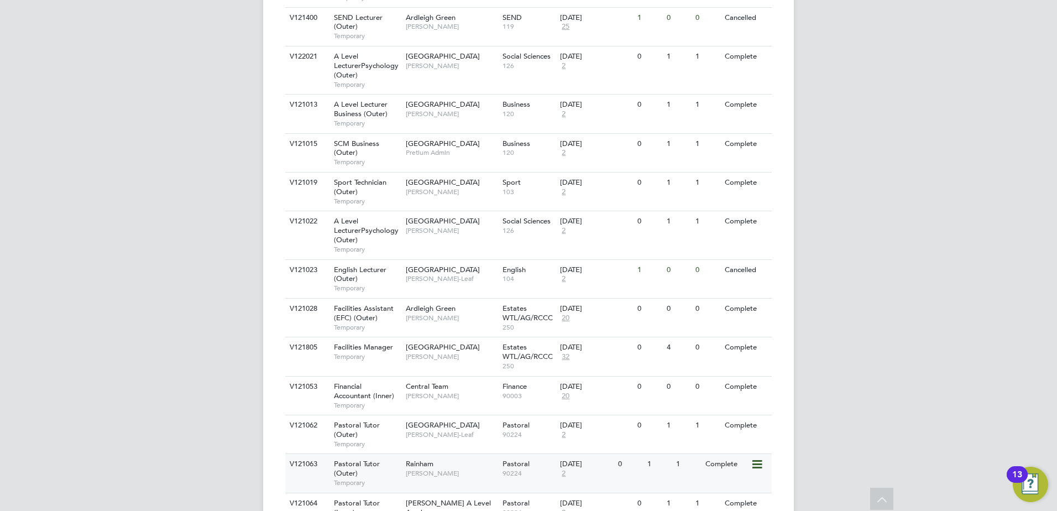
scroll to position [1075, 0]
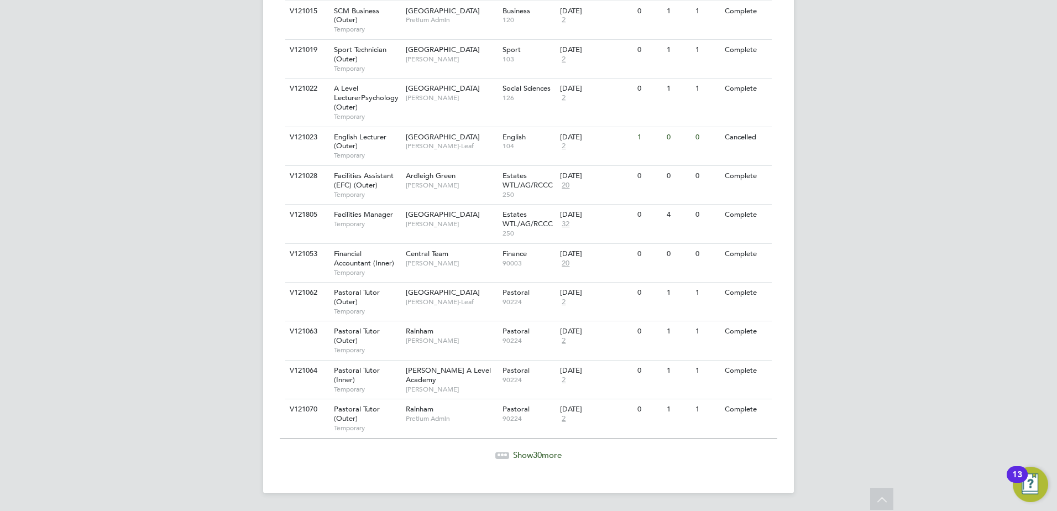
click at [550, 455] on span "Show 30 more" at bounding box center [537, 455] width 49 height 11
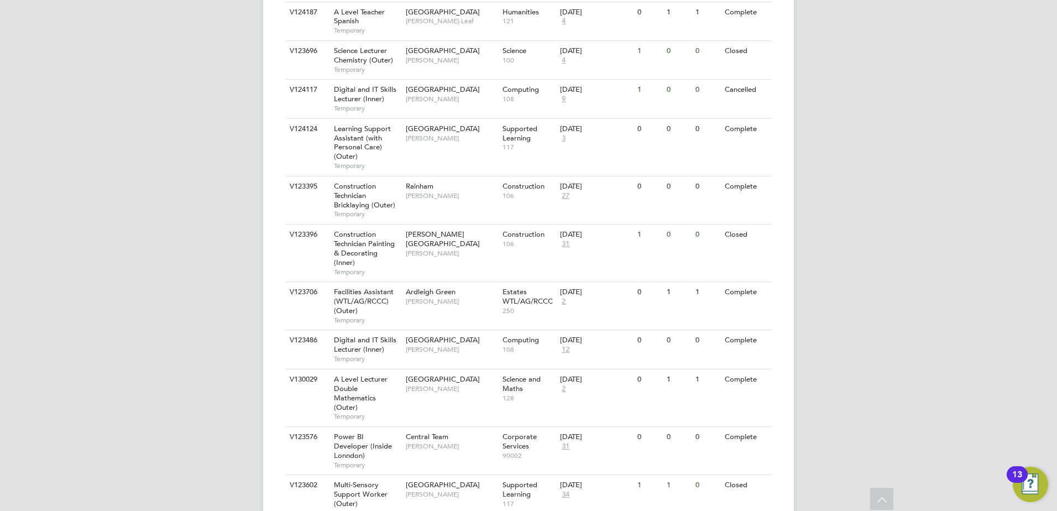
scroll to position [2439, 0]
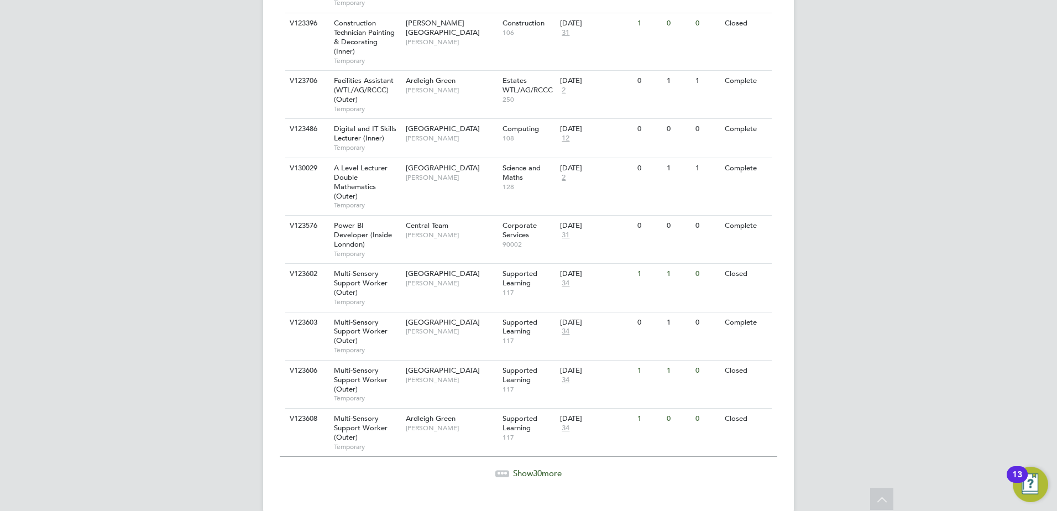
click at [555, 468] on span "Show 30 more" at bounding box center [537, 473] width 49 height 11
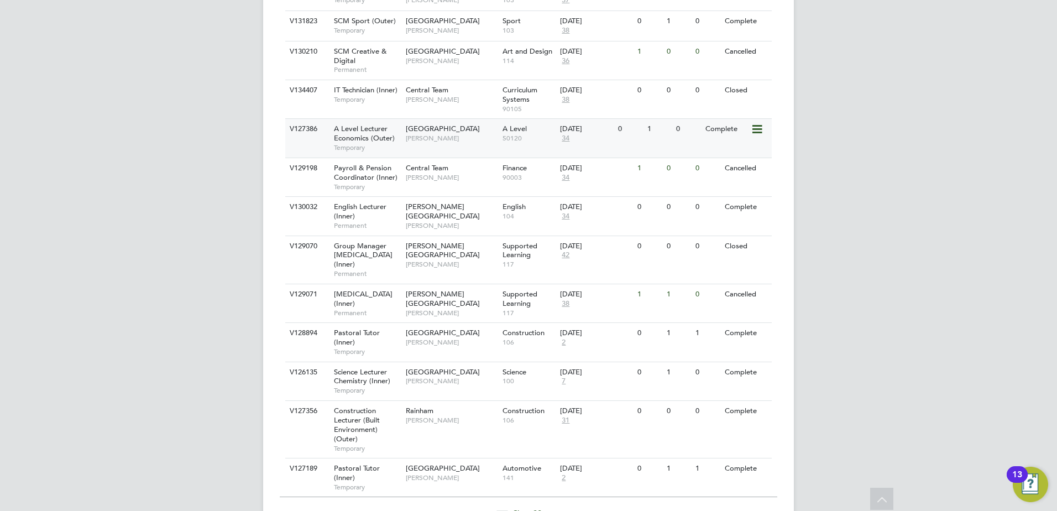
scroll to position [3671, 0]
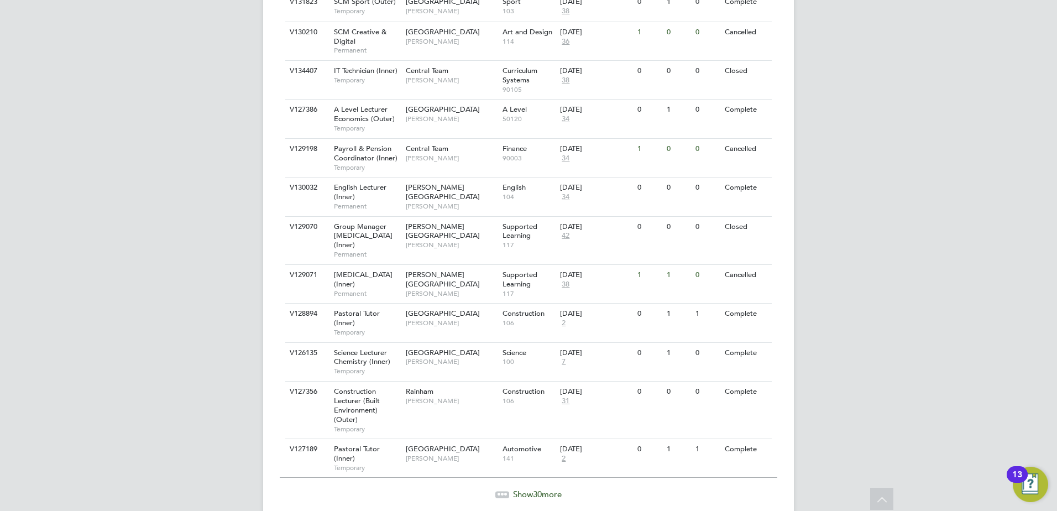
click at [551, 493] on span "Show 30 more" at bounding box center [537, 494] width 49 height 11
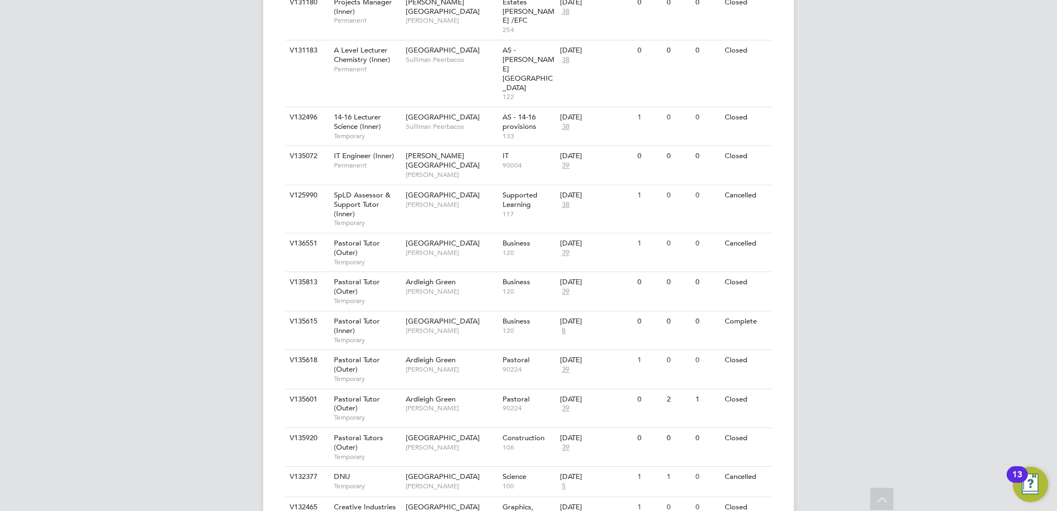
scroll to position [4938, 0]
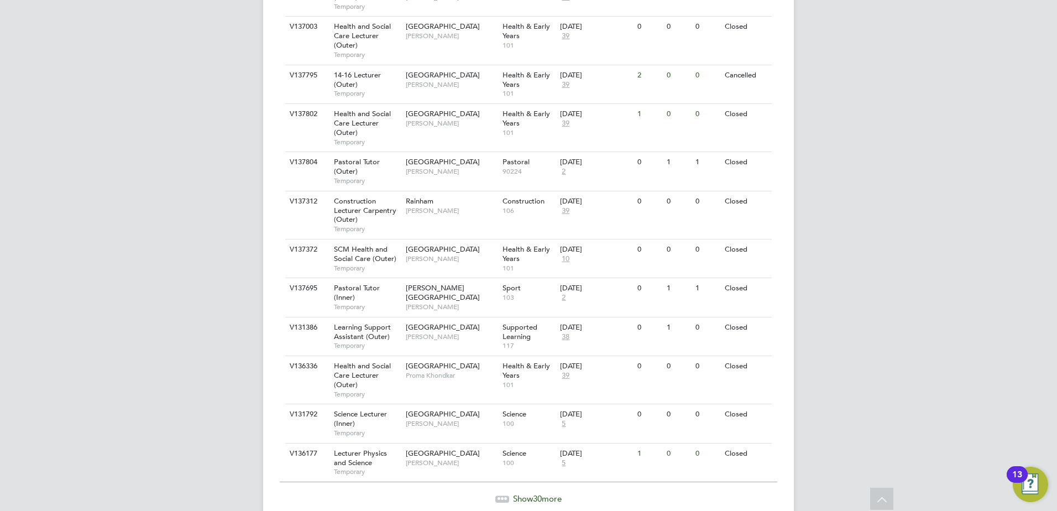
scroll to position [6227, 0]
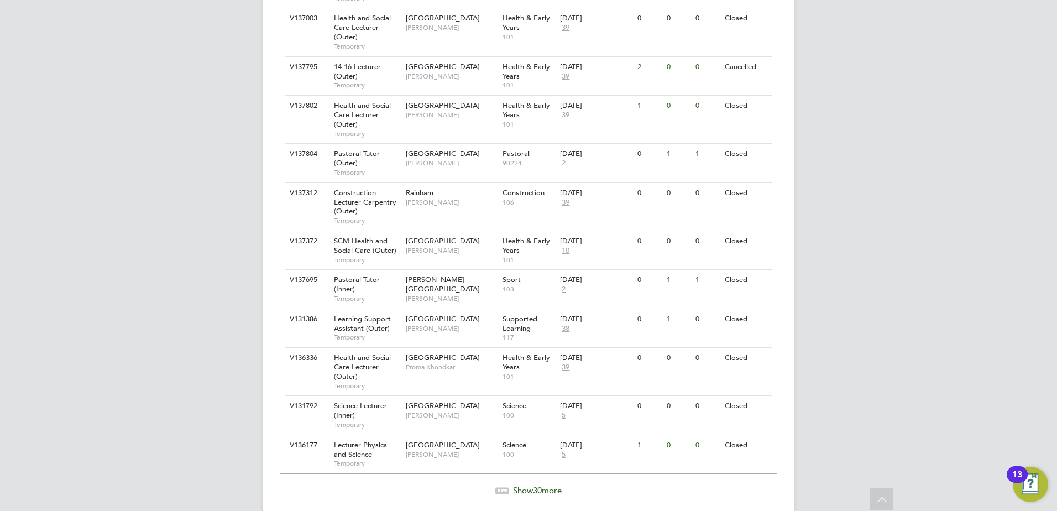
click at [541, 485] on span "30" at bounding box center [537, 490] width 9 height 11
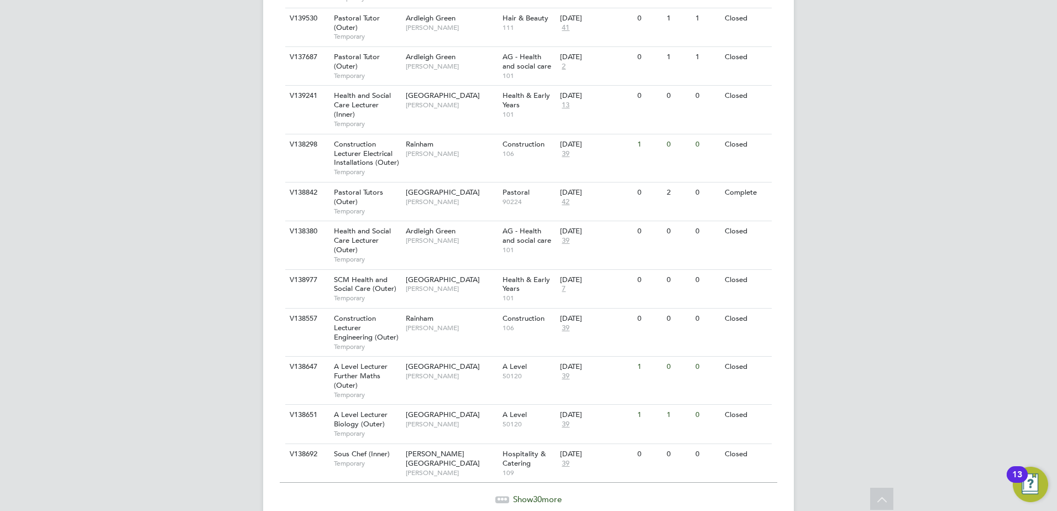
scroll to position [7487, 0]
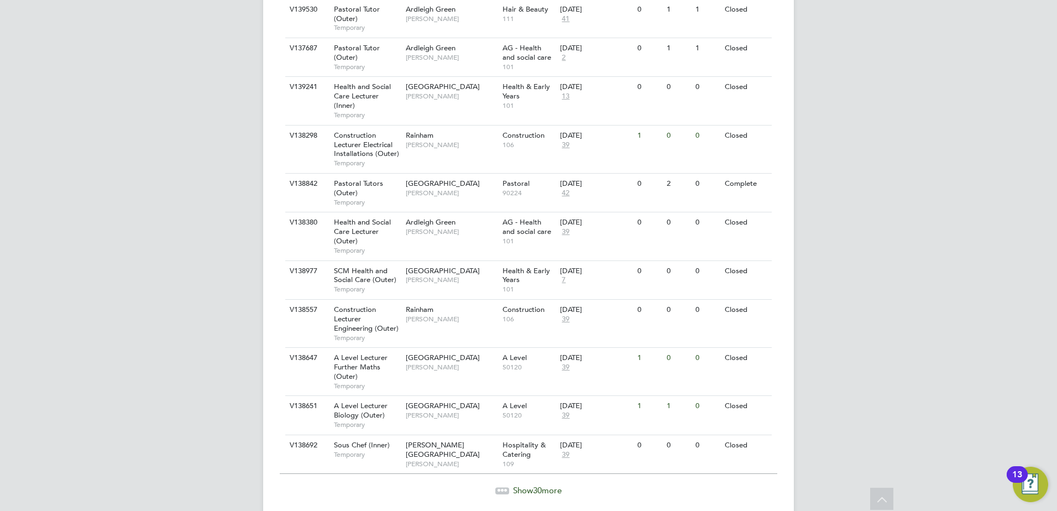
click at [551, 485] on span "Show 30 more" at bounding box center [537, 490] width 49 height 11
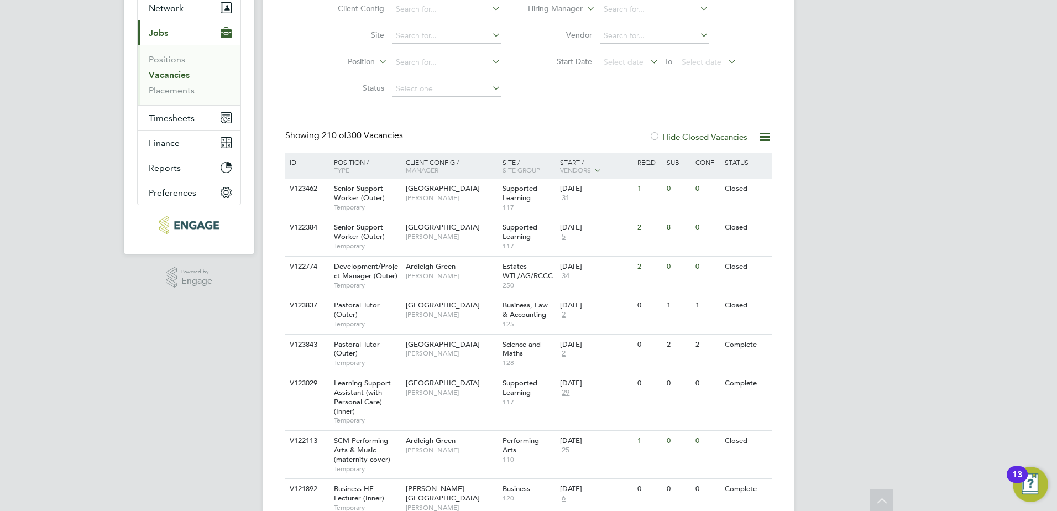
scroll to position [0, 0]
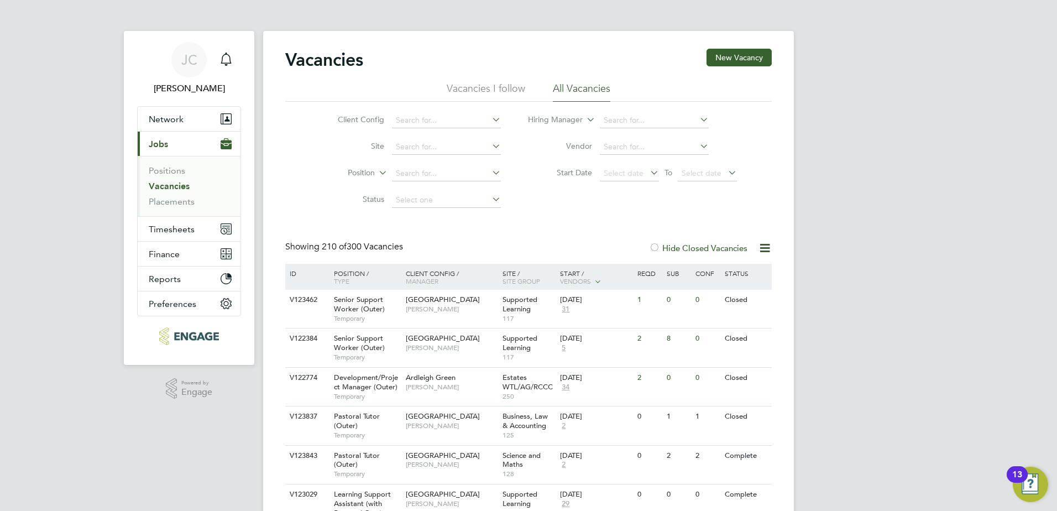
click at [657, 246] on div at bounding box center [654, 248] width 11 height 11
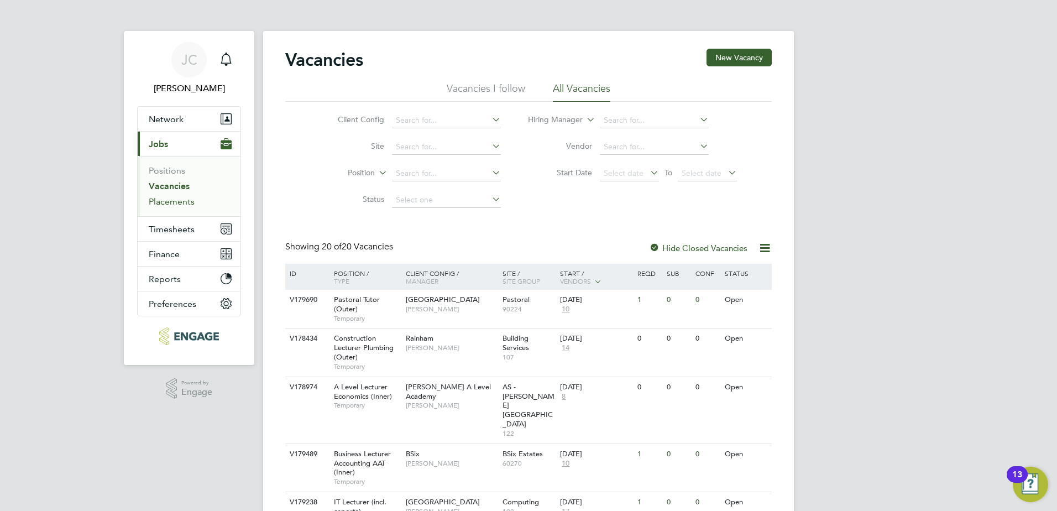
click at [177, 202] on link "Placements" at bounding box center [172, 201] width 46 height 11
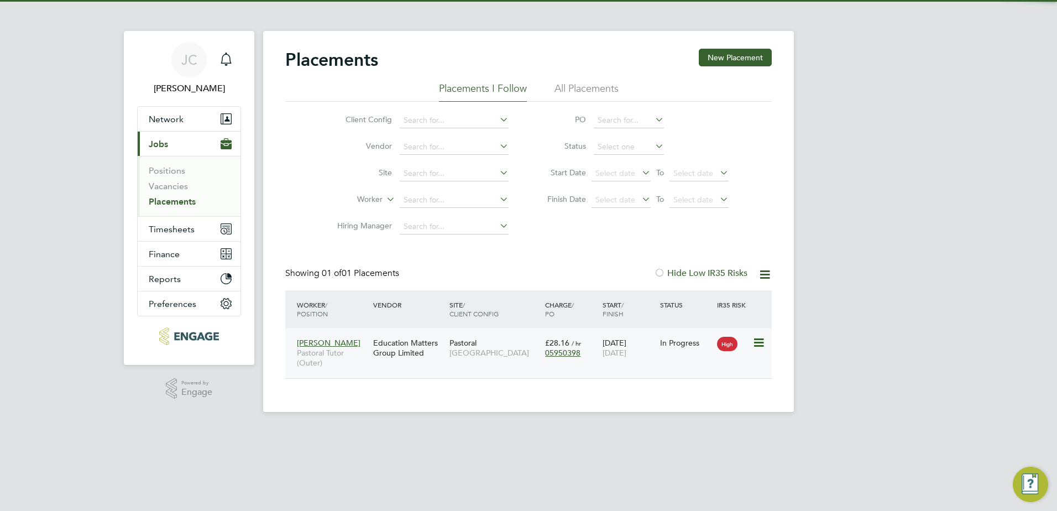
scroll to position [11, 52]
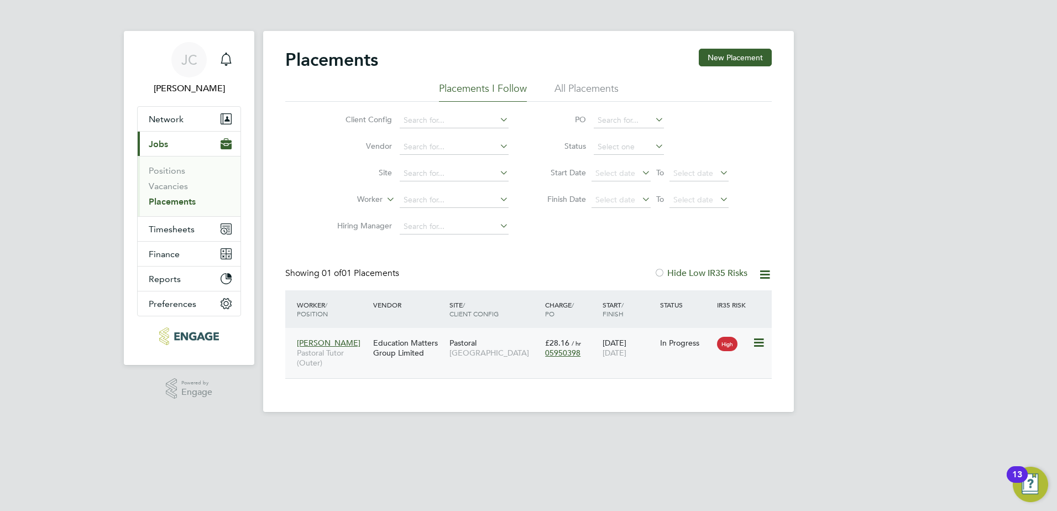
click at [340, 342] on span "Maria Andrew" at bounding box center [329, 343] width 64 height 10
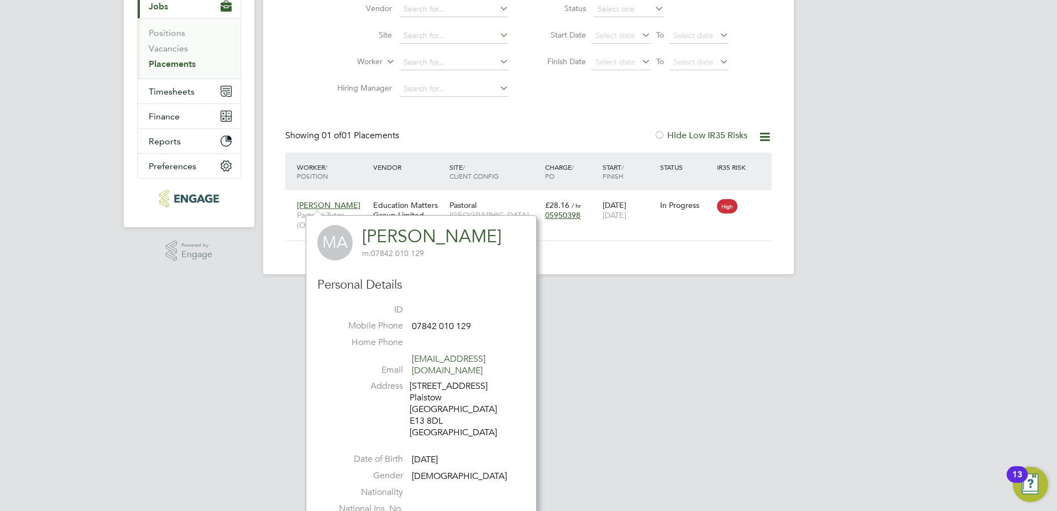
scroll to position [145, 0]
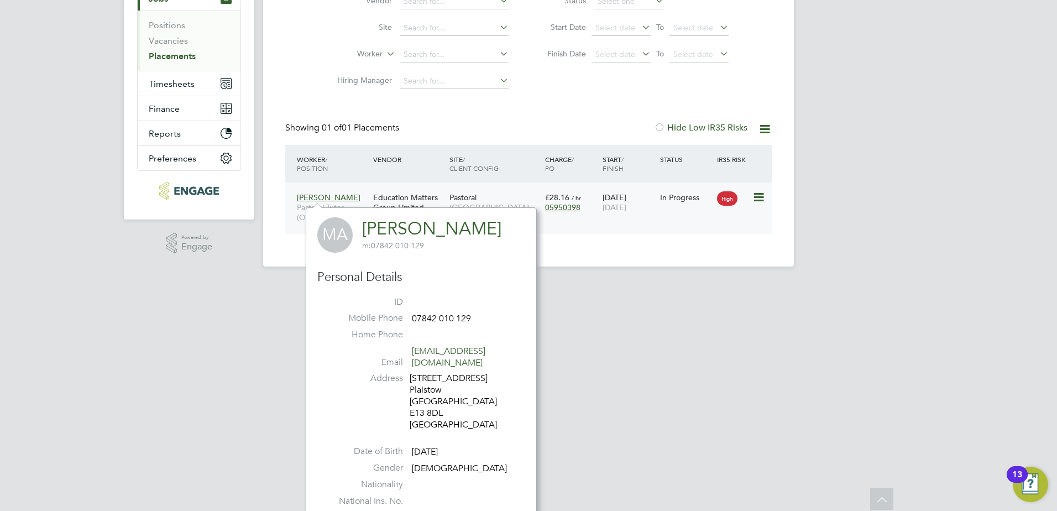
click at [421, 197] on div "Education Matters Group Limited" at bounding box center [408, 202] width 76 height 31
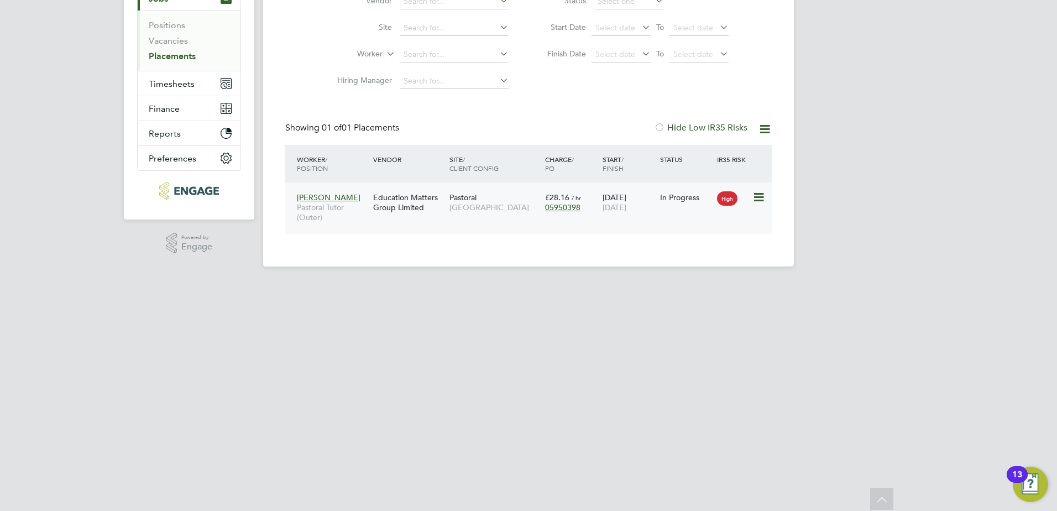
scroll to position [0, 0]
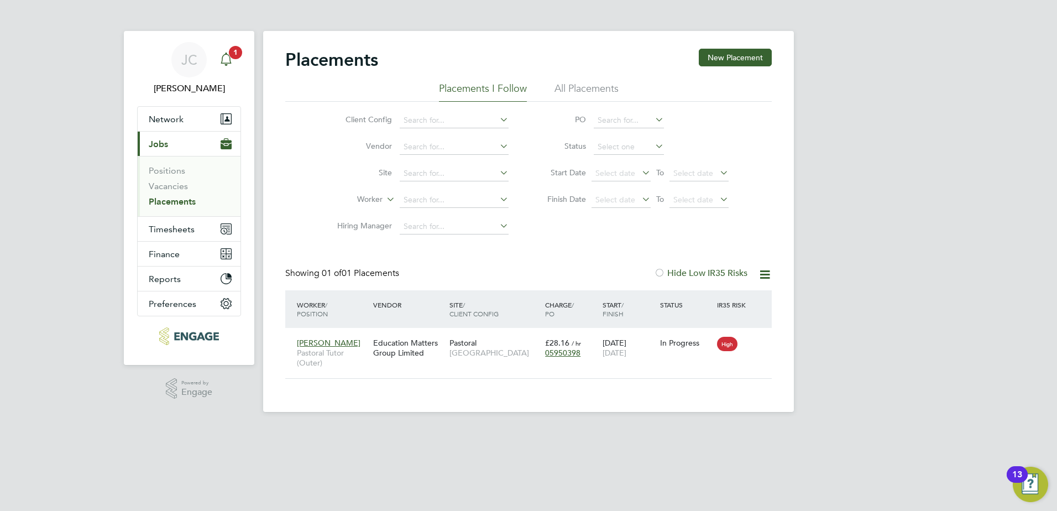
click at [238, 56] on span "1" at bounding box center [235, 52] width 13 height 13
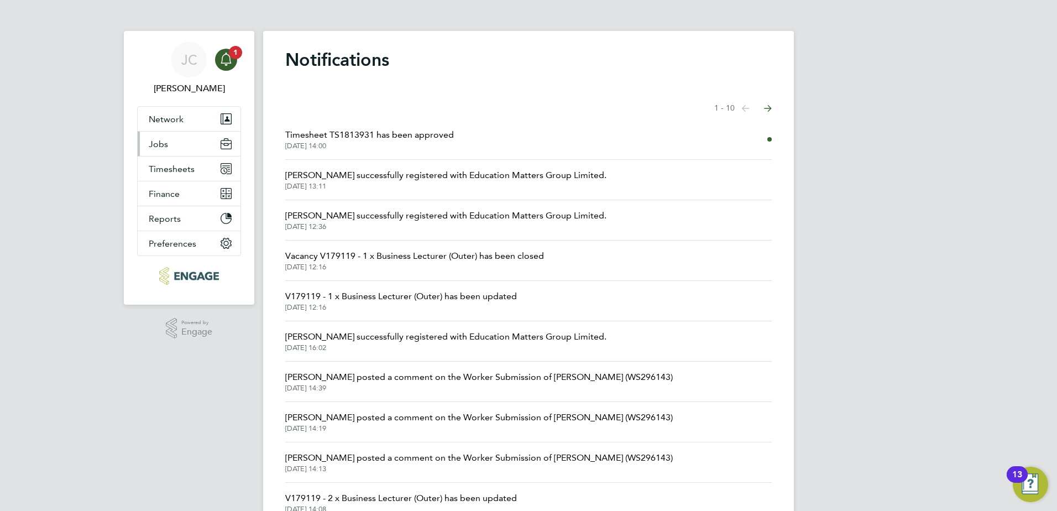
click at [155, 137] on button "Jobs" at bounding box center [189, 144] width 103 height 24
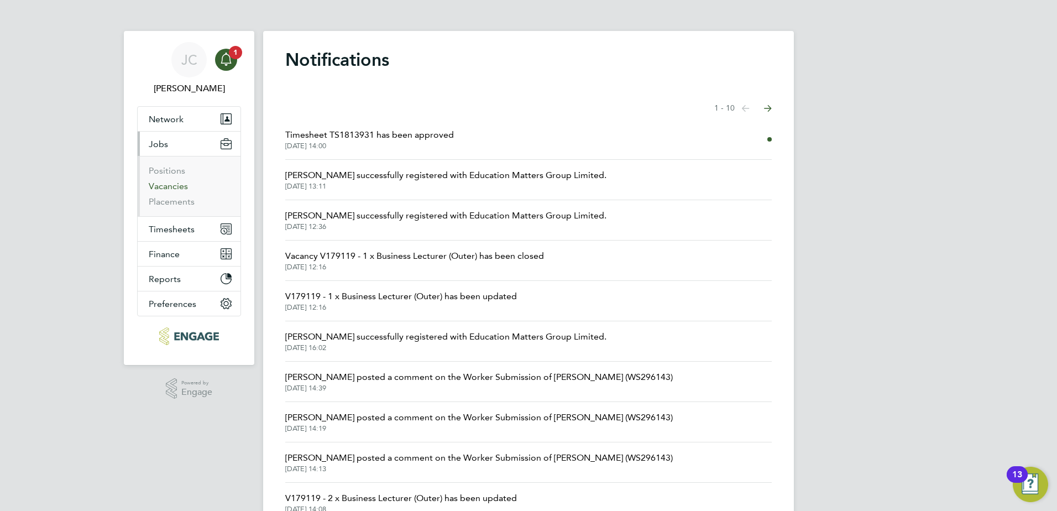
click at [170, 188] on link "Vacancies" at bounding box center [168, 186] width 39 height 11
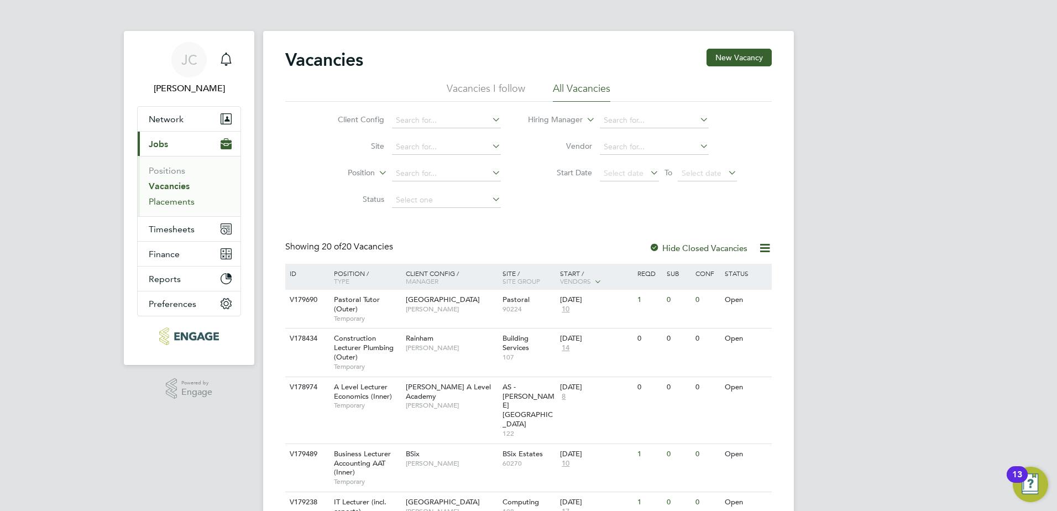
drag, startPoint x: 167, startPoint y: 199, endPoint x: 178, endPoint y: 200, distance: 11.1
click at [167, 199] on link "Placements" at bounding box center [172, 201] width 46 height 11
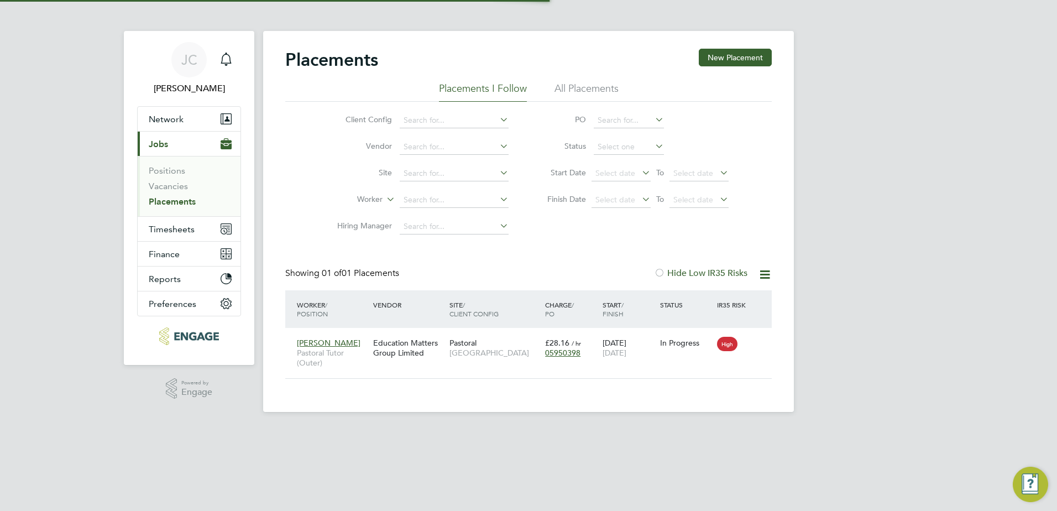
scroll to position [11, 52]
click at [403, 343] on div "Education Matters Group Limited" at bounding box center [408, 347] width 76 height 31
click at [180, 192] on li "Vacancies" at bounding box center [190, 188] width 83 height 15
click at [180, 185] on link "Vacancies" at bounding box center [168, 186] width 39 height 11
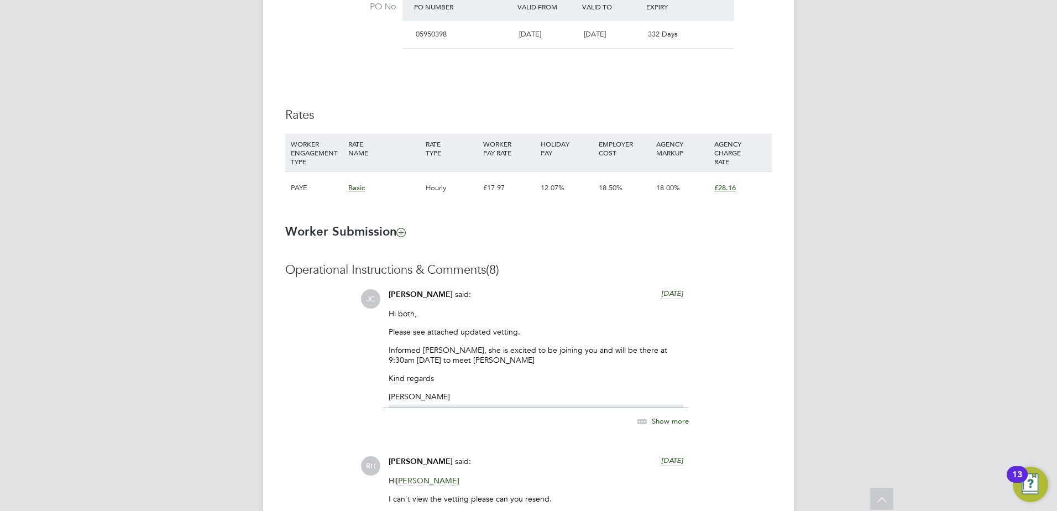
scroll to position [446, 0]
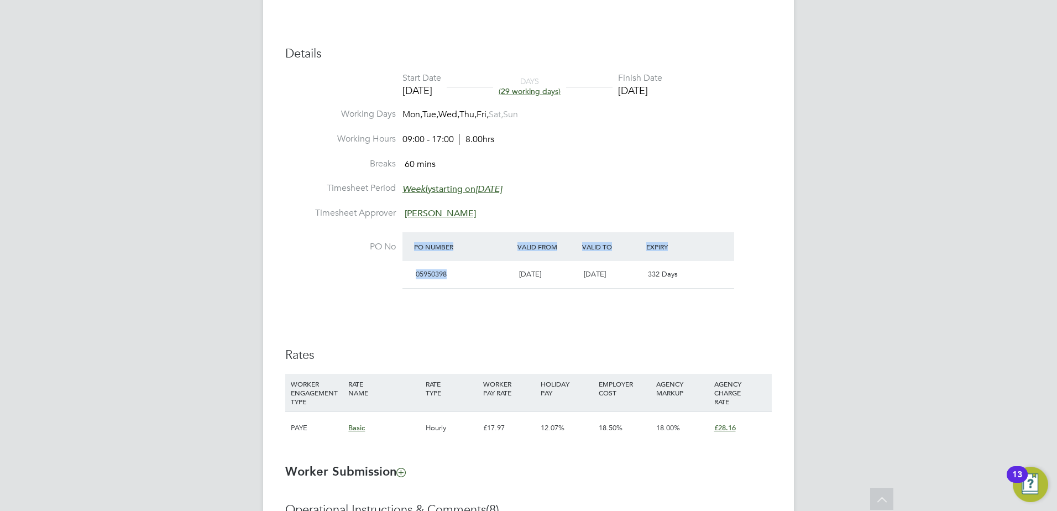
drag, startPoint x: 448, startPoint y: 275, endPoint x: 400, endPoint y: 276, distance: 47.6
click at [400, 276] on li "PO No PO Number Valid From Valid To Expiry 05950398 [DATE] [DATE] 332 Days" at bounding box center [528, 267] width 487 height 71
drag, startPoint x: 400, startPoint y: 276, endPoint x: 455, endPoint y: 278, distance: 54.8
click at [461, 281] on div "05950398" at bounding box center [462, 274] width 103 height 18
click at [449, 275] on div "05950398" at bounding box center [462, 274] width 103 height 18
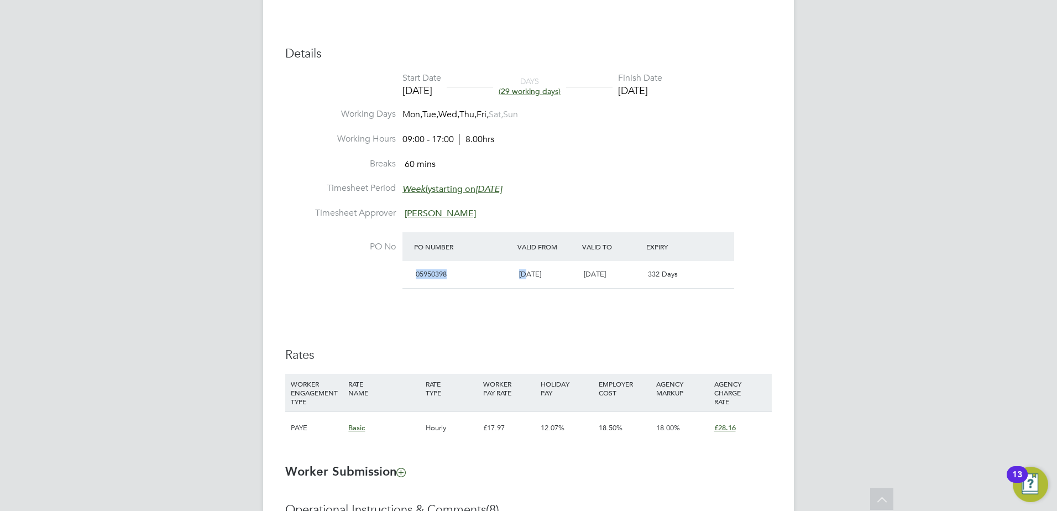
drag, startPoint x: 449, startPoint y: 275, endPoint x: 431, endPoint y: 279, distance: 18.2
click at [431, 279] on div "05950398" at bounding box center [462, 274] width 103 height 18
drag, startPoint x: 431, startPoint y: 279, endPoint x: 451, endPoint y: 276, distance: 20.2
click at [450, 276] on div "05950398" at bounding box center [462, 274] width 103 height 18
drag, startPoint x: 453, startPoint y: 275, endPoint x: 413, endPoint y: 276, distance: 39.8
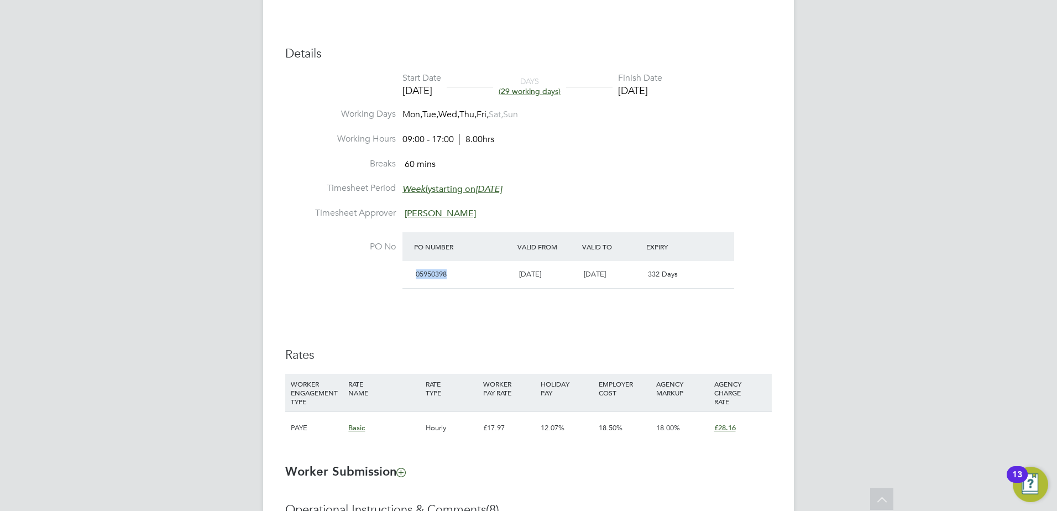
click at [413, 276] on div "05950398" at bounding box center [462, 274] width 103 height 18
copy span "05950398"
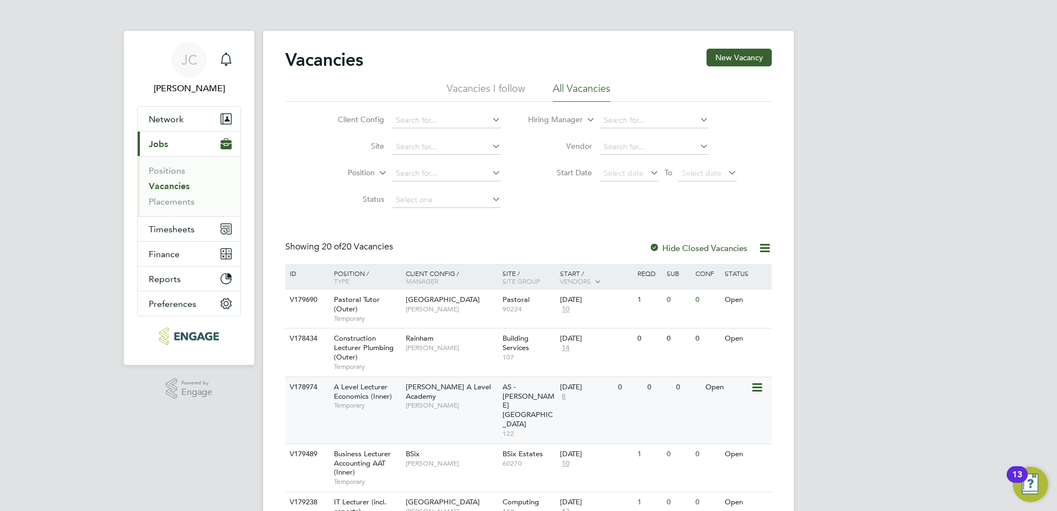
click at [359, 393] on span "A Level Lecturer Economics (Inner)" at bounding box center [363, 391] width 58 height 19
click at [481, 147] on input at bounding box center [446, 146] width 109 height 15
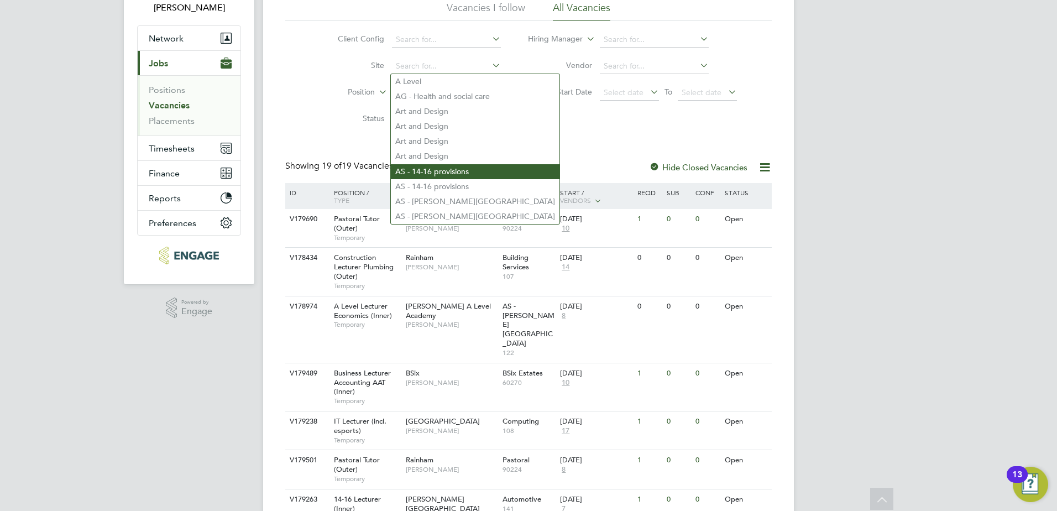
scroll to position [55, 0]
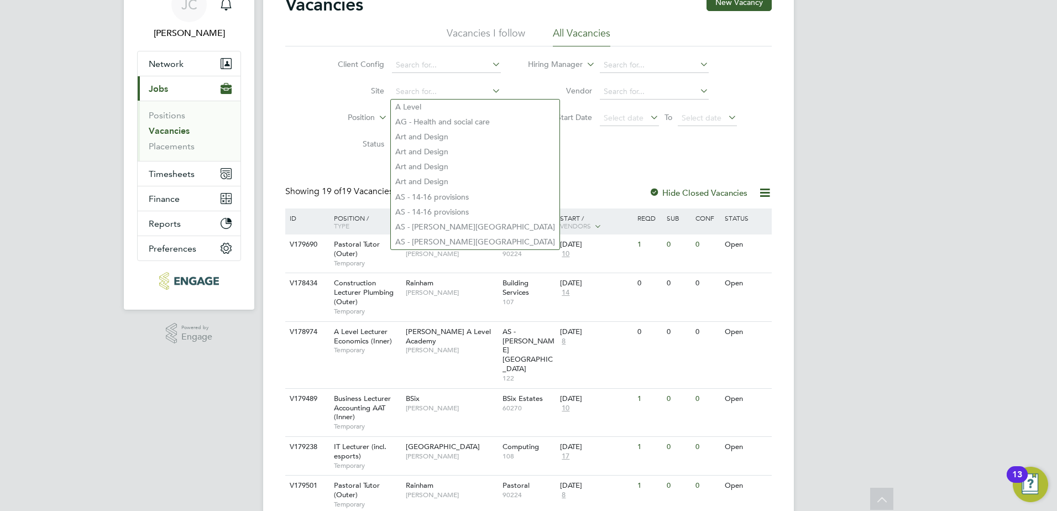
click at [535, 126] on li "Start Date Select date To Select date" at bounding box center [633, 118] width 236 height 27
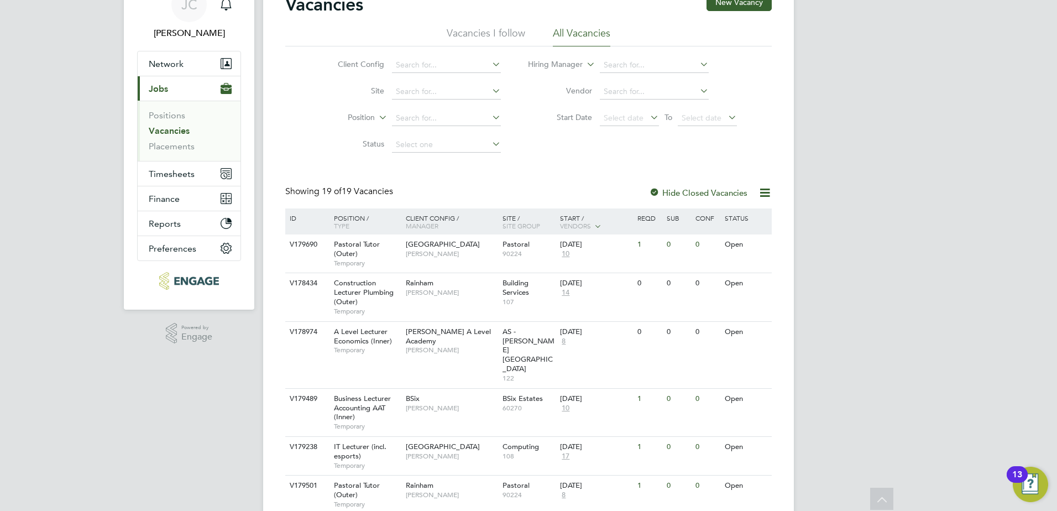
click at [490, 118] on icon at bounding box center [490, 116] width 0 height 15
click at [490, 88] on icon at bounding box center [490, 90] width 0 height 15
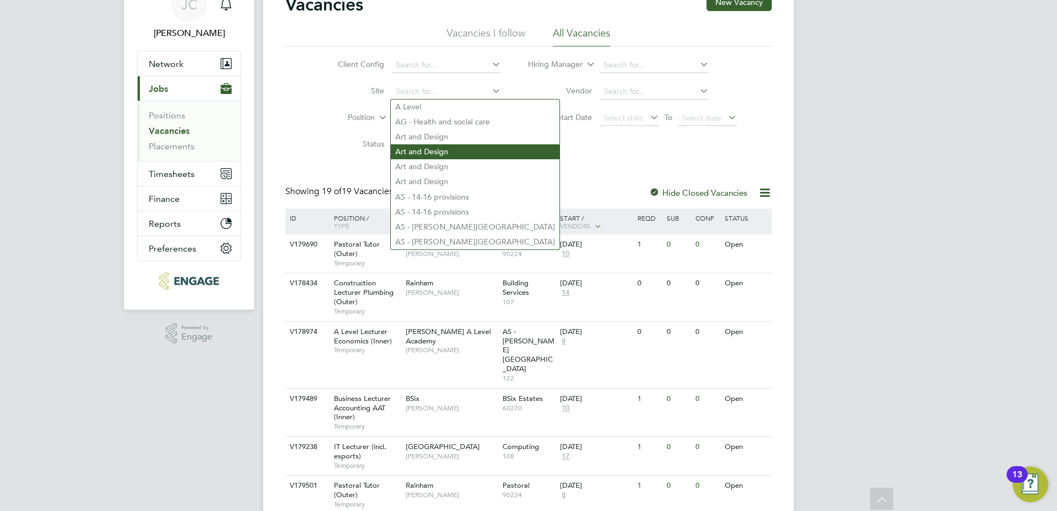
scroll to position [111, 0]
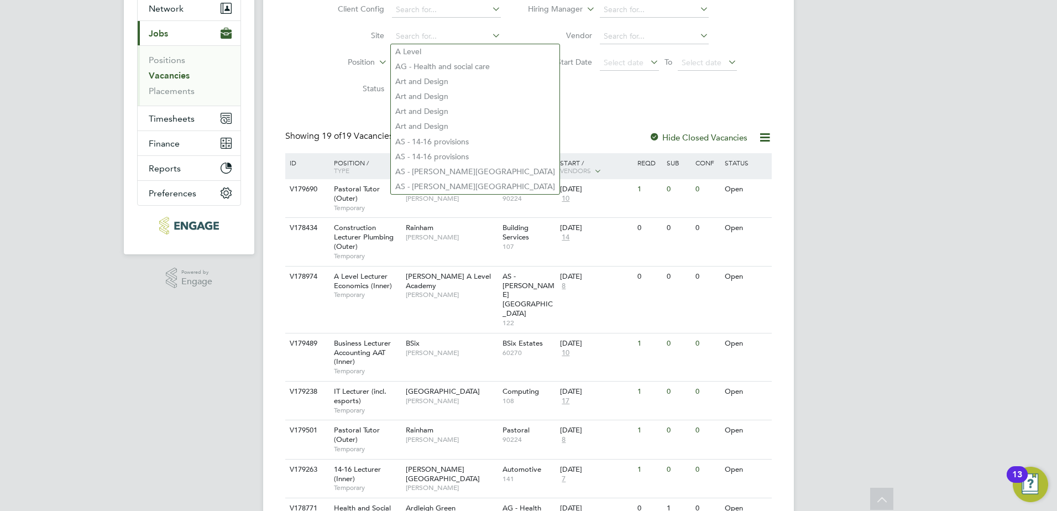
click at [521, 116] on div "Vacancies New Vacancy Vacancies I follow All Vacancies Client Config Site Posit…" at bounding box center [528, 470] width 487 height 1065
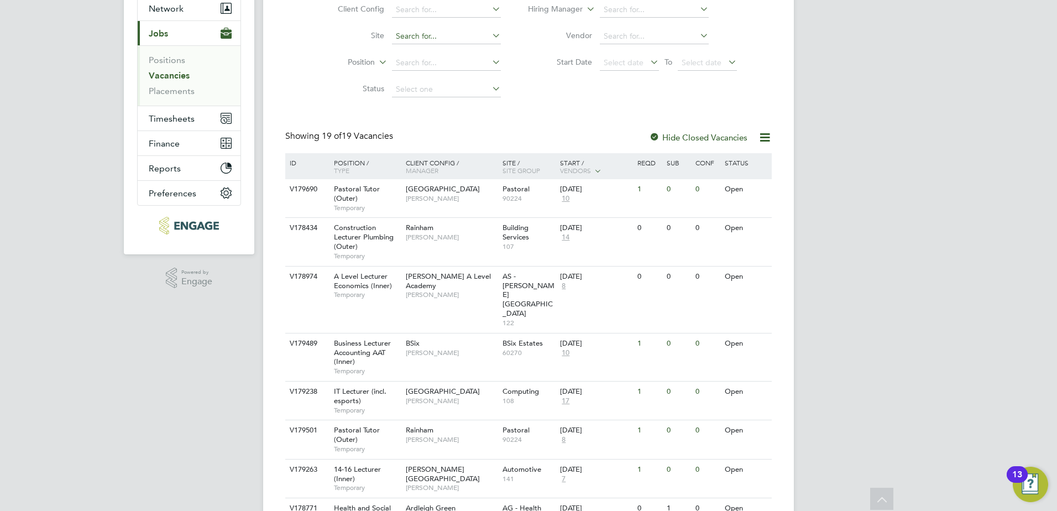
click at [400, 34] on input at bounding box center [446, 36] width 109 height 15
click at [421, 80] on li "Construction" at bounding box center [446, 80] width 110 height 14
type input "Construction"
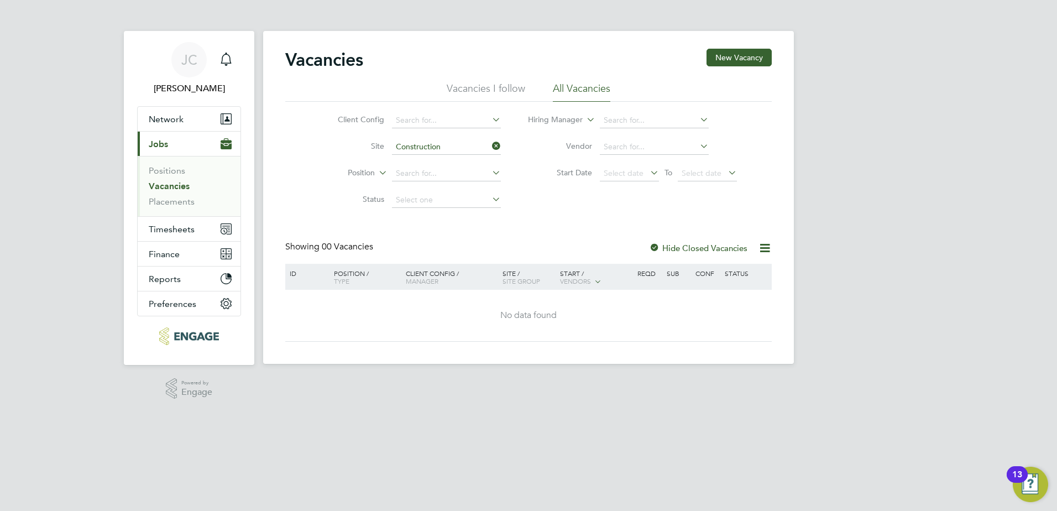
click at [490, 145] on icon at bounding box center [490, 145] width 0 height 15
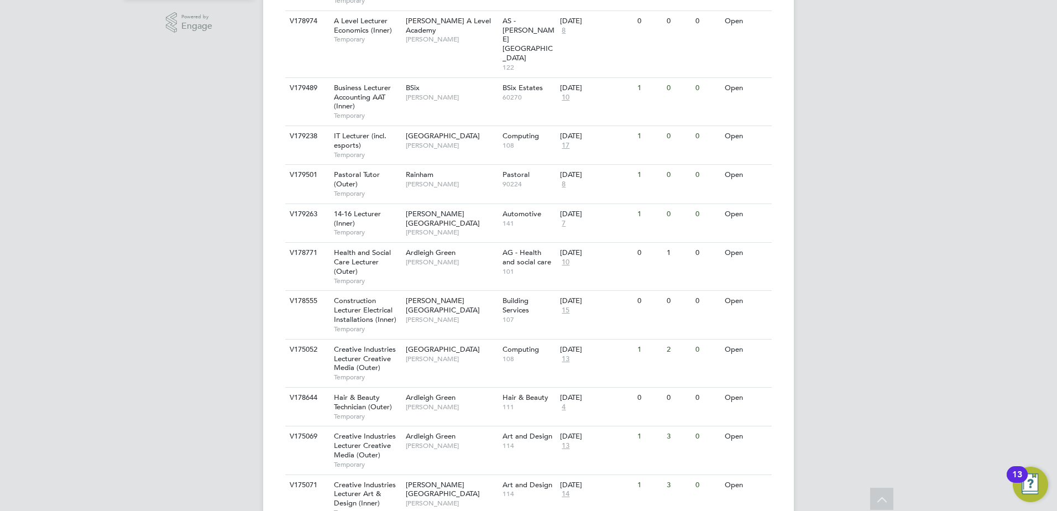
scroll to position [173, 0]
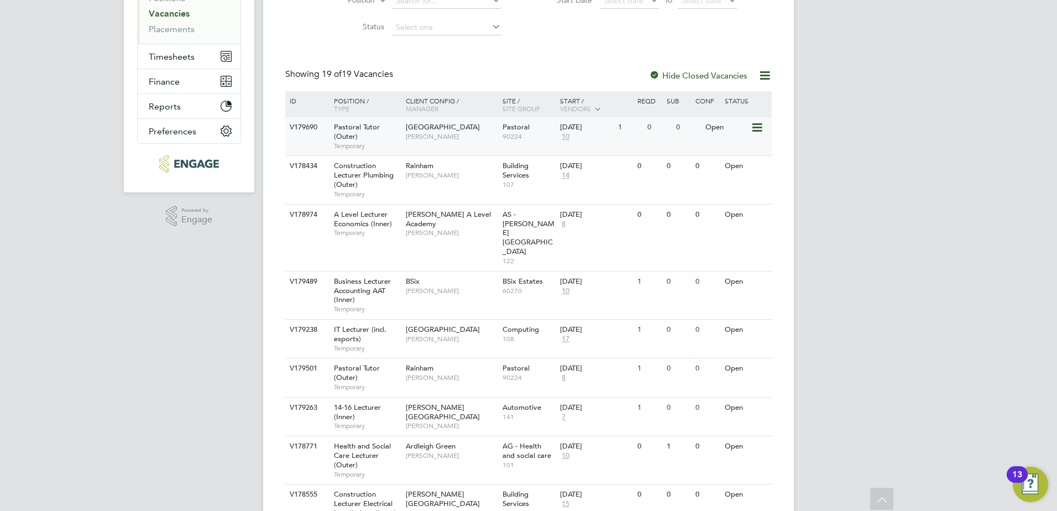
click at [356, 129] on span "Pastoral Tutor (Outer)" at bounding box center [357, 131] width 46 height 19
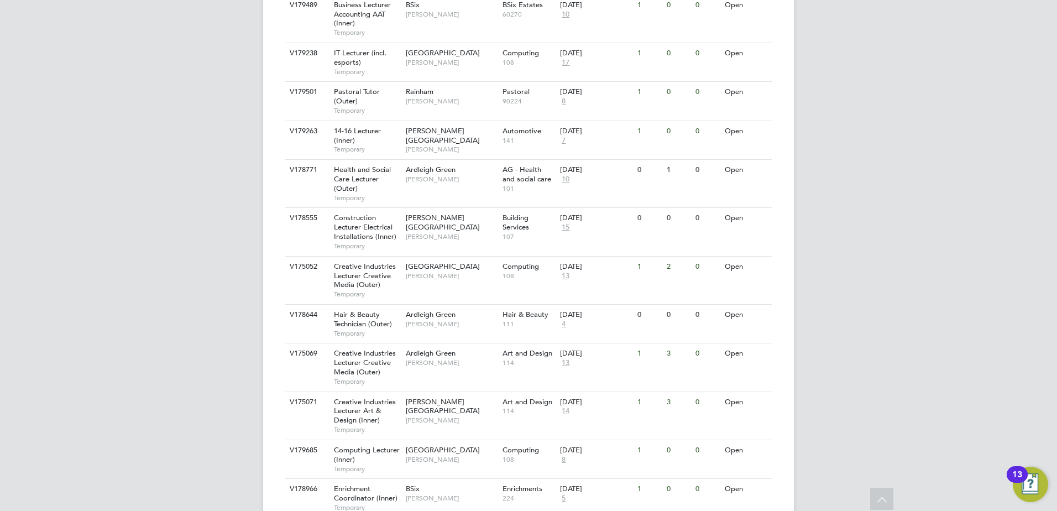
scroll to position [615, 0]
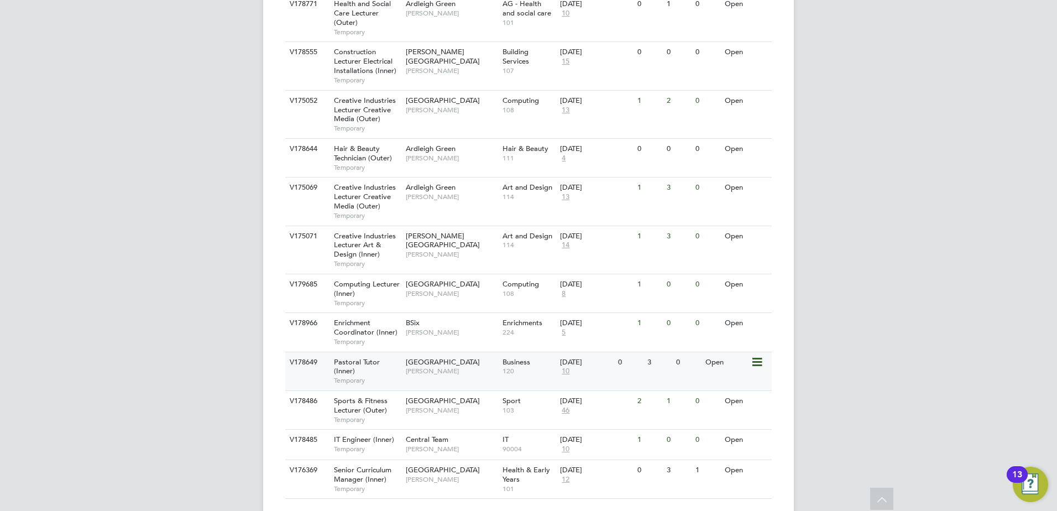
click at [351, 357] on span "Pastoral Tutor (Inner)" at bounding box center [357, 366] width 46 height 19
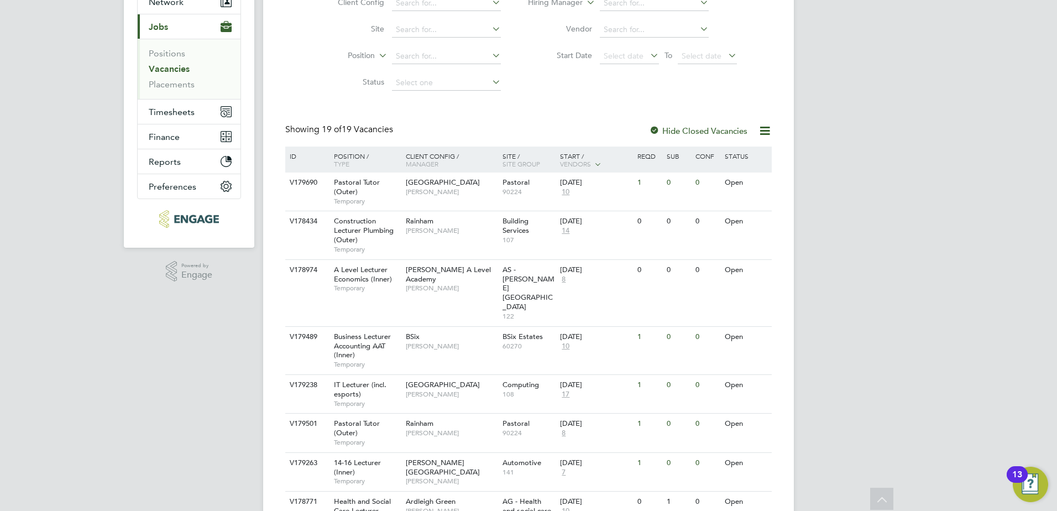
scroll to position [0, 0]
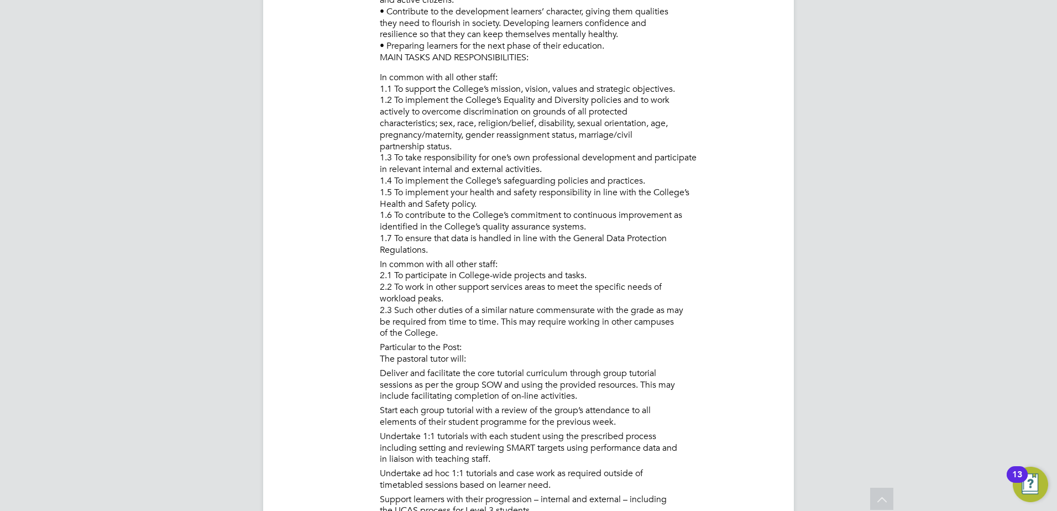
scroll to position [55, 0]
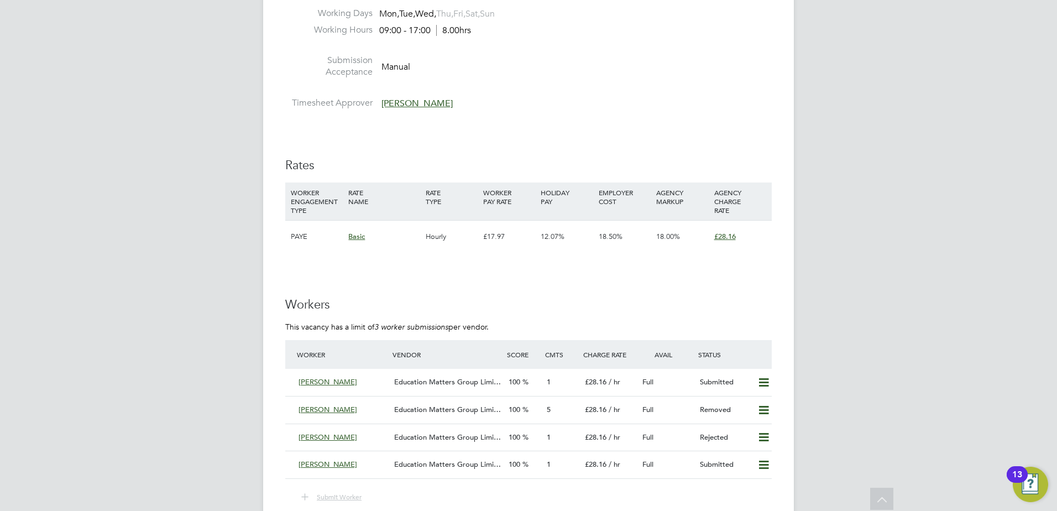
scroll to position [2157, 0]
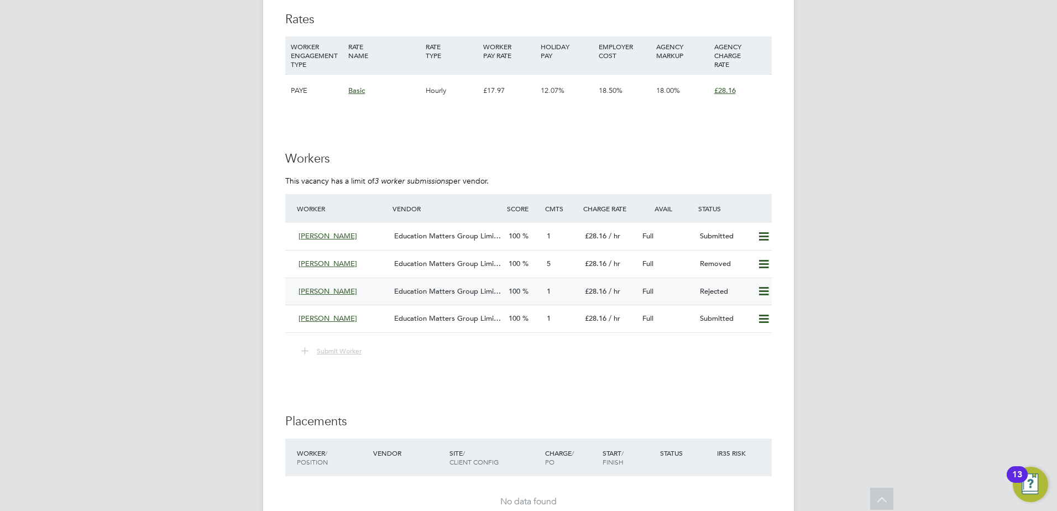
click at [766, 288] on icon at bounding box center [764, 291] width 14 height 9
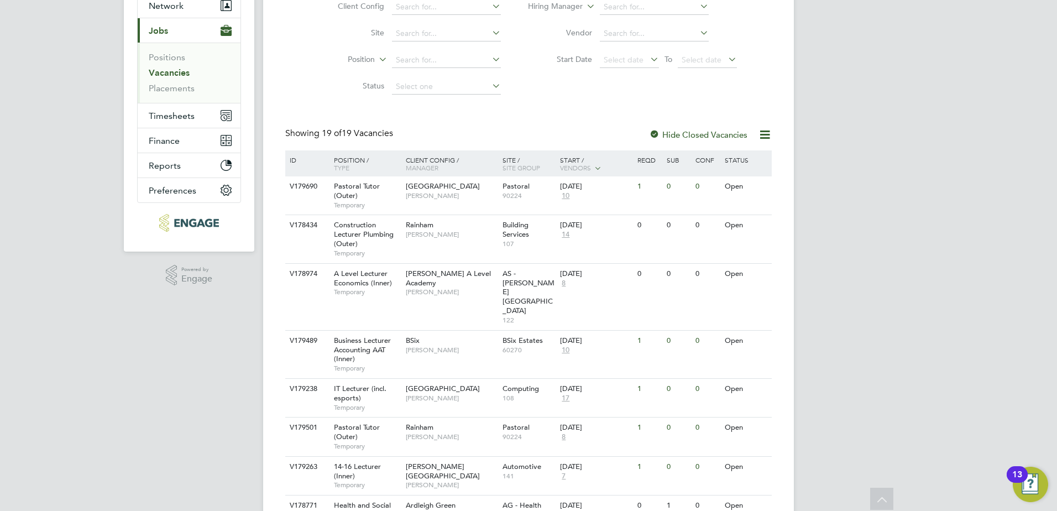
scroll to position [111, 0]
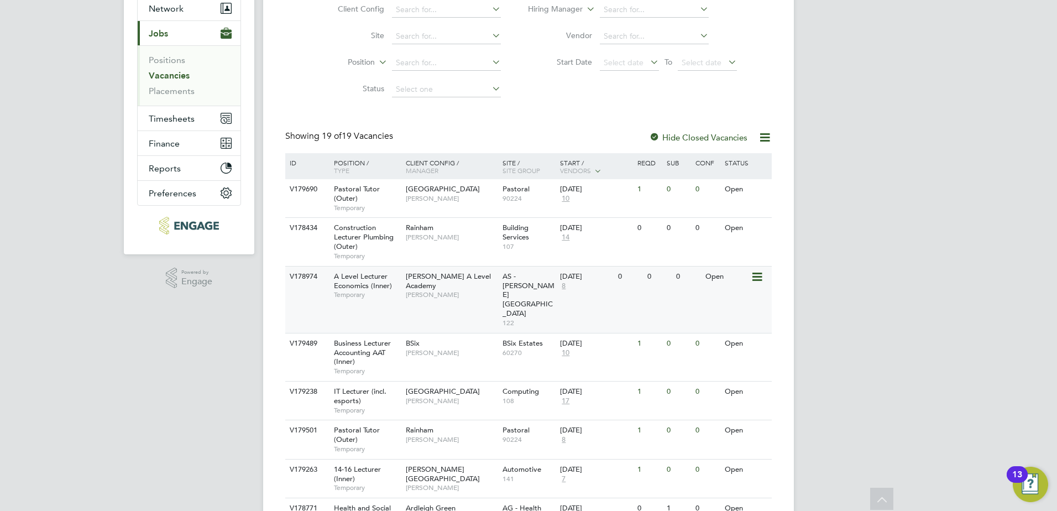
click at [387, 289] on span "A Level Lecturer Economics (Inner)" at bounding box center [363, 281] width 58 height 19
